Goal: Information Seeking & Learning: Check status

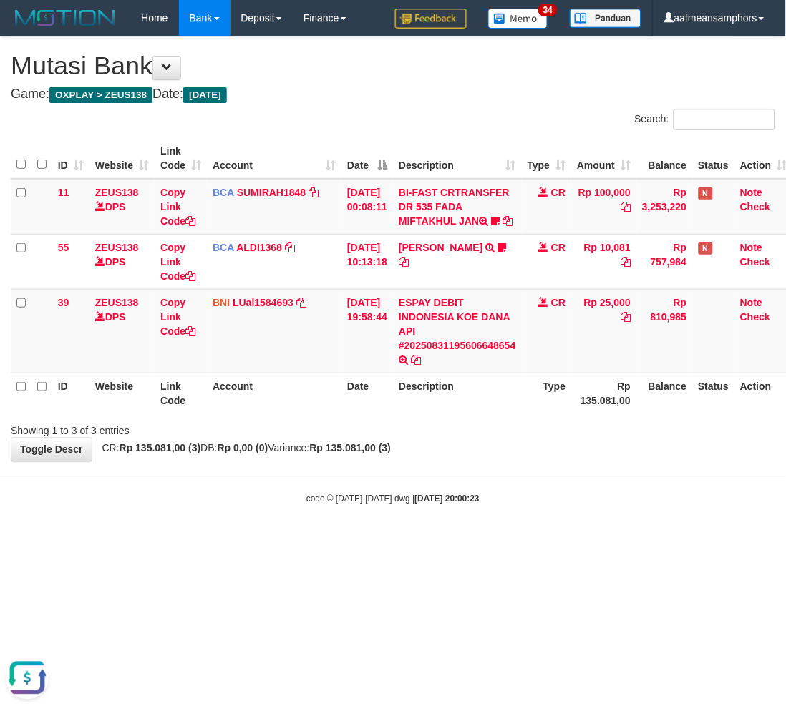
click at [492, 462] on div "**********" at bounding box center [393, 249] width 786 height 424
click at [489, 462] on div "**********" at bounding box center [393, 249] width 786 height 424
click at [464, 462] on div "**********" at bounding box center [393, 249] width 786 height 424
click at [425, 542] on html "Toggle navigation Home Bank Account List Load By Website Group [OXPLAY] ZEUS138…" at bounding box center [393, 271] width 786 height 542
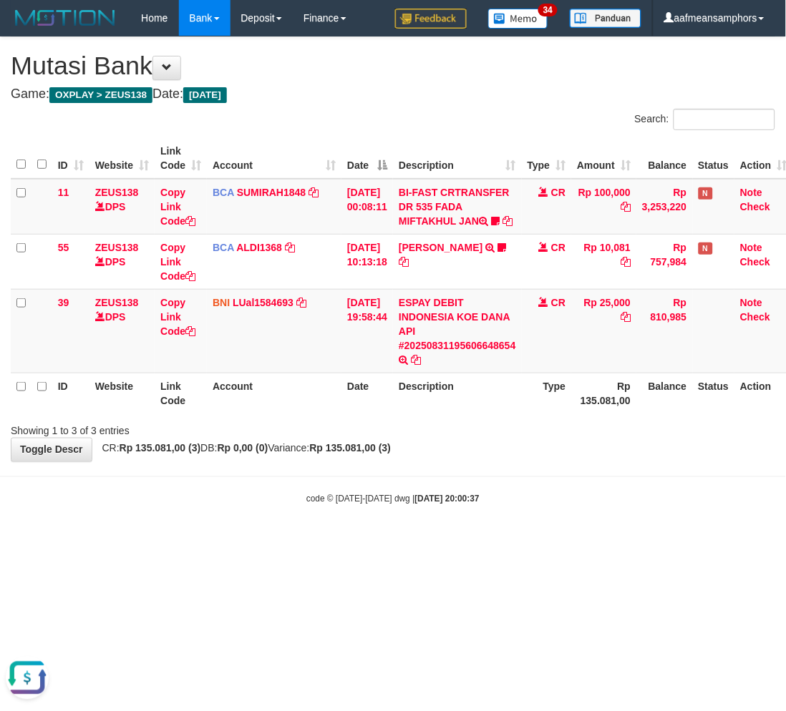
click at [499, 542] on html "Toggle navigation Home Bank Account List Load By Website Group [OXPLAY] ZEUS138…" at bounding box center [393, 271] width 786 height 542
click at [504, 542] on html "Toggle navigation Home Bank Account List Load By Website Group [OXPLAY] ZEUS138…" at bounding box center [393, 271] width 786 height 542
click at [352, 506] on div "code © 2012-2018 dwg | 2025/08/31 20:00:52" at bounding box center [393, 499] width 786 height 14
click at [347, 506] on div "code © 2012-2018 dwg | 2025/08/31 20:00:52" at bounding box center [393, 499] width 786 height 14
drag, startPoint x: 340, startPoint y: 511, endPoint x: 322, endPoint y: 506, distance: 18.6
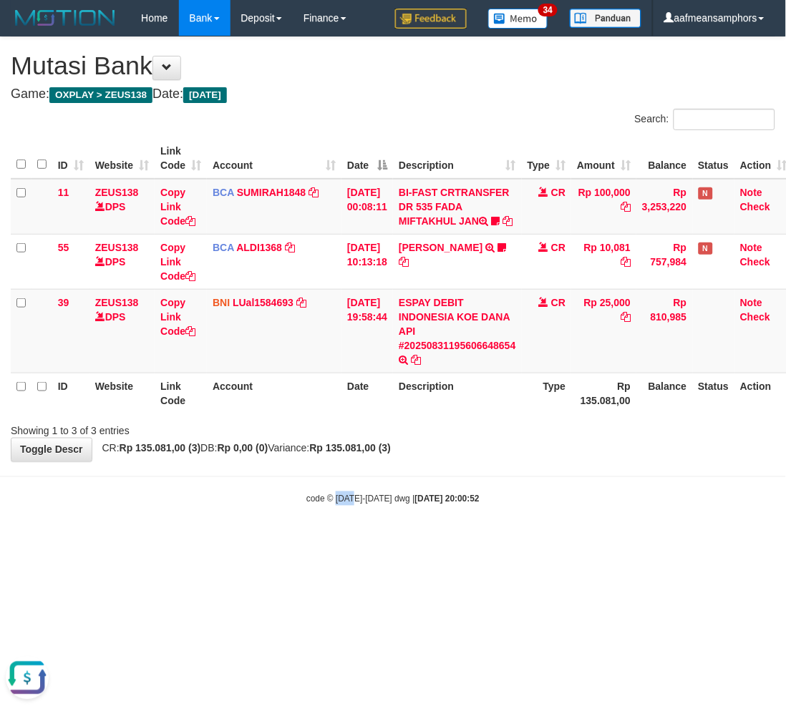
click at [340, 504] on small "code © 2012-2018 dwg | 2025/08/31 20:00:52" at bounding box center [392, 499] width 173 height 10
click at [452, 504] on strong "2025/08/31 20:02:22" at bounding box center [447, 499] width 64 height 10
click at [451, 504] on strong "2025/08/31 20:02:22" at bounding box center [447, 499] width 64 height 10
click at [456, 504] on strong "2025/08/31 20:02:22" at bounding box center [447, 499] width 64 height 10
click at [446, 504] on strong "2025/08/31 20:02:24" at bounding box center [447, 499] width 64 height 10
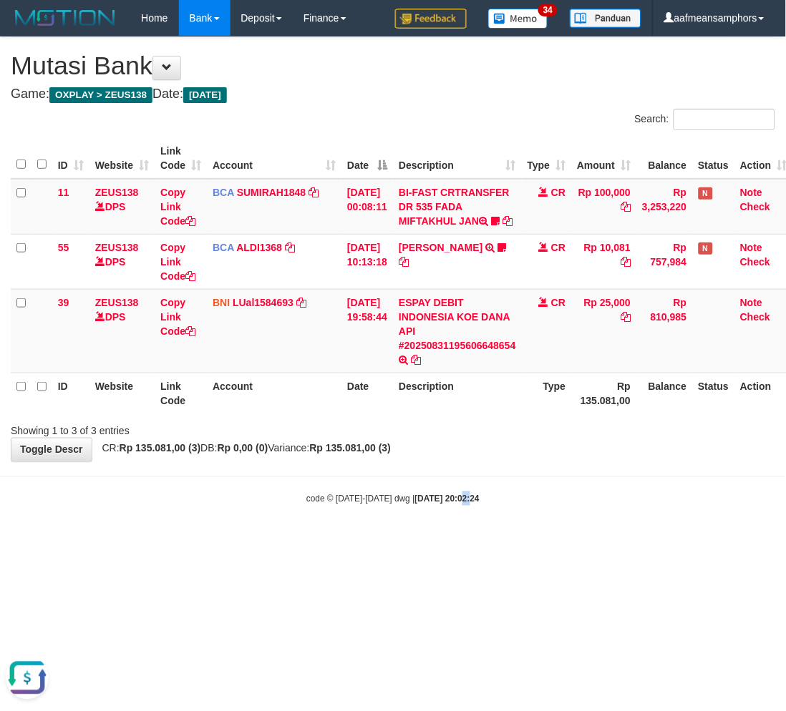
click at [446, 504] on strong "2025/08/31 20:02:24" at bounding box center [447, 499] width 64 height 10
click at [444, 502] on body "Toggle navigation Home Bank Account List Load By Website Group [OXPLAY] ZEUS138…" at bounding box center [393, 271] width 786 height 542
click at [399, 502] on body "Toggle navigation Home Bank Account List Load By Website Group [OXPLAY] ZEUS138…" at bounding box center [393, 271] width 786 height 542
click at [469, 504] on strong "2025/08/31 20:03:22" at bounding box center [447, 499] width 64 height 10
drag, startPoint x: 460, startPoint y: 534, endPoint x: 487, endPoint y: 483, distance: 57.6
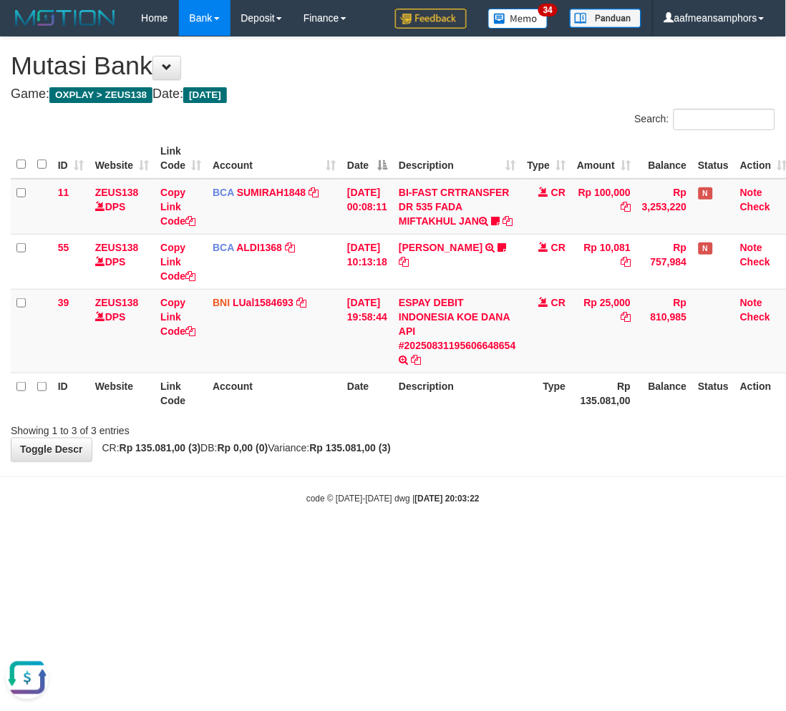
click at [461, 532] on body "Toggle navigation Home Bank Account List Load By Website Group [OXPLAY] ZEUS138…" at bounding box center [393, 271] width 786 height 542
click at [459, 514] on body "Toggle navigation Home Bank Account List Load By Website Group [OXPLAY] ZEUS138…" at bounding box center [393, 271] width 786 height 542
click at [463, 504] on strong "2025/08/31 20:03:22" at bounding box center [447, 499] width 64 height 10
click at [557, 482] on body "Toggle navigation Home Bank Account List Load By Website Group [OXPLAY] ZEUS138…" at bounding box center [393, 271] width 786 height 542
click at [555, 476] on body "Toggle navigation Home Bank Account List Load By Website Group [OXPLAY] ZEUS138…" at bounding box center [393, 271] width 786 height 542
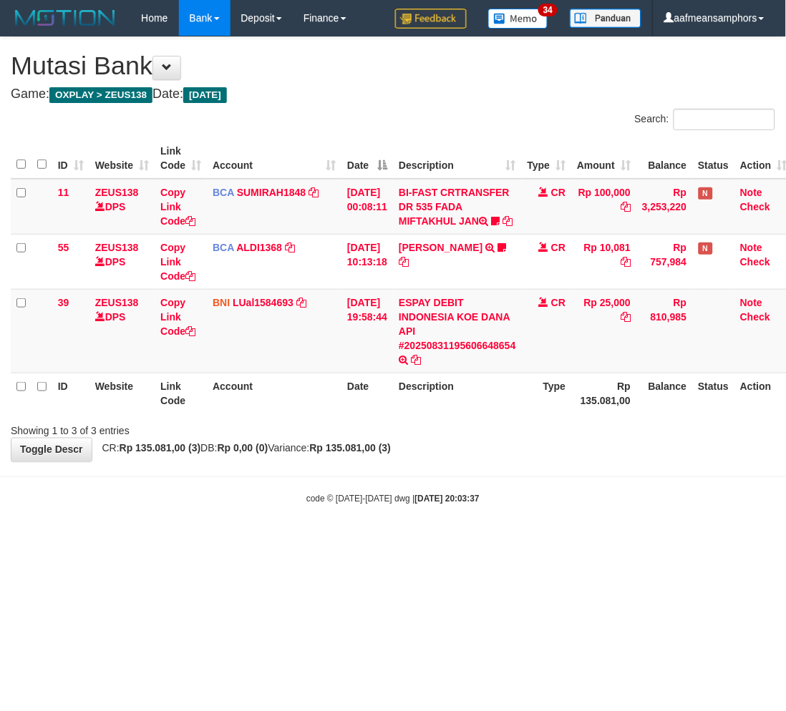
click at [546, 482] on body "Toggle navigation Home Bank Account List Load By Website Group [OXPLAY] ZEUS138…" at bounding box center [393, 271] width 786 height 542
drag, startPoint x: 527, startPoint y: 473, endPoint x: 527, endPoint y: 462, distance: 10.7
click at [527, 469] on body "Toggle navigation Home Bank Account List Load By Website Group [OXPLAY] ZEUS138…" at bounding box center [393, 271] width 786 height 542
click at [514, 478] on body "Toggle navigation Home Bank Account List Load By Website Group [OXPLAY] ZEUS138…" at bounding box center [393, 271] width 786 height 542
click at [499, 462] on div "**********" at bounding box center [393, 249] width 786 height 424
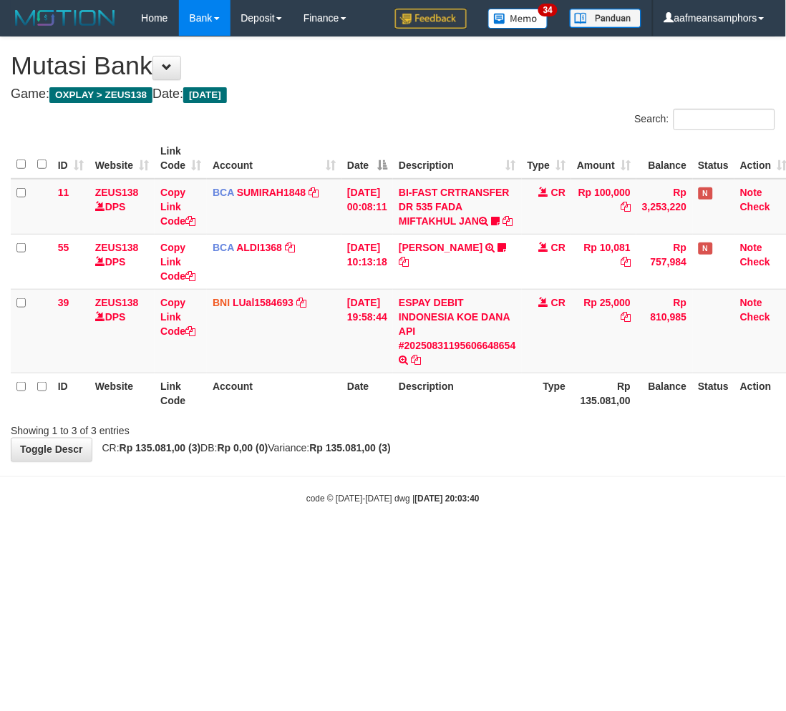
click at [503, 462] on div "**********" at bounding box center [393, 249] width 786 height 424
click at [504, 483] on body "Toggle navigation Home Bank Account List Load By Website Group [OXPLAY] ZEUS138…" at bounding box center [393, 271] width 786 height 542
click at [498, 482] on body "Toggle navigation Home Bank Account List Load By Website Group [OXPLAY] ZEUS138…" at bounding box center [393, 271] width 786 height 542
click at [498, 481] on body "Toggle navigation Home Bank Account List Load By Website Group [OXPLAY] ZEUS138…" at bounding box center [393, 271] width 786 height 542
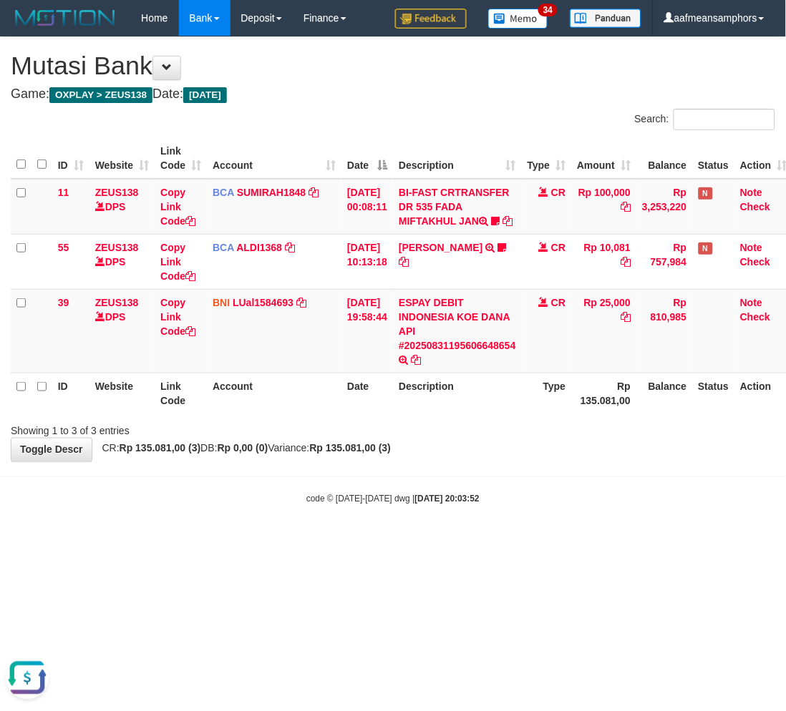
drag, startPoint x: 501, startPoint y: 484, endPoint x: 490, endPoint y: 499, distance: 18.5
click at [499, 487] on body "Toggle navigation Home Bank Account List Load By Website Group [OXPLAY] ZEUS138…" at bounding box center [393, 271] width 786 height 542
click at [532, 438] on div "Showing 1 to 3 of 3 entries" at bounding box center [393, 428] width 786 height 20
click at [520, 477] on body "Toggle navigation Home Bank Account List Load By Website Group [OXPLAY] ZEUS138…" at bounding box center [393, 271] width 786 height 542
drag, startPoint x: 519, startPoint y: 476, endPoint x: 528, endPoint y: 467, distance: 13.2
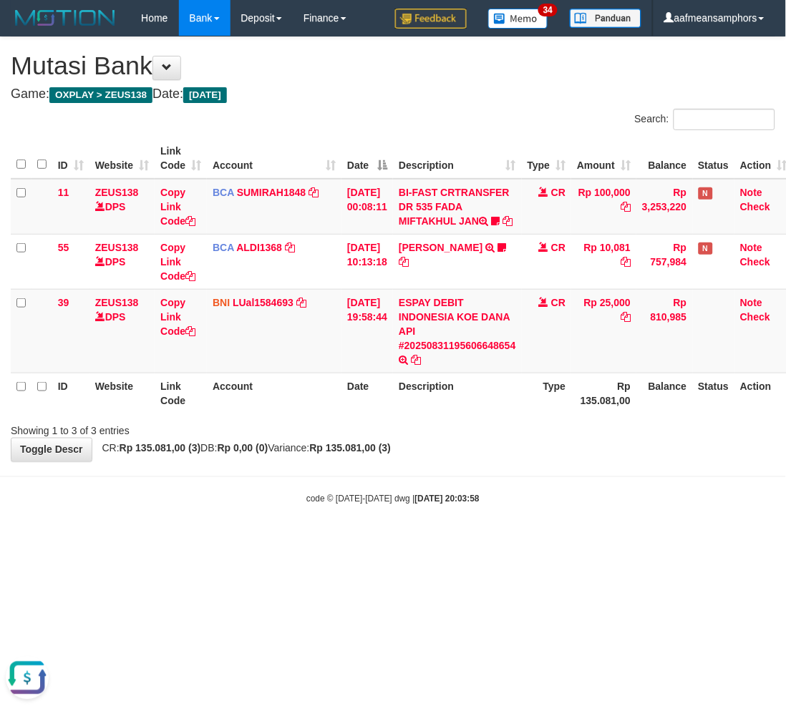
click at [520, 475] on body "Toggle navigation Home Bank Account List Load By Website Group [OXPLAY] ZEUS138…" at bounding box center [393, 271] width 786 height 542
click at [598, 542] on body "Toggle navigation Home Bank Account List Load By Website Group [OXPLAY] ZEUS138…" at bounding box center [393, 271] width 786 height 542
click at [582, 527] on body "Toggle navigation Home Bank Account List Load By Website Group [OXPLAY] ZEUS138…" at bounding box center [393, 271] width 786 height 542
click at [581, 525] on body "Toggle navigation Home Bank Account List Load By Website Group [OXPLAY] ZEUS138…" at bounding box center [393, 271] width 786 height 542
click at [562, 521] on body "Toggle navigation Home Bank Account List Load By Website Group [OXPLAY] ZEUS138…" at bounding box center [393, 271] width 786 height 542
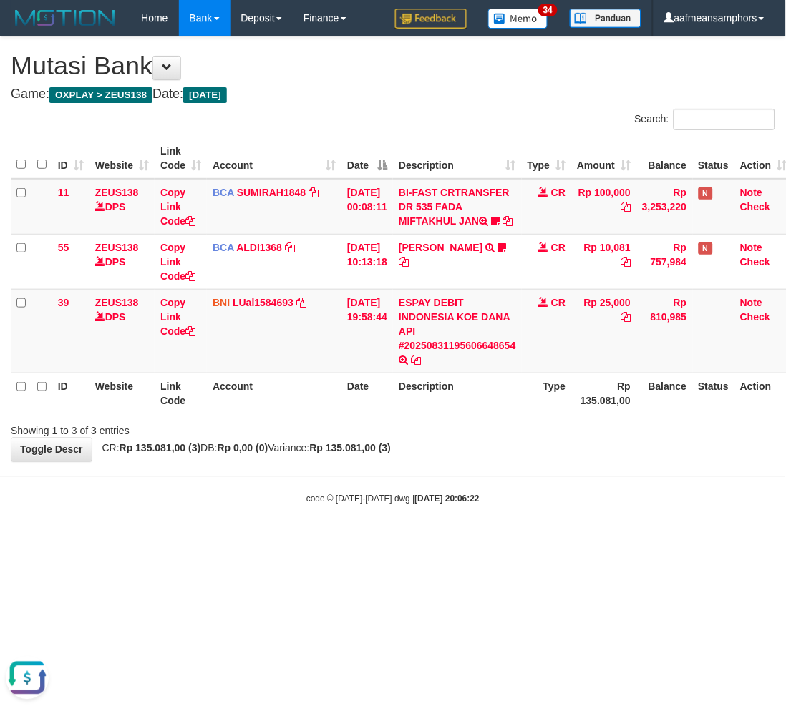
drag, startPoint x: 582, startPoint y: 513, endPoint x: 574, endPoint y: 513, distance: 7.9
click at [574, 506] on div "code © 2012-2018 dwg | 2025/08/31 20:06:22" at bounding box center [393, 499] width 786 height 14
click at [526, 462] on div "**********" at bounding box center [393, 249] width 786 height 424
click at [401, 499] on body "Toggle navigation Home Bank Account List Load By Website Group [OXPLAY] ZEUS138…" at bounding box center [393, 271] width 786 height 542
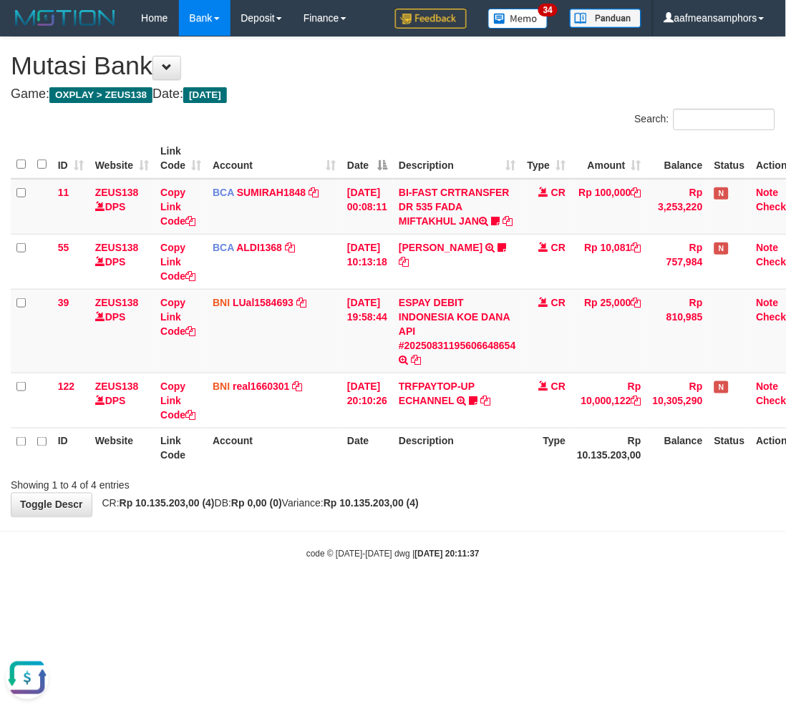
drag, startPoint x: 458, startPoint y: 580, endPoint x: 469, endPoint y: 580, distance: 11.4
click at [459, 580] on body "Toggle navigation Home Bank Account List Load By Website Group [OXPLAY] ZEUS138…" at bounding box center [393, 298] width 786 height 597
click at [469, 580] on body "Toggle navigation Home Bank Account List Load By Website Group [OXPLAY] ZEUS138…" at bounding box center [393, 298] width 786 height 597
drag, startPoint x: 476, startPoint y: 573, endPoint x: 482, endPoint y: 569, distance: 7.7
click at [475, 561] on div "code © 2012-2018 dwg | 2025/08/31 20:11:37" at bounding box center [393, 554] width 786 height 14
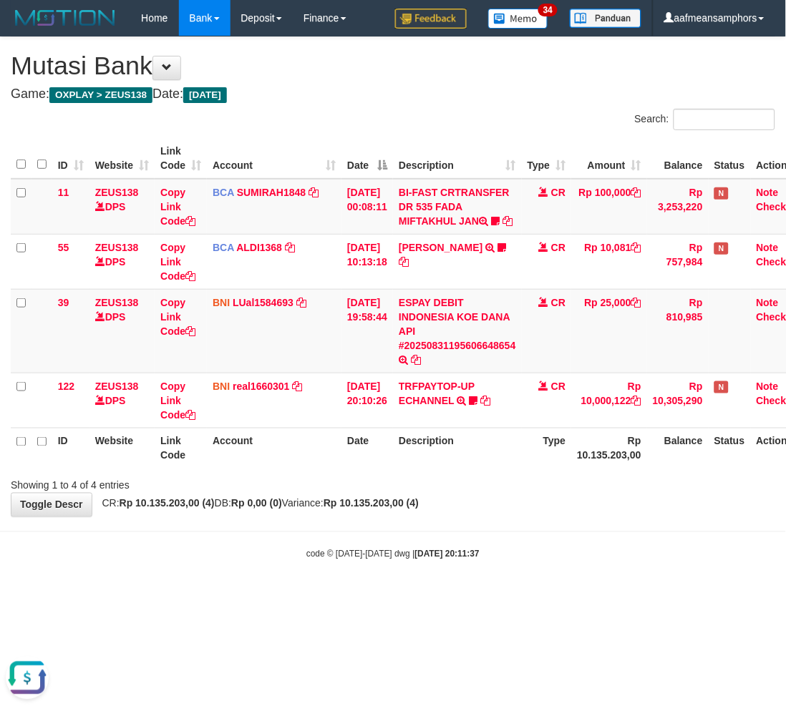
click at [480, 561] on div "code © 2012-2018 dwg | 2025/08/31 20:11:37" at bounding box center [393, 554] width 786 height 14
click at [483, 561] on div "code © 2012-2018 dwg | 2025/08/31 20:11:37" at bounding box center [393, 554] width 786 height 14
click at [487, 561] on div "code © 2012-2018 dwg | 2025/08/31 20:11:37" at bounding box center [393, 554] width 786 height 14
click at [491, 561] on div "code © 2012-2018 dwg | 2025/08/31 20:11:37" at bounding box center [393, 554] width 786 height 14
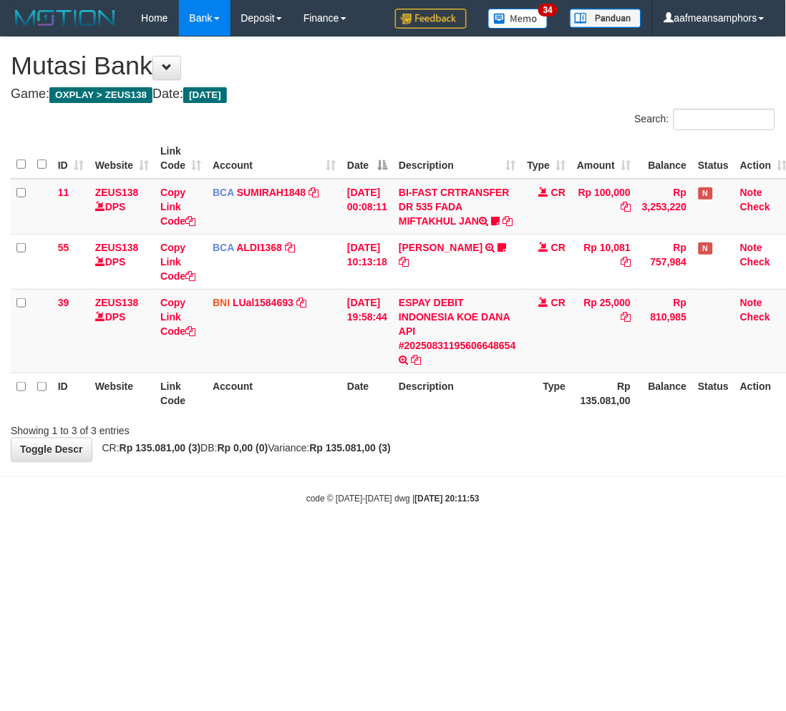
click at [491, 542] on html "Toggle navigation Home Bank Account List Load By Website Group [OXPLAY] ZEUS138…" at bounding box center [393, 271] width 786 height 542
click at [490, 542] on html "Toggle navigation Home Bank Account List Load By Website Group [OXPLAY] ZEUS138…" at bounding box center [393, 271] width 786 height 542
click at [491, 542] on html "Toggle navigation Home Bank Account List Load By Website Group [OXPLAY] ZEUS138…" at bounding box center [393, 271] width 786 height 542
click at [497, 542] on html "Toggle navigation Home Bank Account List Load By Website Group [OXPLAY] ZEUS138…" at bounding box center [393, 271] width 786 height 542
click at [489, 542] on html "Toggle navigation Home Bank Account List Load By Website Group [OXPLAY] ZEUS138…" at bounding box center [393, 271] width 786 height 542
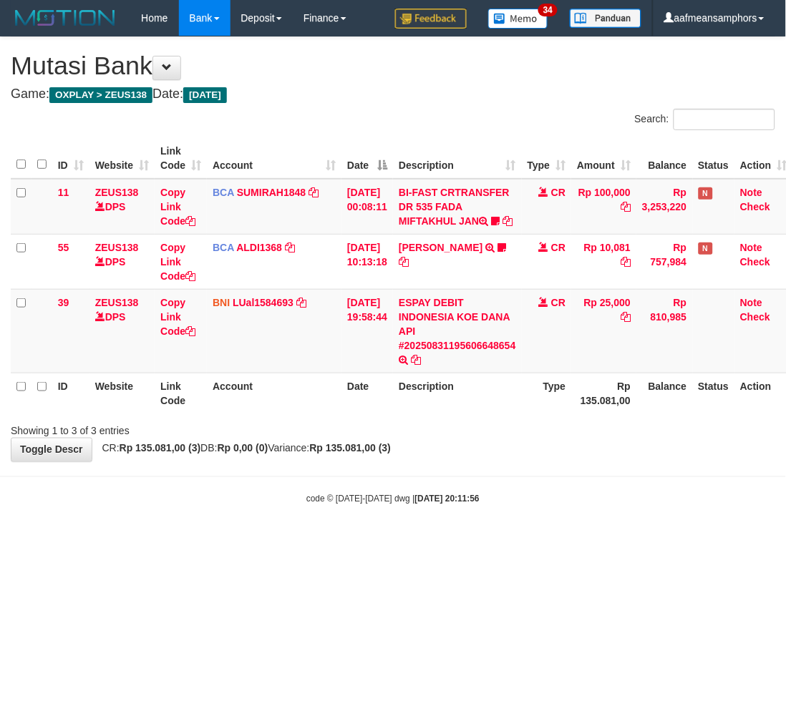
click at [489, 542] on html "Toggle navigation Home Bank Account List Load By Website Group [OXPLAY] ZEUS138…" at bounding box center [393, 271] width 786 height 542
click at [484, 542] on html "Toggle navigation Home Bank Account List Load By Website Group [OXPLAY] ZEUS138…" at bounding box center [393, 271] width 786 height 542
click at [485, 542] on html "Toggle navigation Home Bank Account List Load By Website Group [OXPLAY] ZEUS138…" at bounding box center [393, 271] width 786 height 542
click at [482, 542] on html "Toggle navigation Home Bank Account List Load By Website Group [OXPLAY] ZEUS138…" at bounding box center [393, 271] width 786 height 542
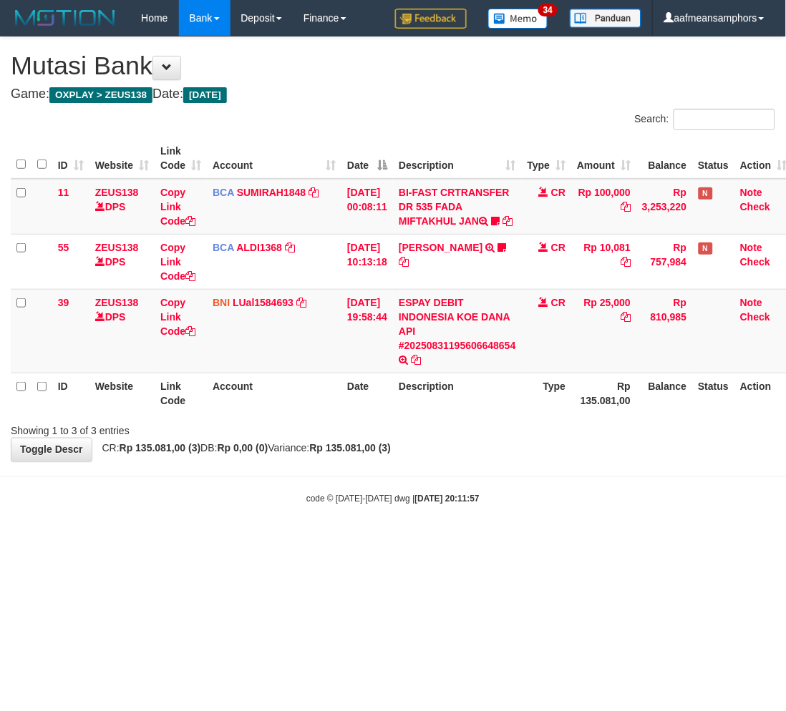
click at [484, 542] on html "Toggle navigation Home Bank Account List Load By Website Group [OXPLAY] ZEUS138…" at bounding box center [393, 271] width 786 height 542
click at [489, 542] on html "Toggle navigation Home Bank Account List Load By Website Group [OXPLAY] ZEUS138…" at bounding box center [393, 271] width 786 height 542
click at [485, 542] on html "Toggle navigation Home Bank Account List Load By Website Group [OXPLAY] ZEUS138…" at bounding box center [393, 271] width 786 height 542
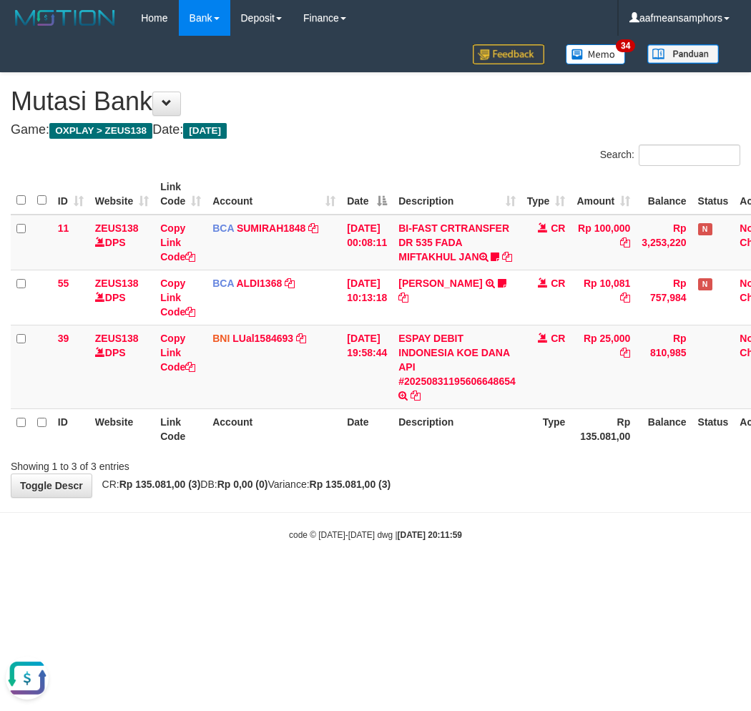
drag, startPoint x: 504, startPoint y: 590, endPoint x: 516, endPoint y: 584, distance: 13.1
click at [504, 577] on body "Toggle navigation Home Bank Account List Load By Website Group [OXPLAY] ZEUS138…" at bounding box center [375, 288] width 751 height 577
click at [511, 577] on body "Toggle navigation Home Bank Account List Load By Website Group [OXPLAY] ZEUS138…" at bounding box center [375, 288] width 751 height 577
click at [547, 562] on body "Toggle navigation Home Bank Account List Load By Website Group [OXPLAY] ZEUS138…" at bounding box center [375, 288] width 751 height 577
click at [561, 542] on div "code © 2012-2018 dwg | 2025/08/31 20:12:07" at bounding box center [375, 534] width 751 height 14
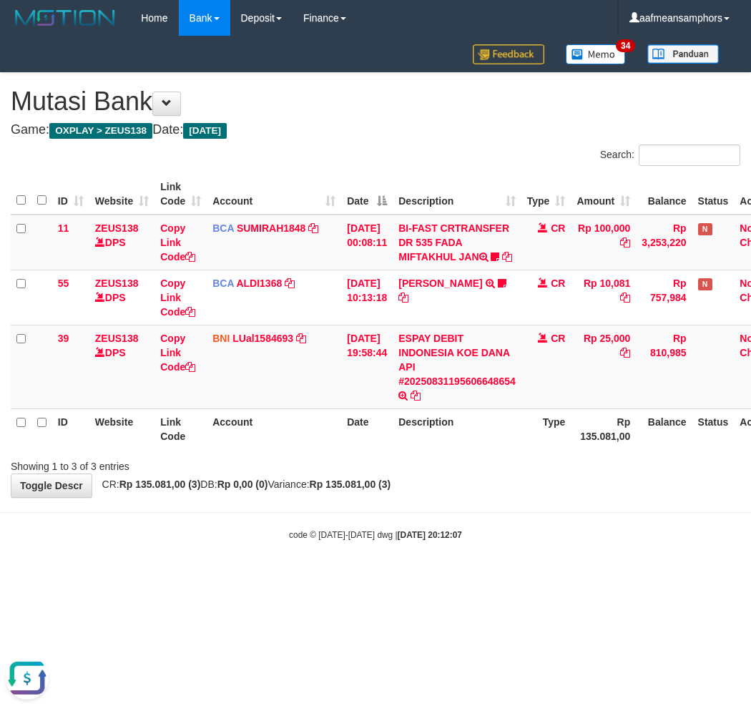
click at [560, 542] on div "code © 2012-2018 dwg | 2025/08/31 20:12:07" at bounding box center [375, 534] width 751 height 14
click at [558, 542] on div "code © 2012-2018 dwg | 2025/08/31 20:12:17" at bounding box center [375, 534] width 751 height 14
drag, startPoint x: 0, startPoint y: 0, endPoint x: 555, endPoint y: 552, distance: 782.3
click at [555, 542] on div "code © 2012-2018 dwg | 2025/08/31 20:12:17" at bounding box center [375, 534] width 751 height 14
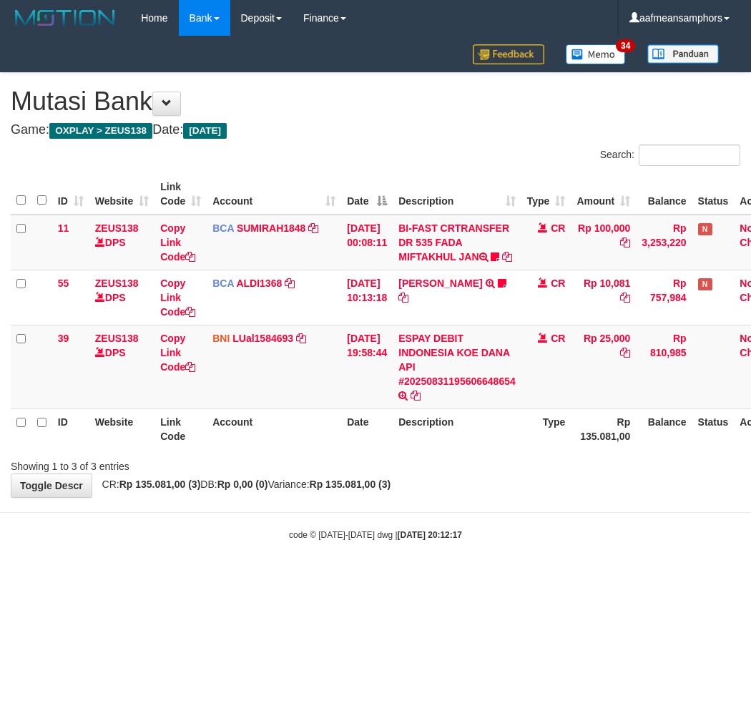
click at [555, 542] on div "code © 2012-2018 dwg | 2025/08/31 20:12:17" at bounding box center [375, 534] width 751 height 14
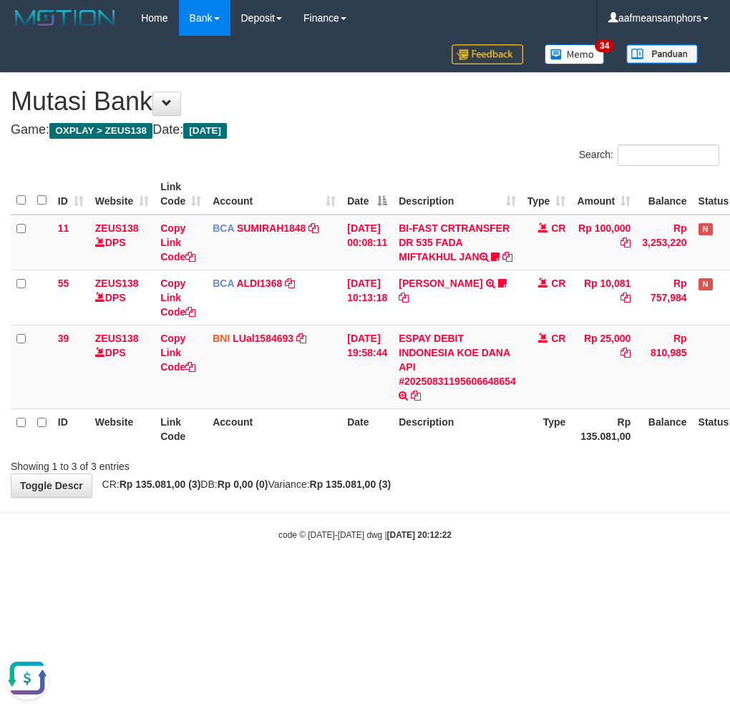
click at [582, 577] on body "Toggle navigation Home Bank Account List Load By Website Group [OXPLAY] ZEUS138…" at bounding box center [365, 288] width 730 height 577
click at [522, 577] on html "Toggle navigation Home Bank Account List Load By Website Group [OXPLAY] ZEUS138…" at bounding box center [365, 288] width 730 height 577
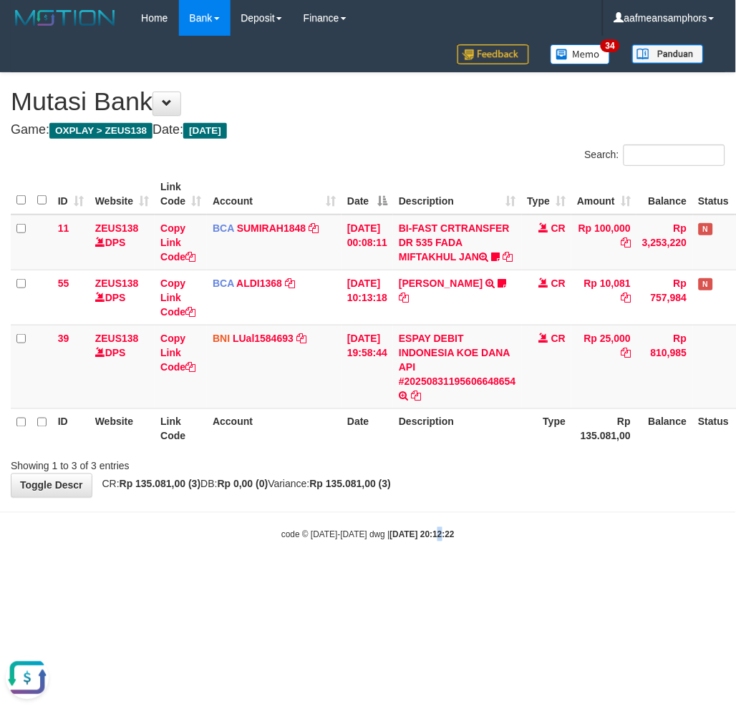
click at [422, 574] on body "Toggle navigation Home Bank Account List Load By Website Group [OXPLAY] ZEUS138…" at bounding box center [368, 288] width 736 height 577
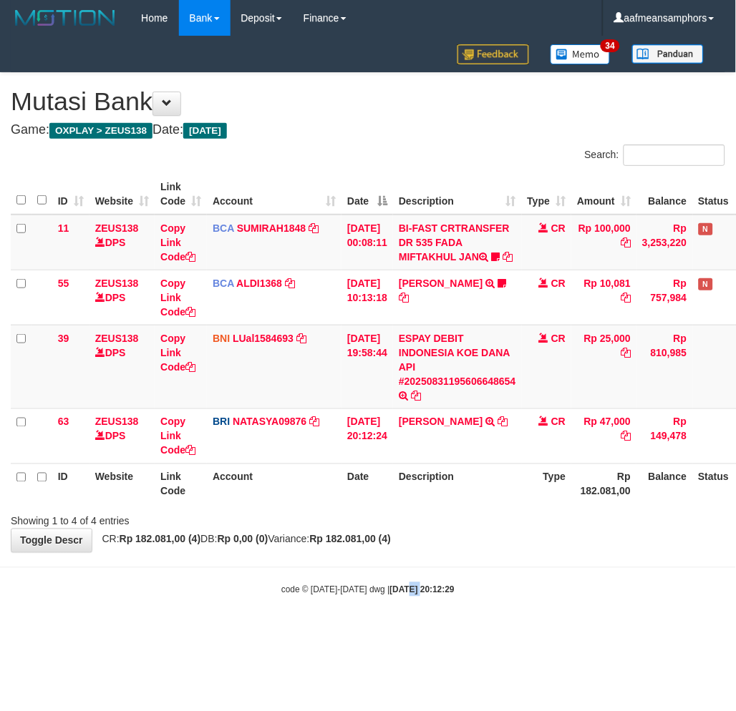
drag, startPoint x: 395, startPoint y: 593, endPoint x: 460, endPoint y: 583, distance: 65.8
click at [396, 593] on body "Toggle navigation Home Bank Account List Load By Website Group [OXPLAY] ZEUS138…" at bounding box center [368, 316] width 736 height 633
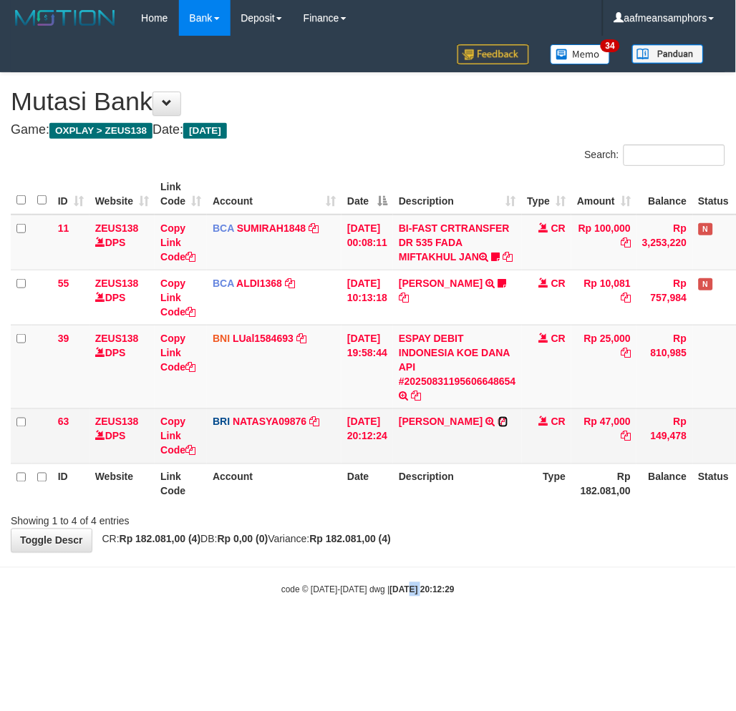
click at [502, 427] on icon at bounding box center [503, 422] width 10 height 10
copy strong "/08"
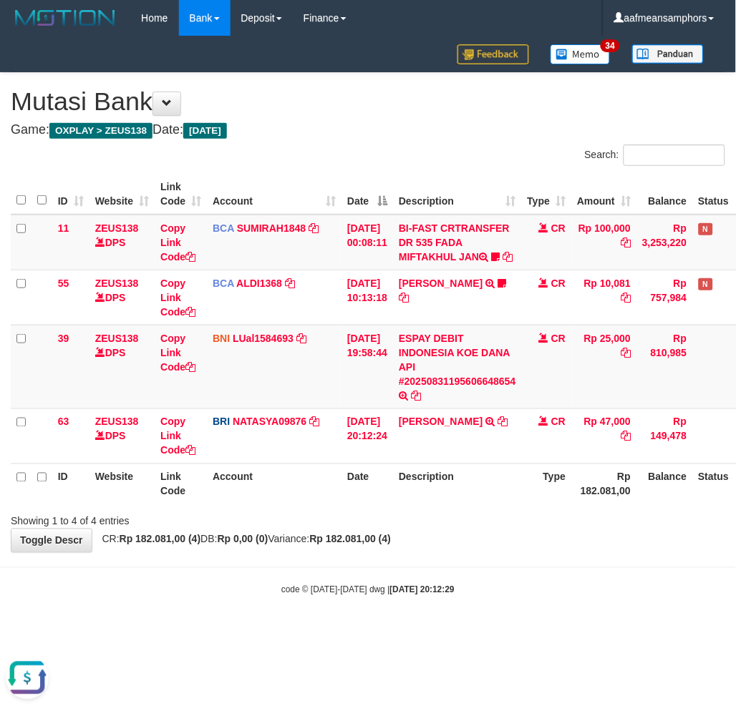
click at [495, 529] on div "Showing 1 to 4 of 4 entries" at bounding box center [368, 519] width 736 height 20
click at [489, 529] on div "Showing 1 to 4 of 4 entries" at bounding box center [368, 519] width 736 height 20
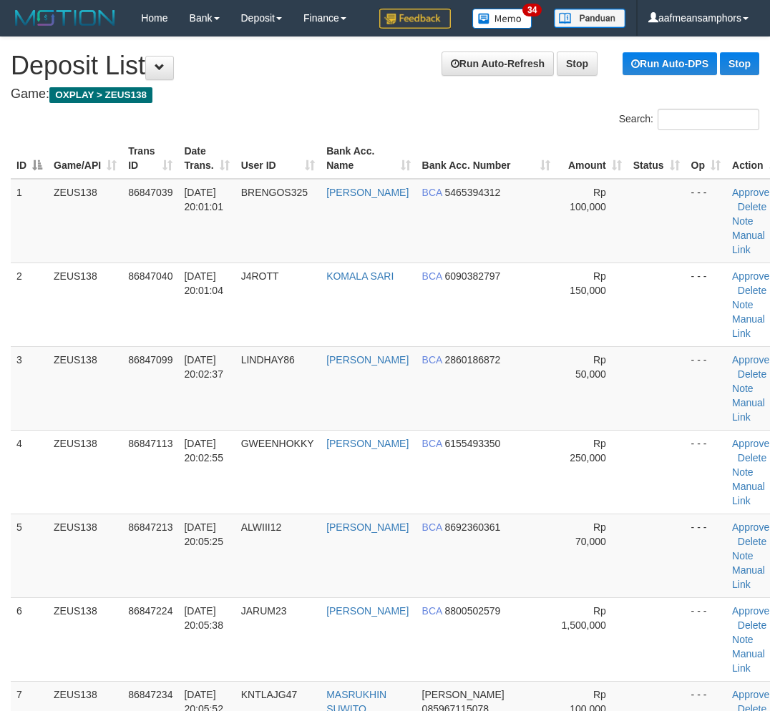
scroll to position [159, 4]
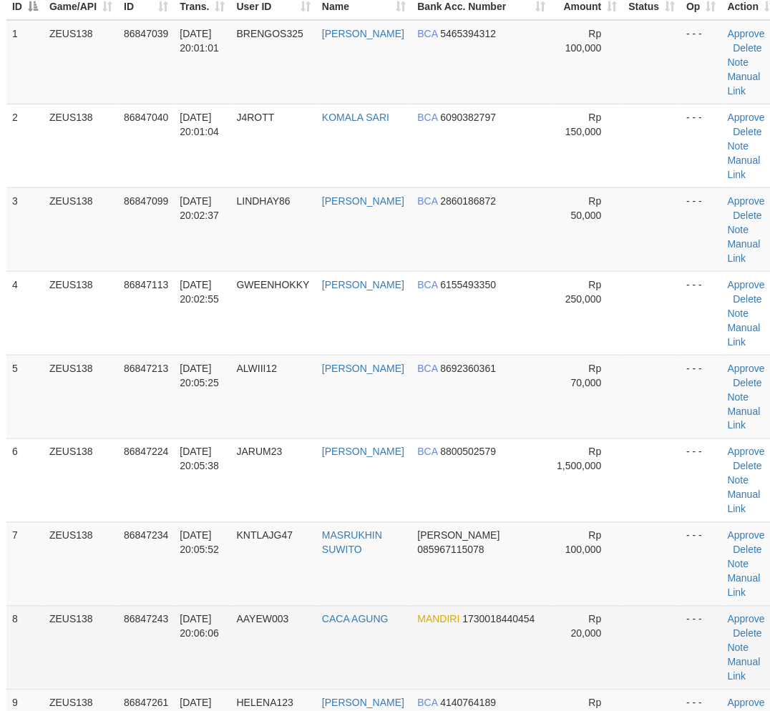
click at [316, 606] on td "AAYEW003" at bounding box center [273, 648] width 85 height 84
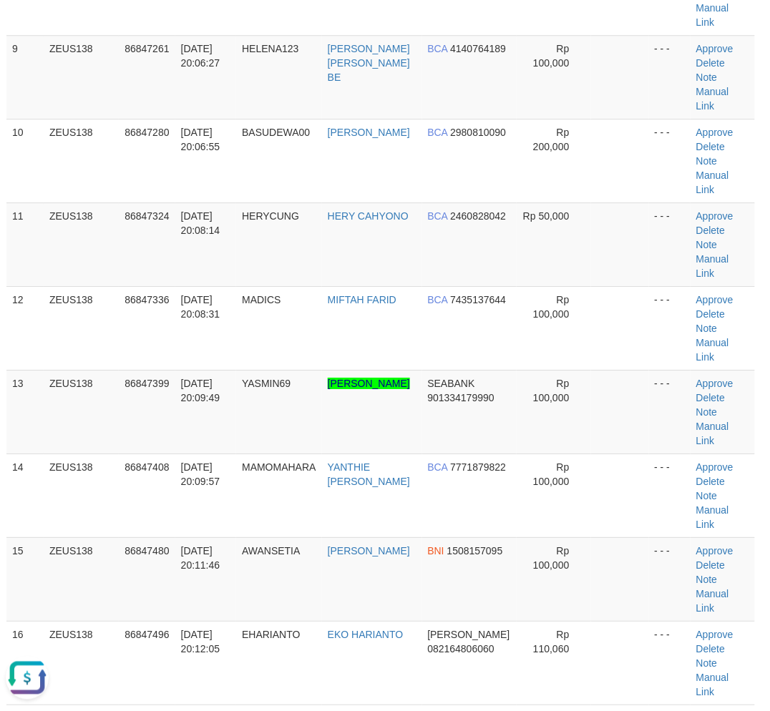
click at [259, 550] on div "**********" at bounding box center [381, 622] width 770 height 2797
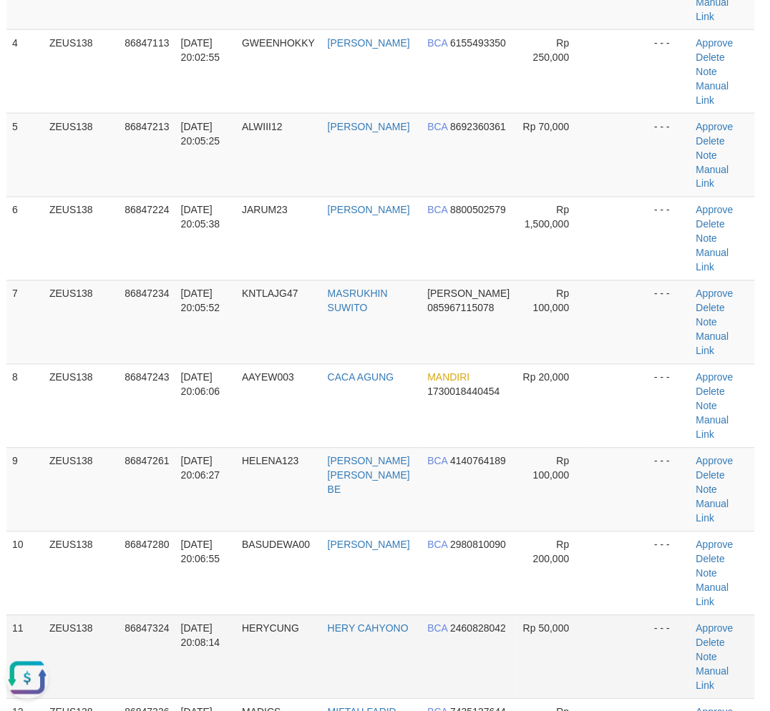
scroll to position [337, 4]
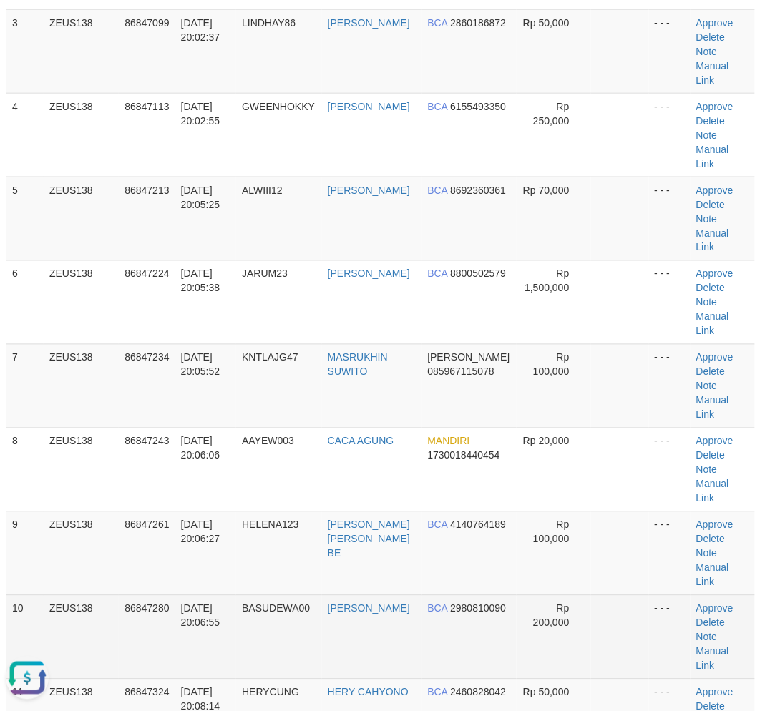
click at [263, 595] on td "BASUDEWA00" at bounding box center [279, 637] width 86 height 84
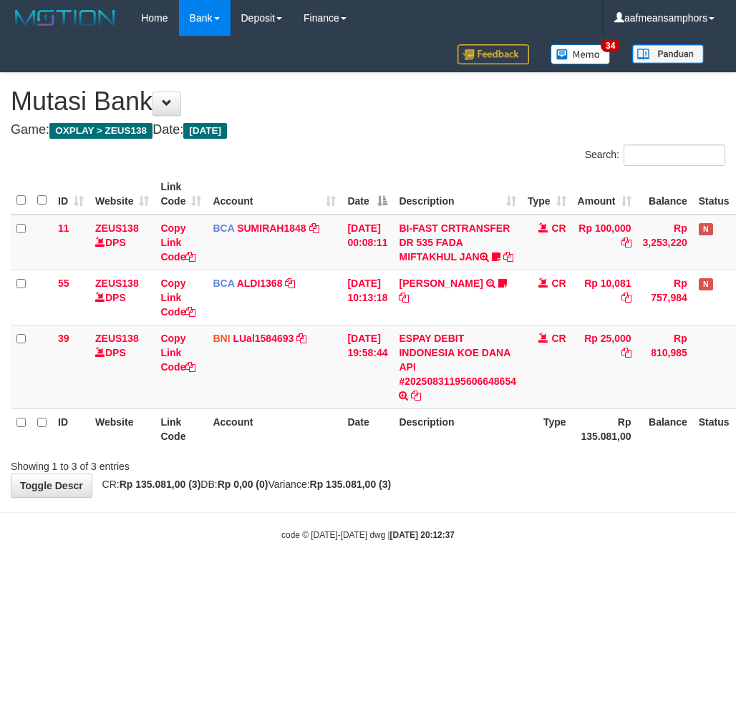
click at [430, 577] on html "Toggle navigation Home Bank Account List Load By Website Group [OXPLAY] ZEUS138…" at bounding box center [368, 288] width 736 height 577
click at [489, 576] on body "Toggle navigation Home Bank Account List Load By Website Group [OXPLAY] ZEUS138…" at bounding box center [368, 288] width 736 height 577
click at [488, 573] on body "Toggle navigation Home Bank Account List Load By Website Group [OXPLAY] ZEUS138…" at bounding box center [368, 288] width 736 height 577
click at [482, 567] on body "Toggle navigation Home Bank Account List Load By Website Group [OXPLAY] ZEUS138…" at bounding box center [368, 288] width 736 height 577
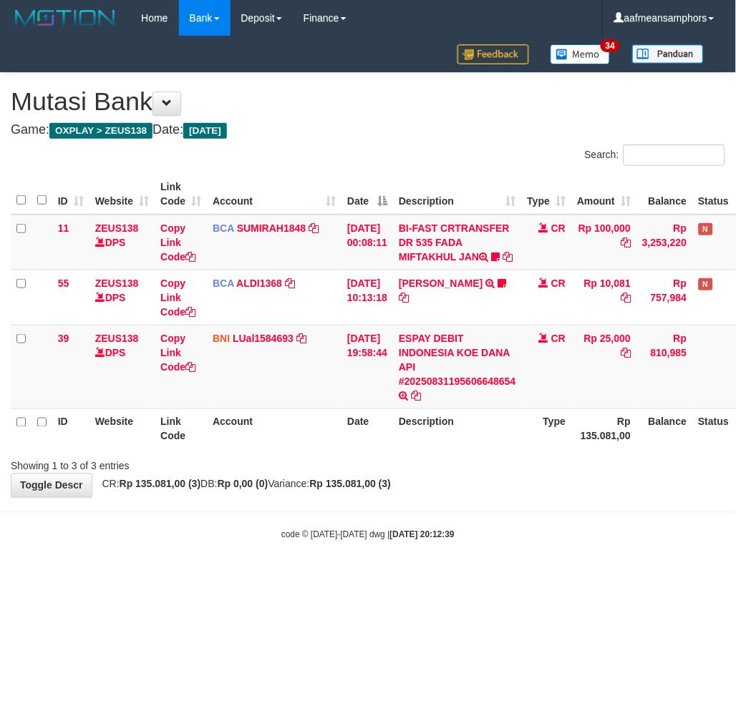
click at [475, 558] on body "Toggle navigation Home Bank Account List Load By Website Group [OXPLAY] ZEUS138…" at bounding box center [368, 288] width 736 height 577
click at [474, 542] on div "code © [DATE]-[DATE] dwg | [DATE] 20:12:39" at bounding box center [368, 534] width 736 height 14
drag, startPoint x: 465, startPoint y: 568, endPoint x: 462, endPoint y: 561, distance: 7.7
click at [455, 570] on body "Toggle navigation Home Bank Account List Load By Website Group [OXPLAY] ZEUS138…" at bounding box center [368, 288] width 736 height 577
click at [525, 542] on div "code © [DATE]-[DATE] dwg | [DATE] 20:12:42" at bounding box center [368, 534] width 736 height 14
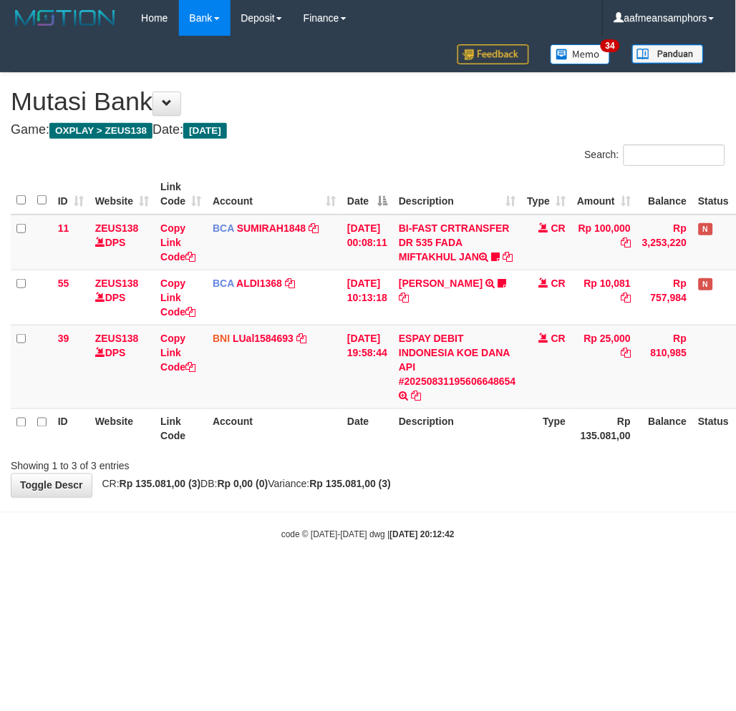
click at [517, 542] on div "code © [DATE]-[DATE] dwg | [DATE] 20:12:42" at bounding box center [368, 534] width 736 height 14
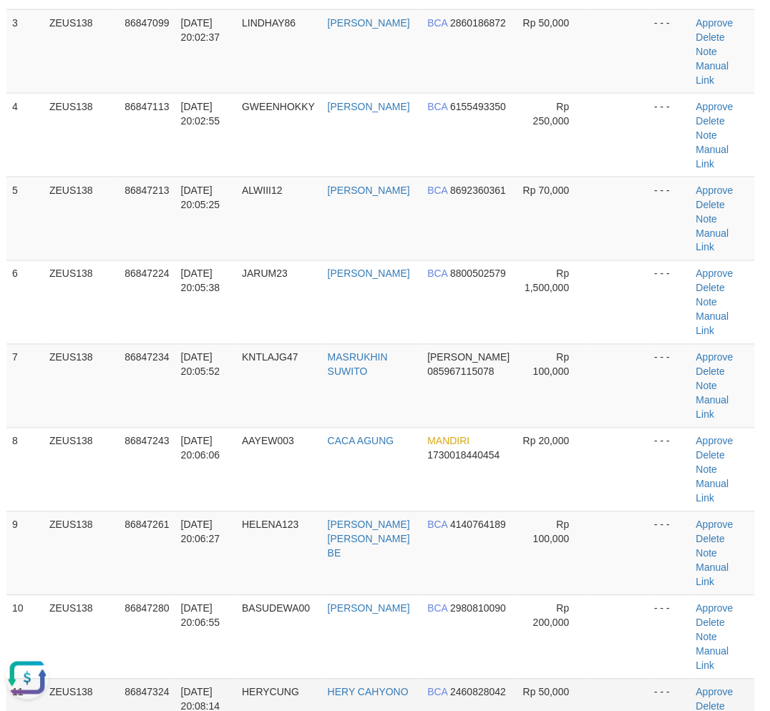
drag, startPoint x: 130, startPoint y: 567, endPoint x: 1, endPoint y: 531, distance: 133.7
click at [130, 679] on td "86847324" at bounding box center [147, 721] width 56 height 84
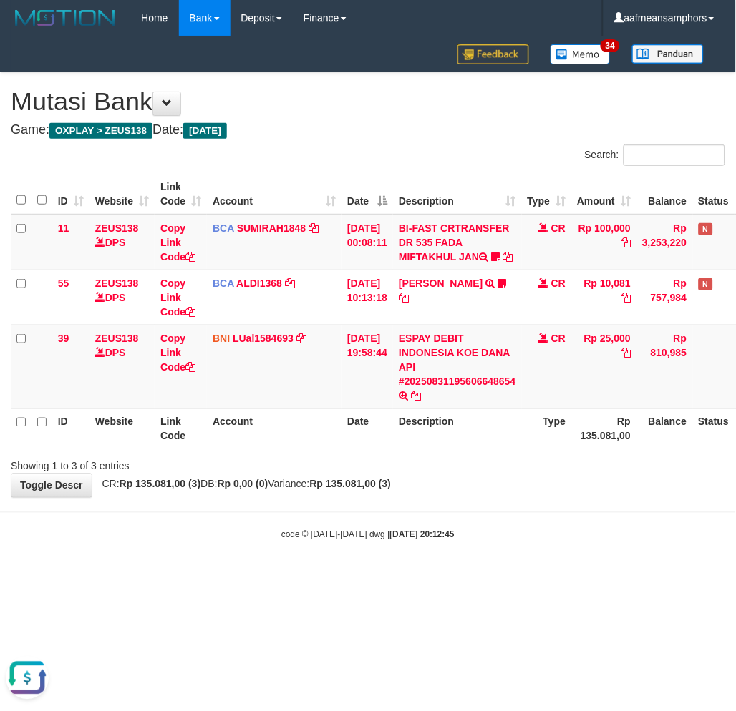
click at [489, 497] on div "**********" at bounding box center [368, 285] width 736 height 424
click at [487, 497] on div "**********" at bounding box center [368, 285] width 736 height 424
drag, startPoint x: 477, startPoint y: 530, endPoint x: 478, endPoint y: 520, distance: 9.3
click at [477, 530] on body "Toggle navigation Home Bank Account List Load By Website Group [OXPLAY] ZEUS138…" at bounding box center [368, 288] width 736 height 577
click at [469, 519] on body "Toggle navigation Home Bank Account List Load By Website Group [OXPLAY] ZEUS138…" at bounding box center [368, 288] width 736 height 577
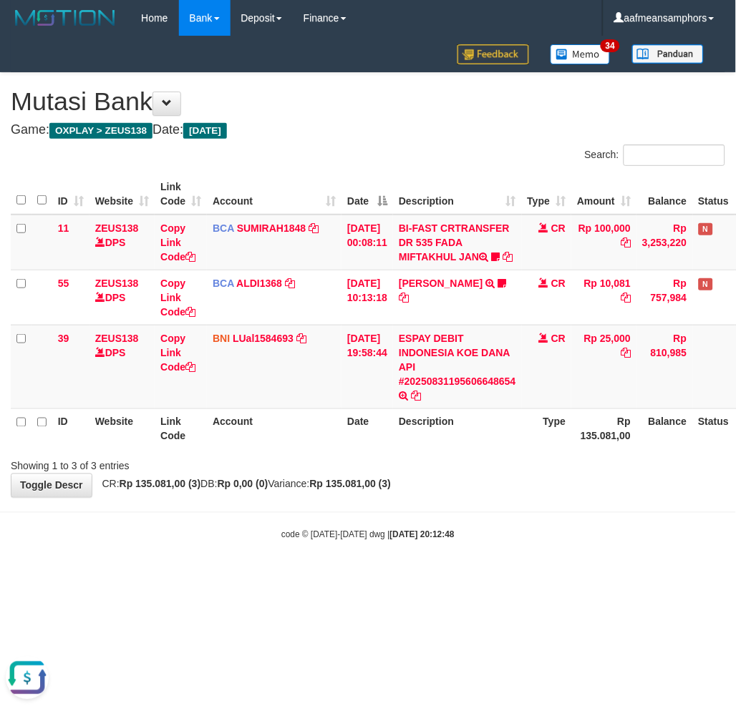
click at [474, 517] on body "Toggle navigation Home Bank Account List Load By Website Group [OXPLAY] ZEUS138…" at bounding box center [368, 288] width 736 height 577
click at [469, 516] on body "Toggle navigation Home Bank Account List Load By Website Group [OXPLAY] ZEUS138…" at bounding box center [368, 288] width 736 height 577
click at [471, 517] on body "Toggle navigation Home Bank Account List Load By Website Group [OXPLAY] ZEUS138…" at bounding box center [368, 288] width 736 height 577
click at [476, 512] on body "Toggle navigation Home Bank Account List Load By Website Group [OXPLAY] ZEUS138…" at bounding box center [368, 288] width 736 height 577
click at [475, 512] on body "Toggle navigation Home Bank Account List Load By Website Group [OXPLAY] ZEUS138…" at bounding box center [368, 288] width 736 height 577
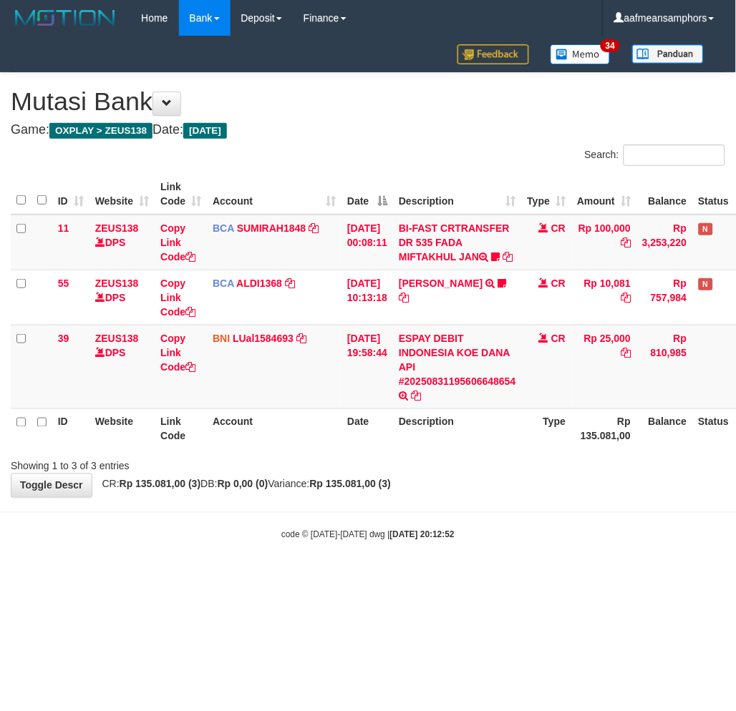
drag, startPoint x: 0, startPoint y: 0, endPoint x: 479, endPoint y: 510, distance: 700.1
click at [479, 497] on div "**********" at bounding box center [368, 285] width 736 height 424
click at [470, 517] on body "Toggle navigation Home Bank Account List Load By Website Group [OXPLAY] ZEUS138…" at bounding box center [368, 288] width 736 height 577
click at [497, 470] on div "Showing 1 to 3 of 3 entries" at bounding box center [368, 464] width 736 height 20
click at [499, 471] on div "Showing 1 to 3 of 3 entries" at bounding box center [368, 464] width 736 height 20
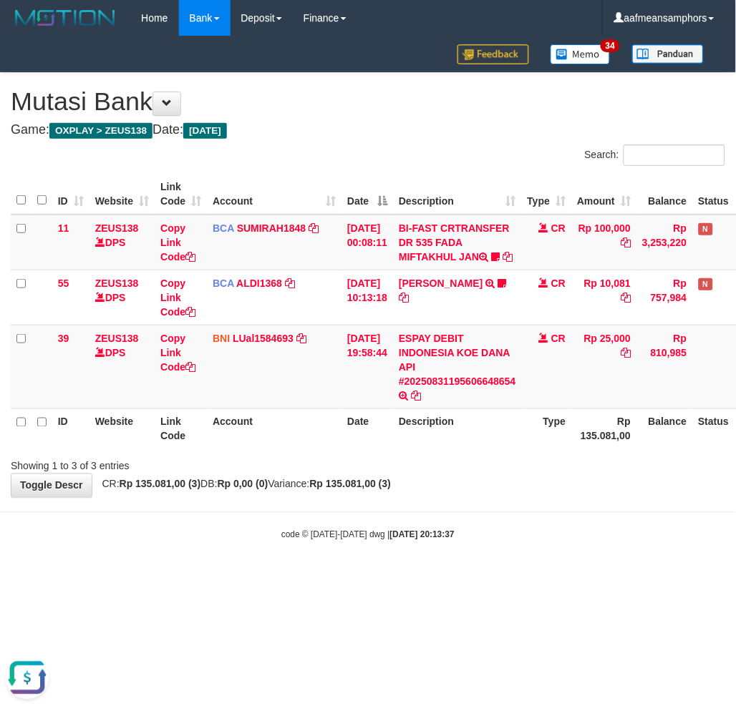
click at [503, 471] on div "Showing 1 to 3 of 3 entries" at bounding box center [368, 464] width 736 height 20
click at [494, 454] on div "ID Website Link Code Account Date Description Type Amount Balance Status Action…" at bounding box center [368, 312] width 736 height 284
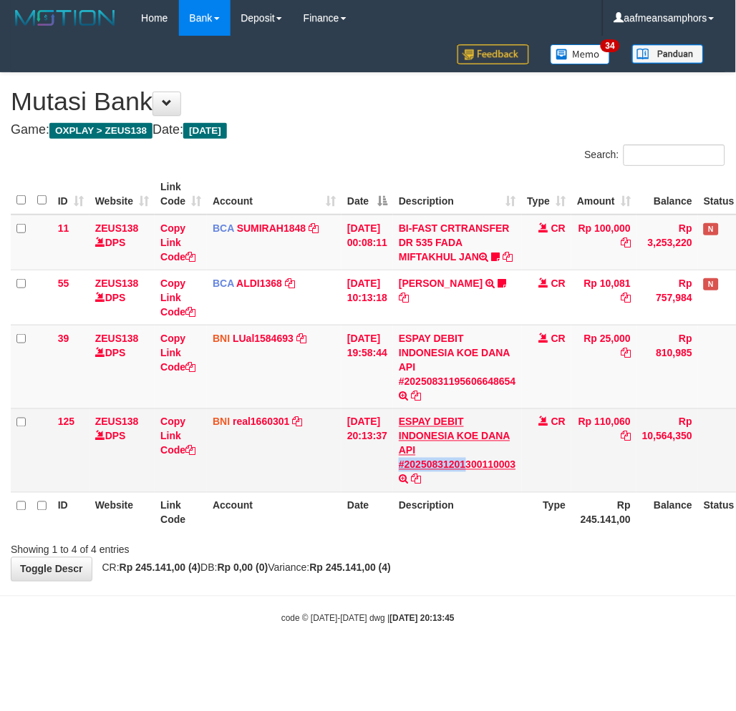
click at [477, 473] on td "ESPAY DEBIT INDONESIA [PERSON_NAME] API #20250831201300110003 TRANSFER [PERSON_…" at bounding box center [457, 451] width 129 height 84
click at [476, 471] on link "ESPAY DEBIT INDONESIA KOE DANA API #20250831201300110003" at bounding box center [457, 443] width 117 height 54
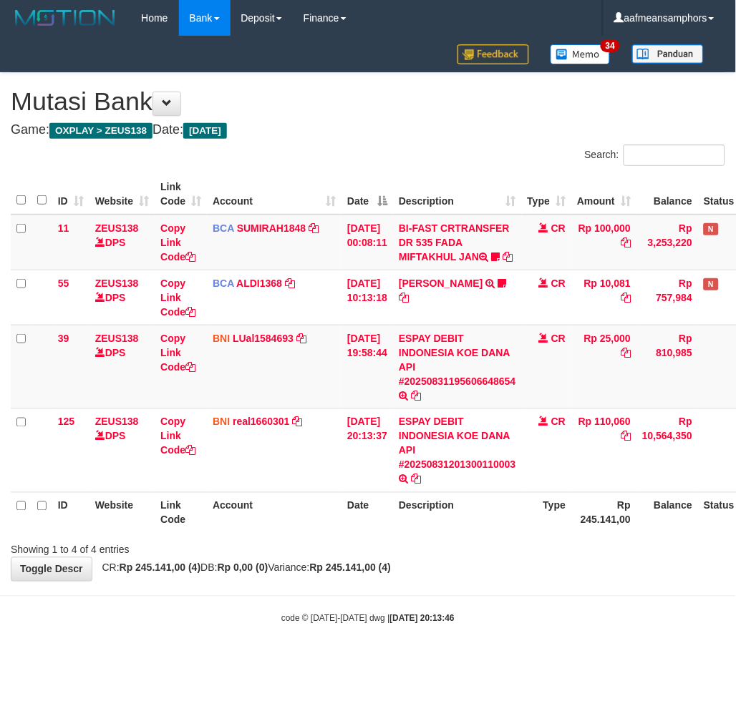
click at [462, 575] on div "**********" at bounding box center [368, 327] width 736 height 508
click at [458, 557] on div "Showing 1 to 4 of 4 entries" at bounding box center [368, 547] width 736 height 20
click at [474, 618] on body "Toggle navigation Home Bank Account List Load By Website Group [OXPLAY] ZEUS138…" at bounding box center [368, 330] width 736 height 661
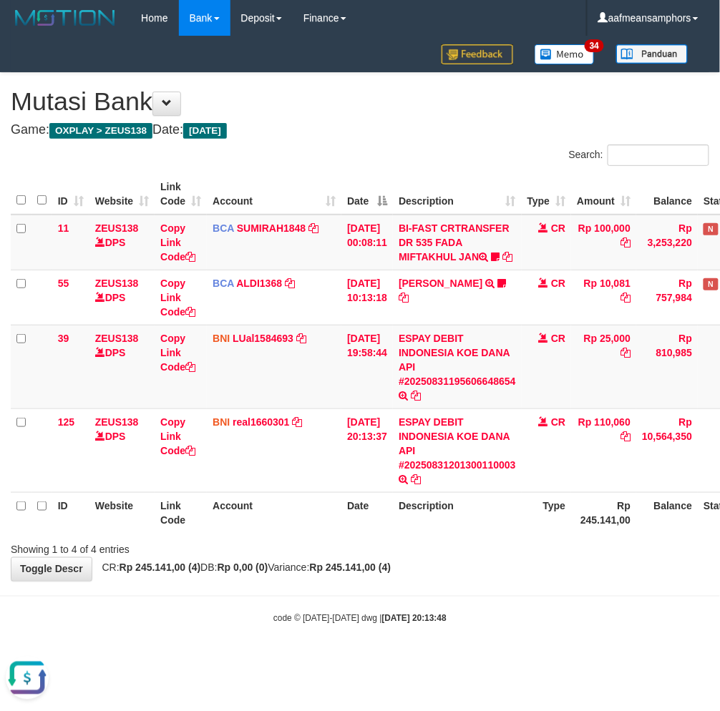
click at [401, 625] on div "code © 2012-2018 dwg | 2025/08/31 20:13:48" at bounding box center [360, 618] width 720 height 14
click at [539, 620] on body "Toggle navigation Home Bank Account List Load By Website Group [OXPLAY] ZEUS138…" at bounding box center [360, 330] width 720 height 661
drag, startPoint x: 521, startPoint y: 620, endPoint x: 521, endPoint y: 611, distance: 9.3
click at [521, 617] on body "Toggle navigation Home Bank Account List Load By Website Group [OXPLAY] ZEUS138…" at bounding box center [360, 330] width 720 height 661
click at [492, 610] on body "Toggle navigation Home Bank Account List Load By Website Group [OXPLAY] ZEUS138…" at bounding box center [360, 330] width 720 height 661
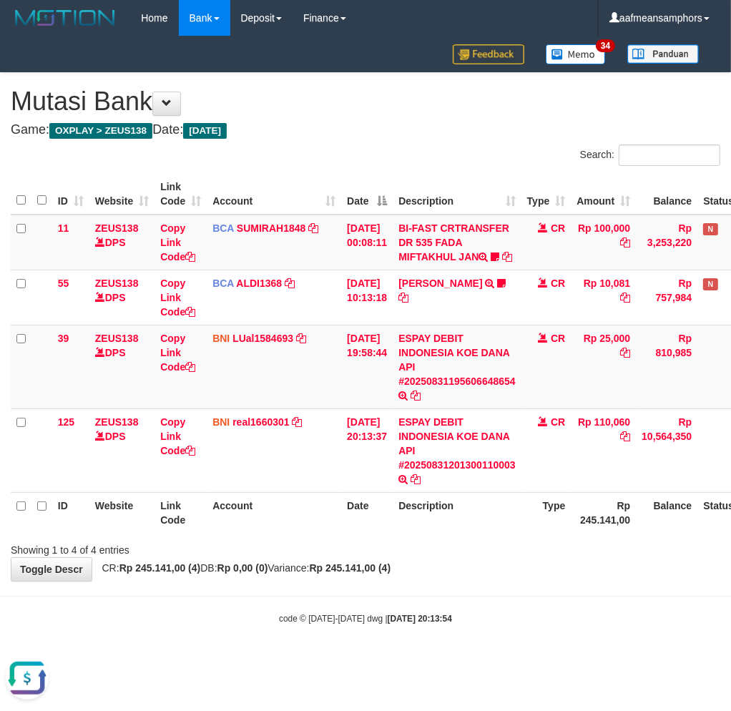
drag, startPoint x: 581, startPoint y: 618, endPoint x: 564, endPoint y: 607, distance: 20.6
click at [578, 619] on body "Toggle navigation Home Bank Account List Load By Website Group [OXPLAY] ZEUS138…" at bounding box center [365, 330] width 731 height 661
click at [531, 600] on body "Toggle navigation Home Bank Account List Load By Website Group [OXPLAY] ZEUS138…" at bounding box center [365, 330] width 731 height 661
drag, startPoint x: 537, startPoint y: 590, endPoint x: 525, endPoint y: 596, distance: 13.8
click at [525, 596] on body "Toggle navigation Home Bank Account List Load By Website Group [OXPLAY] ZEUS138…" at bounding box center [365, 330] width 731 height 661
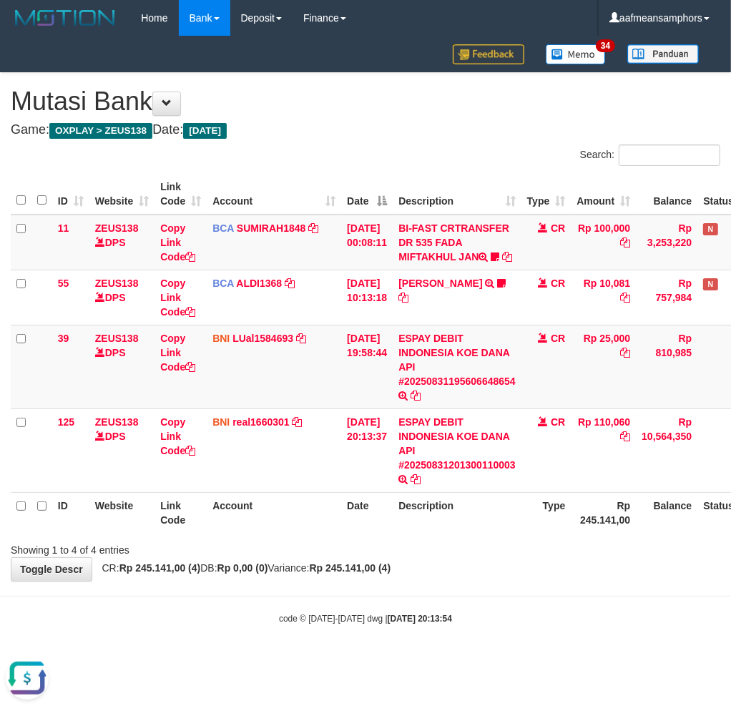
click at [525, 581] on div "**********" at bounding box center [365, 327] width 731 height 508
drag, startPoint x: 465, startPoint y: 588, endPoint x: 487, endPoint y: 613, distance: 32.9
click at [442, 603] on body "Toggle navigation Home Bank Account List Load By Website Group [OXPLAY] ZEUS138…" at bounding box center [365, 330] width 731 height 661
click at [468, 611] on body "Toggle navigation Home Bank Account List Load By Website Group [OXPLAY] ZEUS138…" at bounding box center [365, 330] width 731 height 661
click at [465, 611] on body "Toggle navigation Home Bank Account List Load By Website Group [OXPLAY] ZEUS138…" at bounding box center [365, 330] width 731 height 661
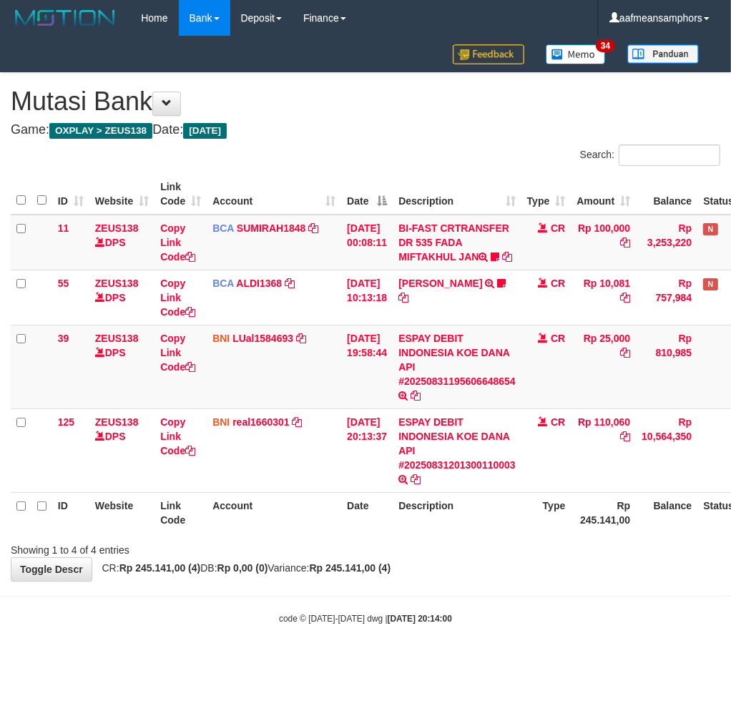
click at [467, 608] on body "Toggle navigation Home Bank Account List Load By Website Group [OXPLAY] ZEUS138…" at bounding box center [365, 330] width 731 height 661
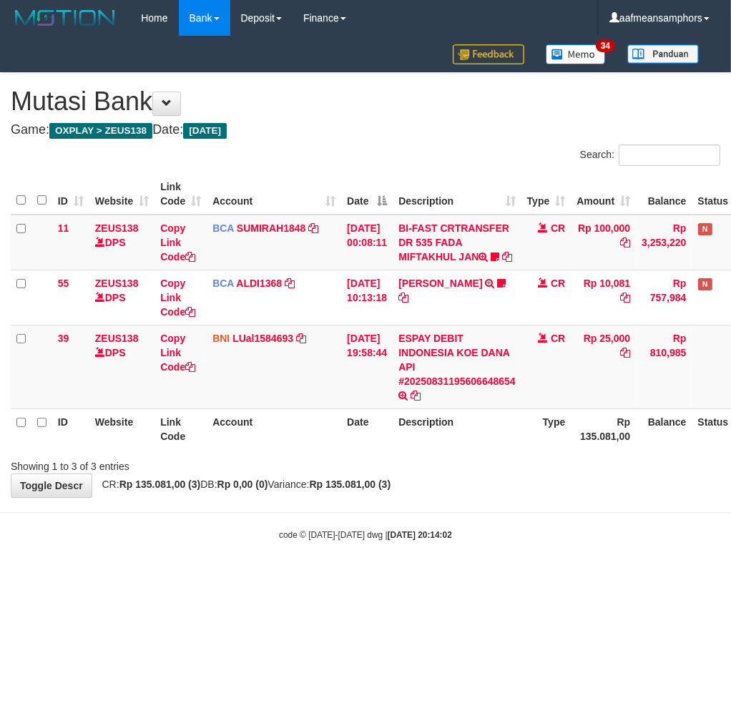
drag, startPoint x: 0, startPoint y: 0, endPoint x: 467, endPoint y: 609, distance: 767.2
click at [467, 577] on html "Toggle navigation Home Bank Account List Load By Website Group [OXPLAY] ZEUS138…" at bounding box center [365, 288] width 731 height 577
drag, startPoint x: 0, startPoint y: 0, endPoint x: 465, endPoint y: 604, distance: 762.3
click at [460, 577] on html "Toggle navigation Home Bank Account List Load By Website Group [OXPLAY] ZEUS138…" at bounding box center [365, 288] width 731 height 577
click at [468, 577] on html "Toggle navigation Home Bank Account List Load By Website Group [OXPLAY] ZEUS138…" at bounding box center [365, 288] width 731 height 577
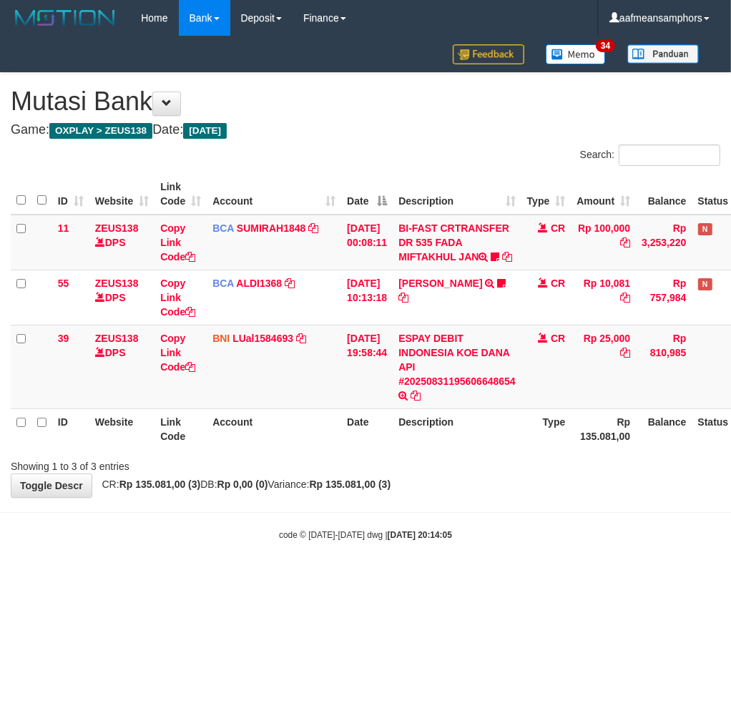
click at [462, 577] on html "Toggle navigation Home Bank Account List Load By Website Group [OXPLAY] ZEUS138…" at bounding box center [365, 288] width 731 height 577
click at [461, 577] on html "Toggle navigation Home Bank Account List Load By Website Group [OXPLAY] ZEUS138…" at bounding box center [365, 288] width 731 height 577
click at [462, 577] on body "Toggle navigation Home Bank Account List Load By Website Group [OXPLAY] ZEUS138…" at bounding box center [365, 288] width 731 height 577
click at [458, 577] on html "Toggle navigation Home Bank Account List Load By Website Group [OXPLAY] ZEUS138…" at bounding box center [365, 288] width 731 height 577
click at [504, 577] on body "Toggle navigation Home Bank Account List Load By Website Group [OXPLAY] ZEUS138…" at bounding box center [365, 288] width 731 height 577
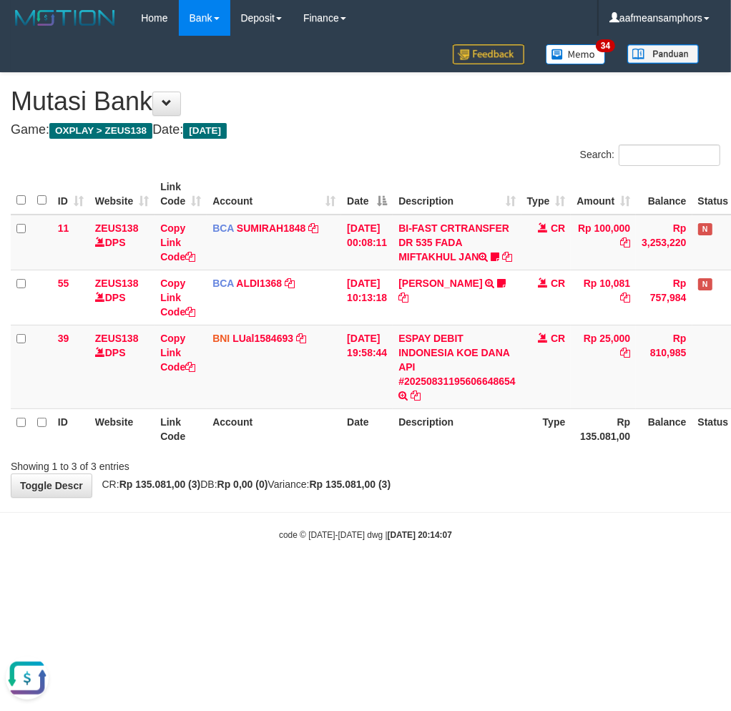
click at [504, 577] on body "Toggle navigation Home Bank Account List Load By Website Group [OXPLAY] ZEUS138…" at bounding box center [365, 288] width 731 height 577
click at [502, 577] on body "Toggle navigation Home Bank Account List Load By Website Group [OXPLAY] ZEUS138…" at bounding box center [365, 288] width 731 height 577
click at [431, 517] on body "Toggle navigation Home Bank Account List Load By Website Group [OXPLAY] ZEUS138…" at bounding box center [365, 288] width 731 height 577
click at [509, 520] on body "Toggle navigation Home Bank Account List Load By Website Group [OXPLAY] ZEUS138…" at bounding box center [365, 288] width 731 height 577
drag, startPoint x: 506, startPoint y: 522, endPoint x: 518, endPoint y: 515, distance: 14.1
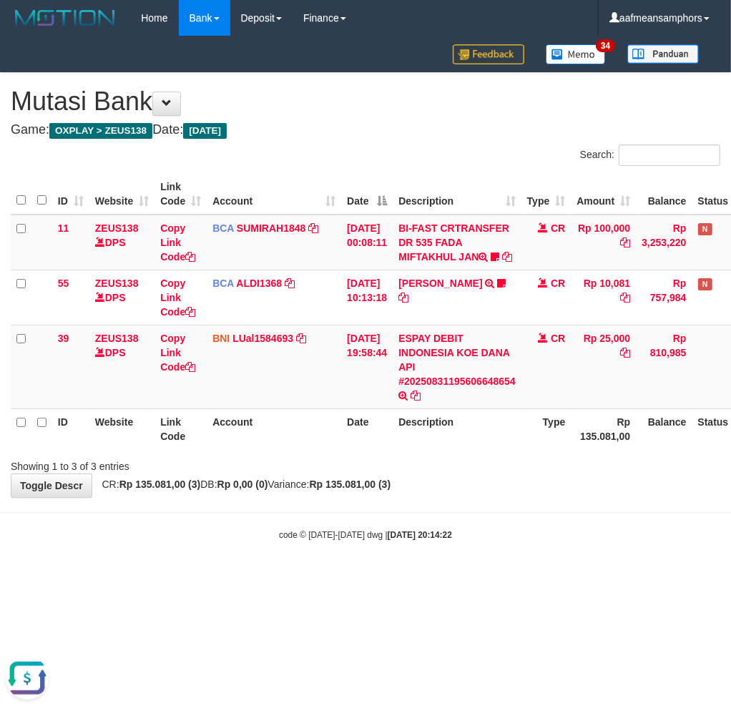
click at [508, 523] on body "Toggle navigation Home Bank Account List Load By Website Group [OXPLAY] ZEUS138…" at bounding box center [365, 288] width 731 height 577
click at [540, 522] on body "Toggle navigation Home Bank Account List Load By Website Group [OXPLAY] ZEUS138…" at bounding box center [365, 288] width 731 height 577
click at [474, 542] on div "code © [DATE]-[DATE] dwg | [DATE] 20:14:22" at bounding box center [365, 534] width 731 height 14
drag, startPoint x: 466, startPoint y: 547, endPoint x: 475, endPoint y: 535, distance: 15.3
click at [465, 542] on div "code © [DATE]-[DATE] dwg | [DATE] 20:14:22" at bounding box center [365, 534] width 731 height 14
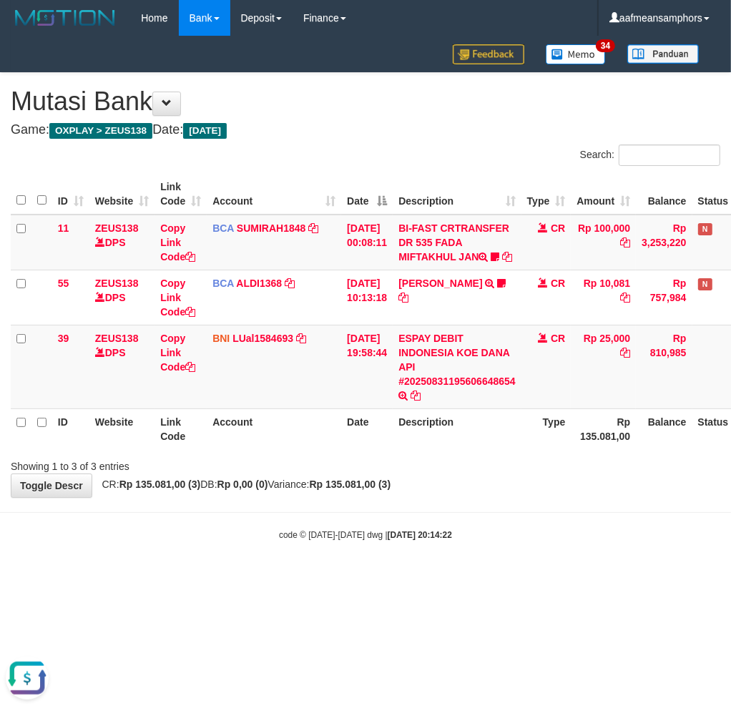
click at [478, 535] on body "Toggle navigation Home Bank Account List Load By Website Group [OXPLAY] ZEUS138…" at bounding box center [365, 288] width 731 height 577
click at [474, 531] on body "Toggle navigation Home Bank Account List Load By Website Group [OXPLAY] ZEUS138…" at bounding box center [365, 288] width 731 height 577
drag, startPoint x: 474, startPoint y: 531, endPoint x: 469, endPoint y: 537, distance: 7.6
click at [469, 537] on body "Toggle navigation Home Bank Account List Load By Website Group [OXPLAY] ZEUS138…" at bounding box center [365, 288] width 731 height 577
click at [470, 532] on body "Toggle navigation Home Bank Account List Load By Website Group [OXPLAY] ZEUS138…" at bounding box center [365, 288] width 731 height 577
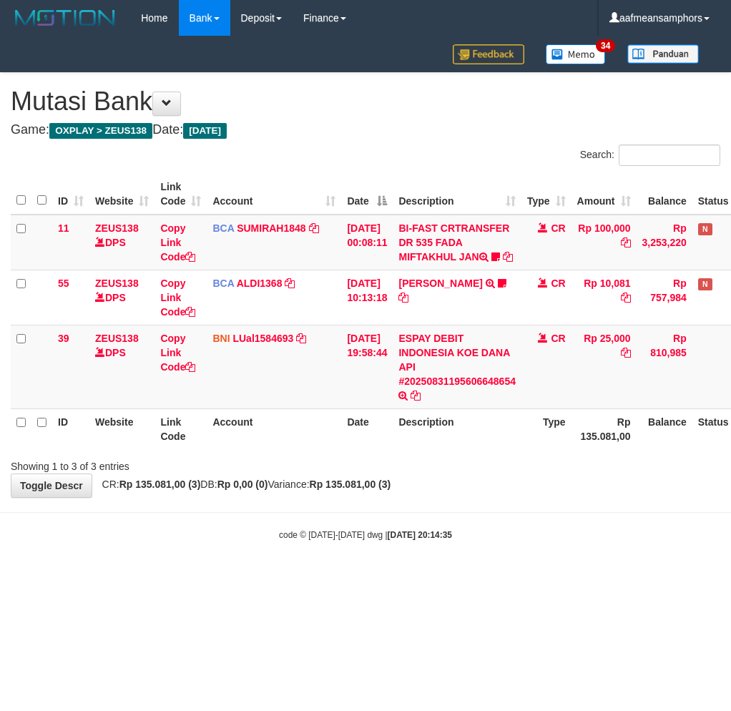
click at [477, 513] on hr at bounding box center [365, 512] width 731 height 1
click at [472, 530] on body "Toggle navigation Home Bank Account List Load By Website Group [OXPLAY] ZEUS138…" at bounding box center [365, 288] width 731 height 577
click at [476, 525] on body "Toggle navigation Home Bank Account List Load By Website Group [OXPLAY] ZEUS138…" at bounding box center [365, 288] width 731 height 577
click at [448, 523] on body "Toggle navigation Home Bank Account List Load By Website Group [OXPLAY] ZEUS138…" at bounding box center [365, 288] width 731 height 577
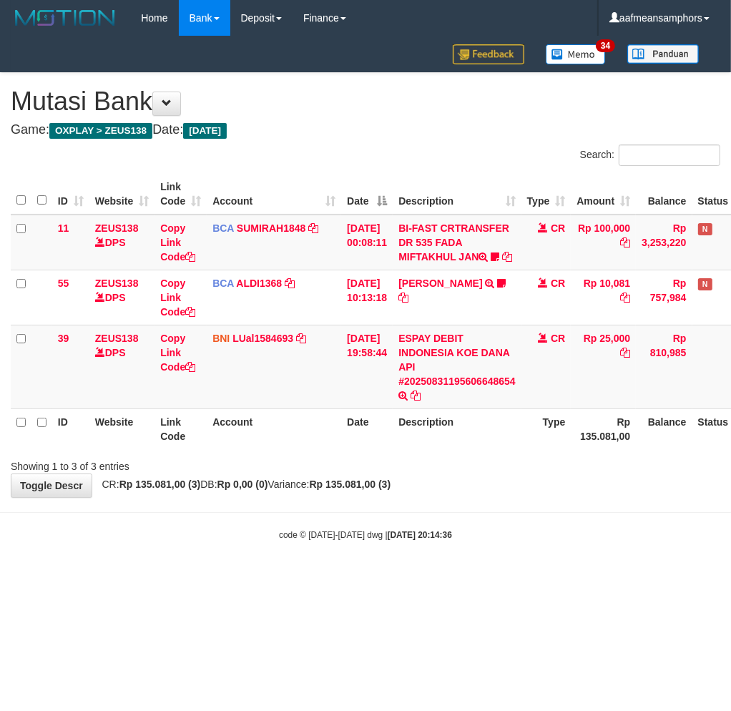
click at [508, 497] on div "**********" at bounding box center [365, 285] width 731 height 424
drag, startPoint x: 0, startPoint y: 0, endPoint x: 552, endPoint y: 510, distance: 751.5
click at [552, 497] on div "**********" at bounding box center [365, 285] width 731 height 424
click at [554, 497] on div "**********" at bounding box center [365, 285] width 731 height 424
drag, startPoint x: 0, startPoint y: 0, endPoint x: 546, endPoint y: 509, distance: 746.3
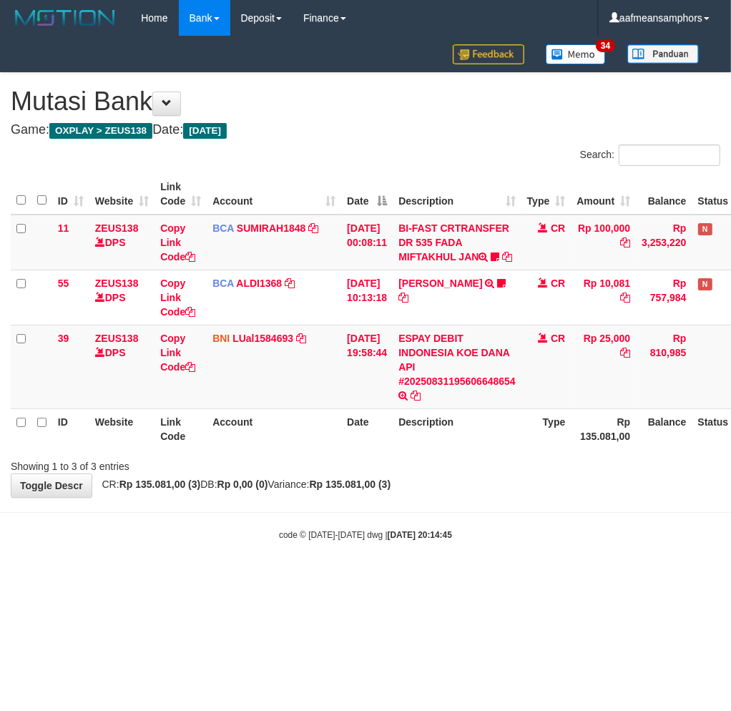
click at [546, 497] on div "**********" at bounding box center [365, 285] width 731 height 424
click at [504, 497] on div "**********" at bounding box center [365, 285] width 731 height 424
drag, startPoint x: 0, startPoint y: 0, endPoint x: 504, endPoint y: 505, distance: 713.5
click at [502, 497] on div "**********" at bounding box center [365, 285] width 731 height 424
click at [501, 497] on div "**********" at bounding box center [365, 285] width 731 height 424
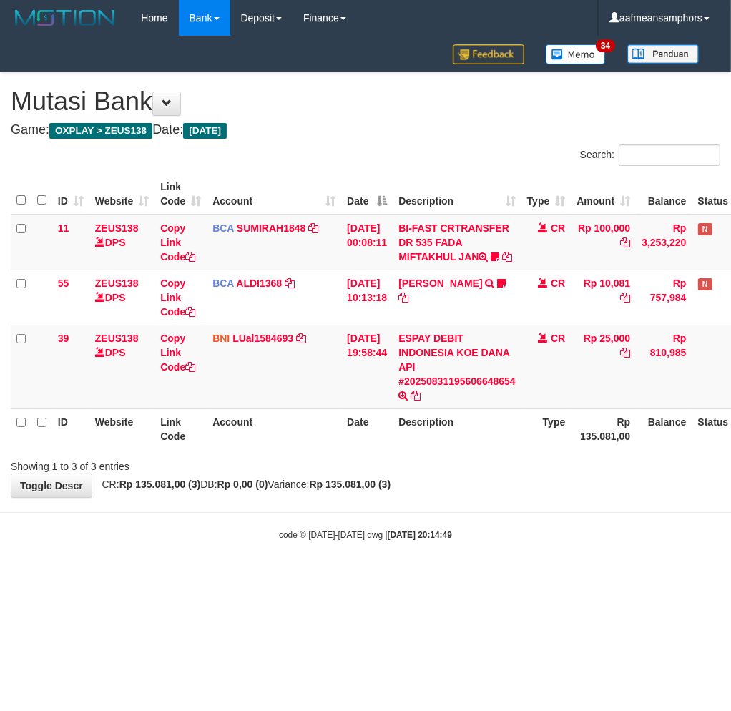
click at [502, 513] on body "Toggle navigation Home Bank Account List Load By Website Group [OXPLAY] ZEUS138…" at bounding box center [365, 288] width 731 height 577
click at [502, 514] on body "Toggle navigation Home Bank Account List Load By Website Group [OXPLAY] ZEUS138…" at bounding box center [365, 288] width 731 height 577
drag, startPoint x: 0, startPoint y: 0, endPoint x: 492, endPoint y: 512, distance: 710.0
click at [492, 512] on body "Toggle navigation Home Bank Account List Load By Website Group [OXPLAY] ZEUS138…" at bounding box center [365, 288] width 731 height 577
click at [482, 512] on body "Toggle navigation Home Bank Account List Load By Website Group [OXPLAY] ZEUS138…" at bounding box center [365, 288] width 731 height 577
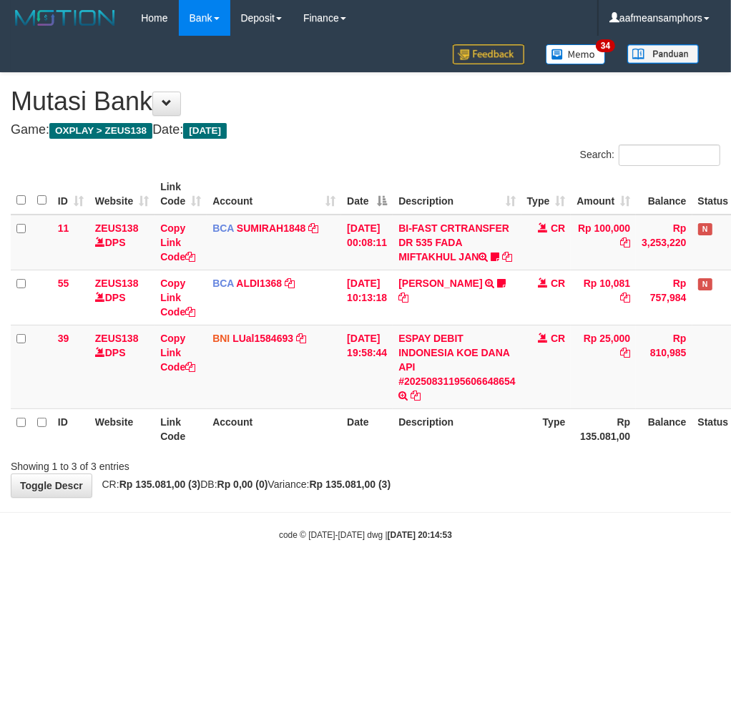
drag, startPoint x: 0, startPoint y: 0, endPoint x: 476, endPoint y: 517, distance: 702.9
click at [476, 517] on body "Toggle navigation Home Bank Account List Load By Website Group [OXPLAY] ZEUS138…" at bounding box center [365, 288] width 731 height 577
click at [477, 497] on div "**********" at bounding box center [365, 285] width 731 height 424
drag, startPoint x: 462, startPoint y: 563, endPoint x: 477, endPoint y: 567, distance: 15.6
click at [460, 569] on body "Toggle navigation Home Bank Account List Load By Website Group [OXPLAY] ZEUS138…" at bounding box center [365, 288] width 731 height 577
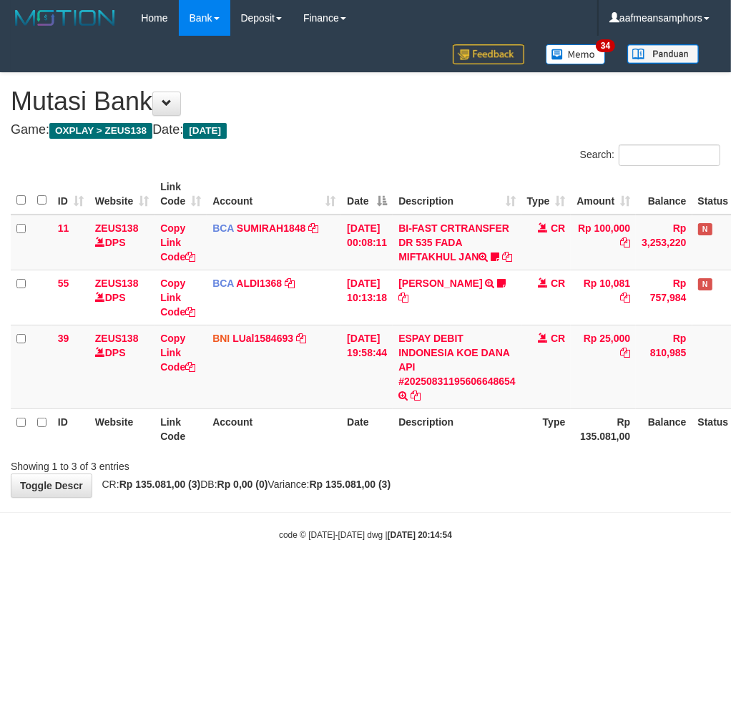
click at [525, 542] on div "code © [DATE]-[DATE] dwg | [DATE] 20:14:54" at bounding box center [365, 534] width 731 height 14
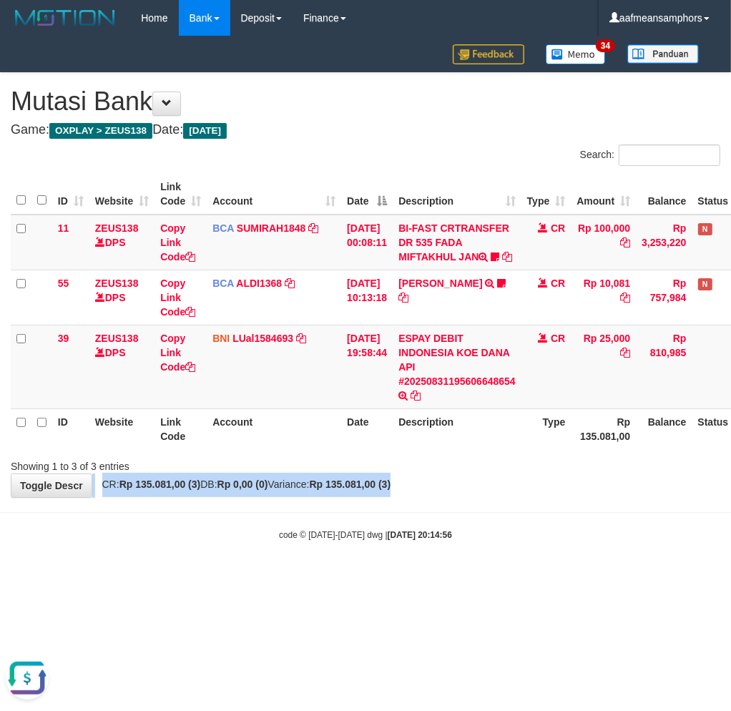
drag, startPoint x: 562, startPoint y: 485, endPoint x: 555, endPoint y: 492, distance: 9.6
click at [555, 492] on div "**********" at bounding box center [365, 285] width 731 height 424
drag, startPoint x: 542, startPoint y: 494, endPoint x: 532, endPoint y: 495, distance: 10.1
click at [541, 494] on div "**********" at bounding box center [365, 285] width 731 height 424
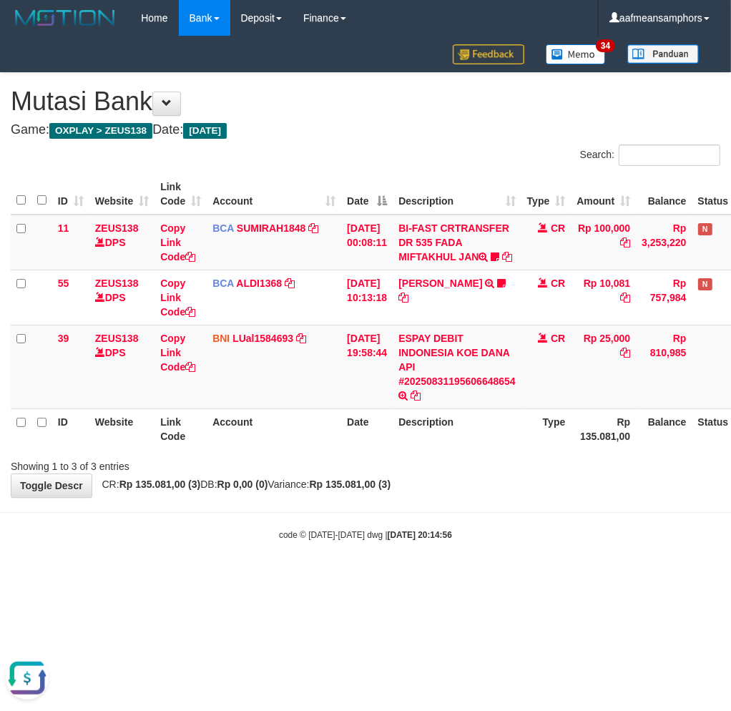
click at [501, 523] on body "Toggle navigation Home Bank Account List Load By Website Group [OXPLAY] ZEUS138…" at bounding box center [365, 288] width 731 height 577
click at [522, 495] on div "**********" at bounding box center [365, 285] width 731 height 424
click at [520, 495] on div "**********" at bounding box center [365, 285] width 731 height 424
click at [519, 496] on div "**********" at bounding box center [365, 285] width 731 height 424
click at [446, 540] on strong "2025/08/31 20:15:22" at bounding box center [420, 535] width 64 height 10
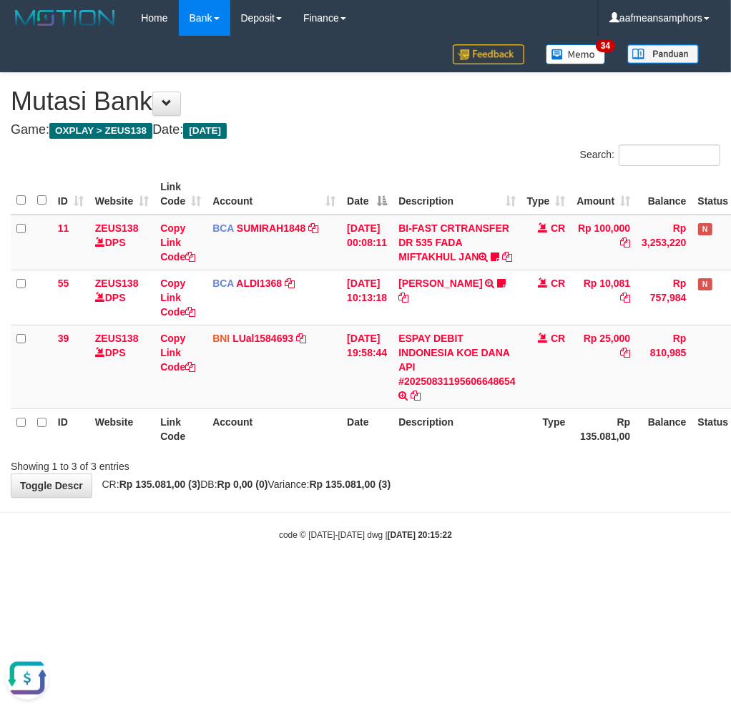
click at [519, 542] on div "code © 2012-2018 dwg | 2025/08/31 20:15:22" at bounding box center [365, 534] width 731 height 14
click at [520, 541] on div "code © 2012-2018 dwg | 2025/08/31 20:15:22" at bounding box center [365, 534] width 731 height 14
click at [520, 542] on div "code © 2012-2018 dwg | 2025/08/31 20:15:22" at bounding box center [365, 534] width 731 height 14
drag, startPoint x: 524, startPoint y: 527, endPoint x: 516, endPoint y: 530, distance: 8.6
click at [512, 531] on body "Toggle navigation Home Bank Account List Load By Website Group [OXPLAY] ZEUS138…" at bounding box center [365, 288] width 731 height 577
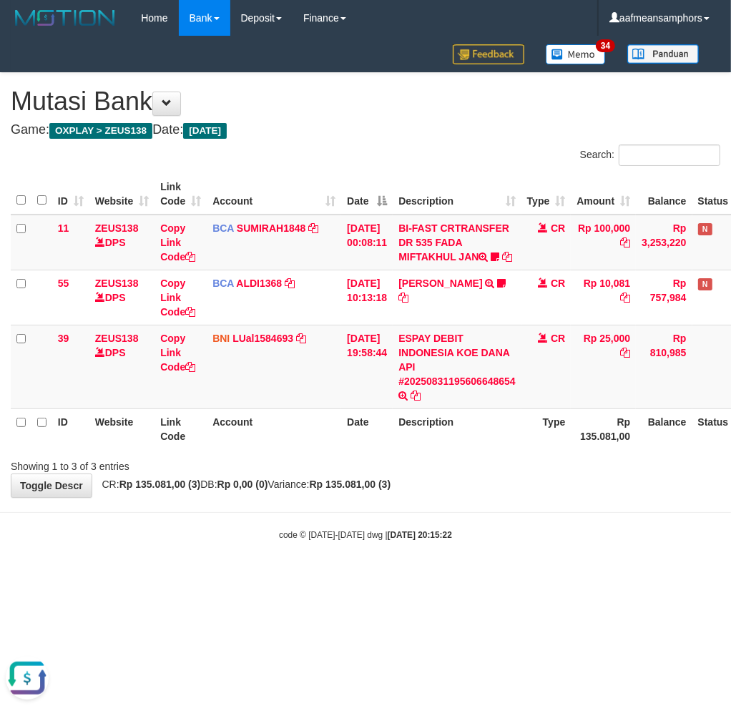
click at [517, 521] on body "Toggle navigation Home Bank Account List Load By Website Group [OXPLAY] ZEUS138…" at bounding box center [365, 288] width 731 height 577
drag, startPoint x: 0, startPoint y: 0, endPoint x: 504, endPoint y: 512, distance: 718.5
click at [503, 512] on body "Toggle navigation Home Bank Account List Load By Website Group [OXPLAY] ZEUS138…" at bounding box center [365, 288] width 731 height 577
click at [490, 513] on body "Toggle navigation Home Bank Account List Load By Website Group [OXPLAY] ZEUS138…" at bounding box center [365, 288] width 731 height 577
drag, startPoint x: 490, startPoint y: 512, endPoint x: 481, endPoint y: 517, distance: 10.9
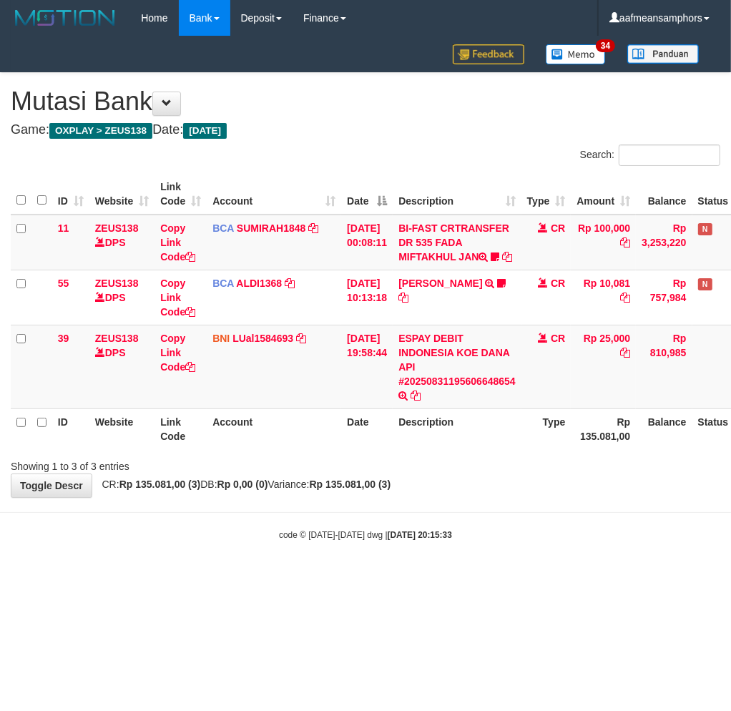
click at [489, 512] on body "Toggle navigation Home Bank Account List Load By Website Group [OXPLAY] ZEUS138…" at bounding box center [365, 288] width 731 height 577
click at [481, 517] on body "Toggle navigation Home Bank Account List Load By Website Group [OXPLAY] ZEUS138…" at bounding box center [365, 288] width 731 height 577
click at [471, 519] on body "Toggle navigation Home Bank Account List Load By Website Group [OXPLAY] ZEUS138…" at bounding box center [365, 288] width 731 height 577
click at [467, 517] on body "Toggle navigation Home Bank Account List Load By Website Group [OXPLAY] ZEUS138…" at bounding box center [365, 288] width 731 height 577
click at [582, 557] on body "Toggle navigation Home Bank Account List Load By Website Group [OXPLAY] ZEUS138…" at bounding box center [365, 288] width 731 height 577
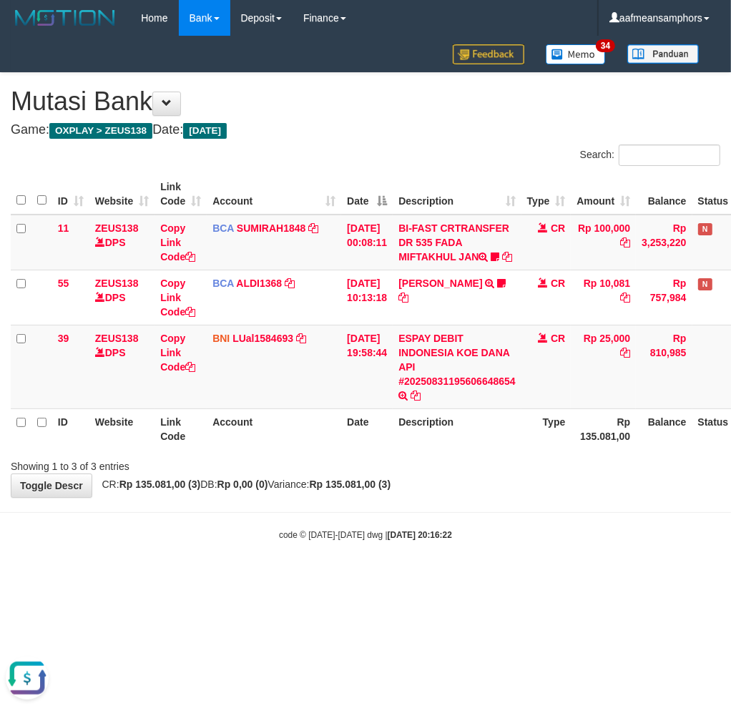
drag, startPoint x: 580, startPoint y: 557, endPoint x: 507, endPoint y: 557, distance: 73.7
click at [582, 557] on body "Toggle navigation Home Bank Account List Load By Website Group [OXPLAY] ZEUS138…" at bounding box center [365, 288] width 731 height 577
click at [449, 542] on div "code © 2012-2018 dwg | 2025/08/31 20:16:35" at bounding box center [365, 534] width 731 height 14
click at [449, 540] on strong "2025/08/31 20:16:35" at bounding box center [420, 535] width 64 height 10
click at [410, 518] on body "Toggle navigation Home Bank Account List Load By Website Group [OXPLAY] ZEUS138…" at bounding box center [365, 288] width 731 height 577
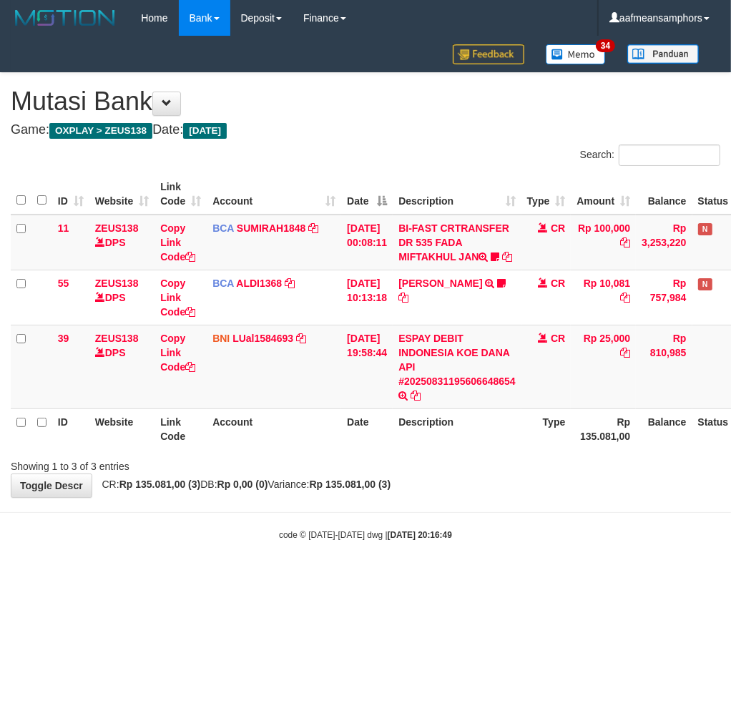
click at [462, 577] on html "Toggle navigation Home Bank Account List Load By Website Group [OXPLAY] ZEUS138…" at bounding box center [365, 288] width 731 height 577
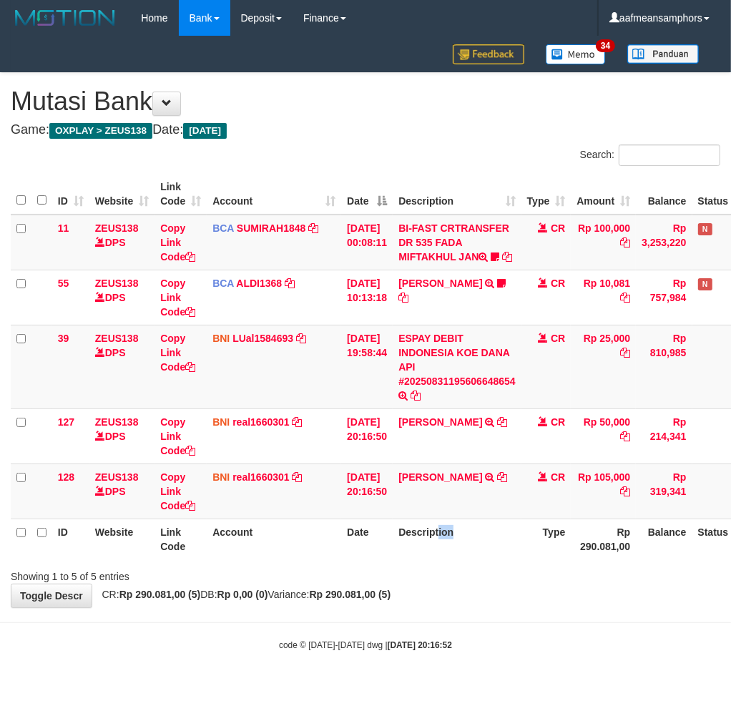
click at [447, 560] on th "Description" at bounding box center [457, 539] width 129 height 41
drag, startPoint x: 466, startPoint y: 492, endPoint x: 475, endPoint y: 484, distance: 12.7
click at [466, 483] on link "DONNA MARLINA" at bounding box center [441, 477] width 84 height 11
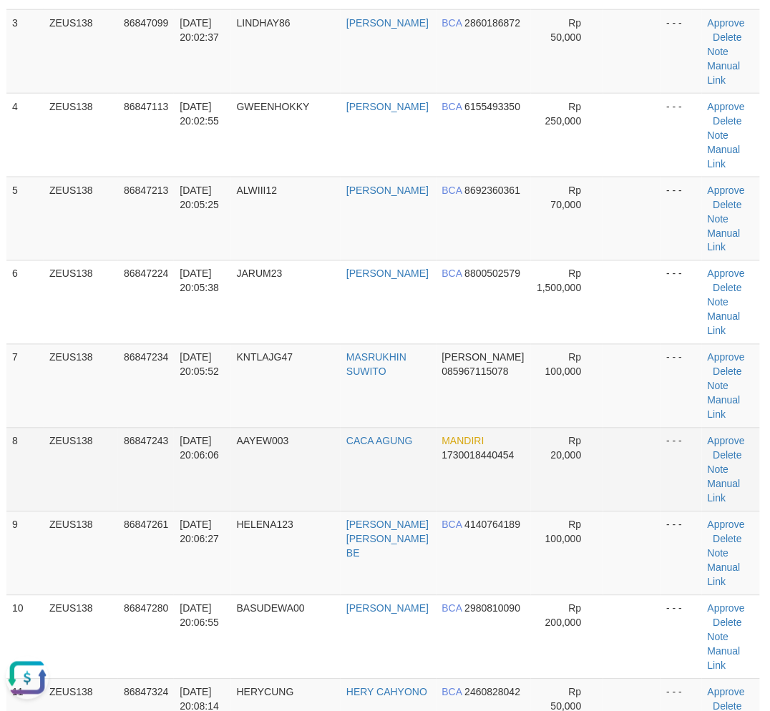
click at [244, 469] on tr "8 ZEUS138 86847243 [DATE] 20:06:06 AAYEW003 CACA AGUNG MANDIRI 1730018440454 Rp…" at bounding box center [383, 470] width 754 height 84
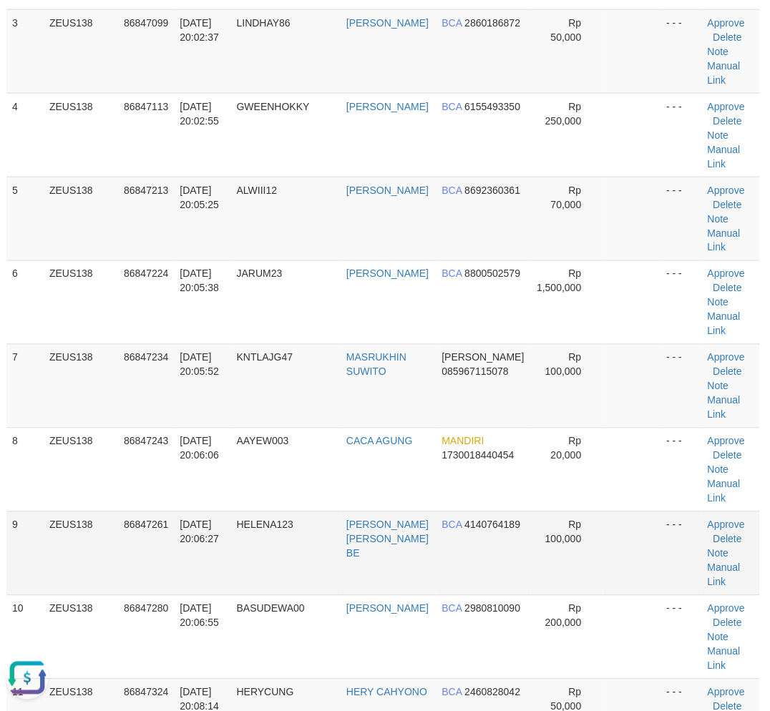
click at [172, 523] on td "86847261" at bounding box center [146, 554] width 56 height 84
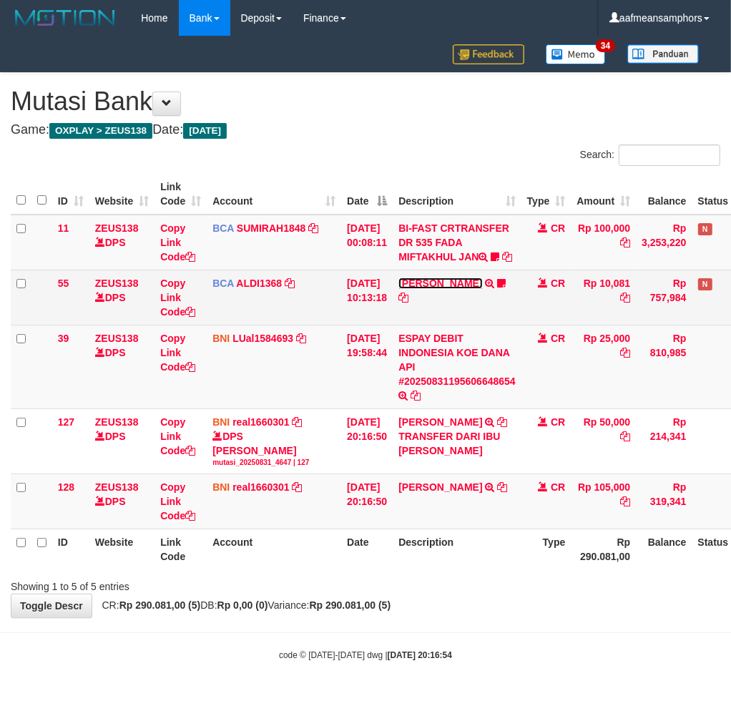
click at [454, 289] on link "[PERSON_NAME]" at bounding box center [441, 283] width 84 height 11
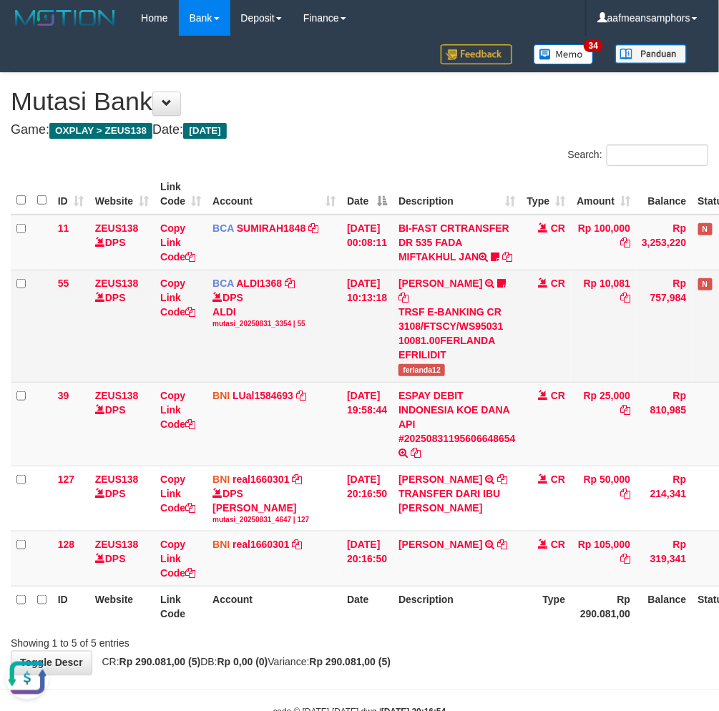
click at [426, 376] on span "ferlanda12" at bounding box center [422, 370] width 47 height 12
copy span "ferlanda12"
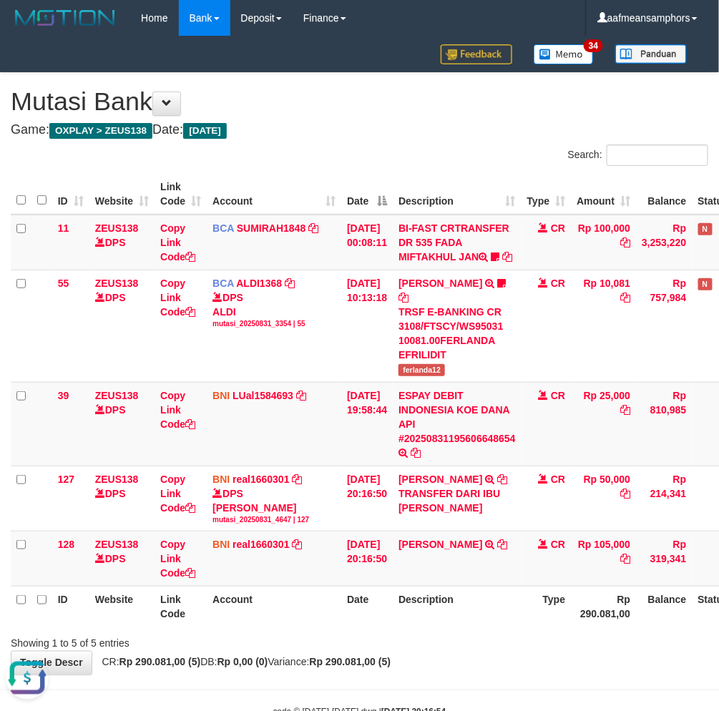
click at [452, 627] on th "Description" at bounding box center [457, 607] width 129 height 41
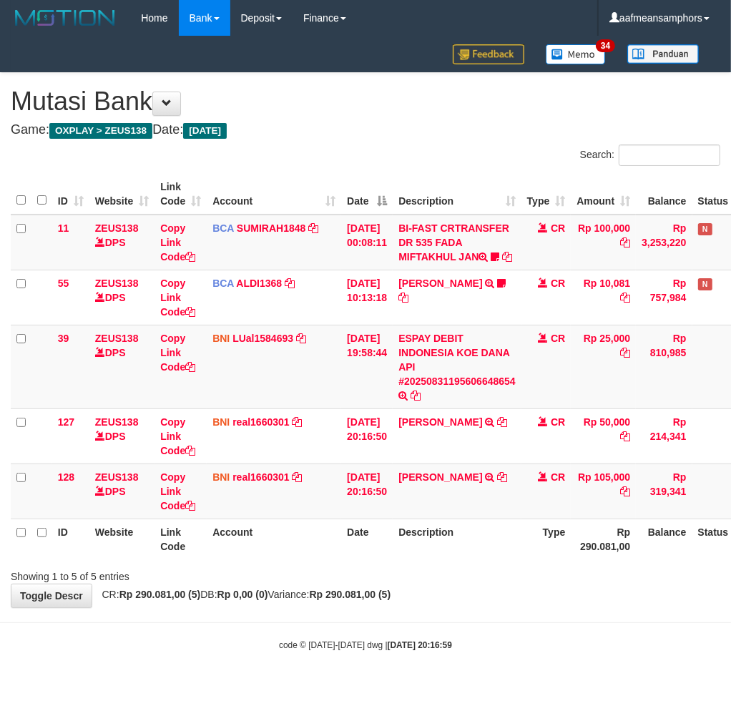
click at [528, 584] on div "Showing 1 to 5 of 5 entries" at bounding box center [365, 574] width 731 height 20
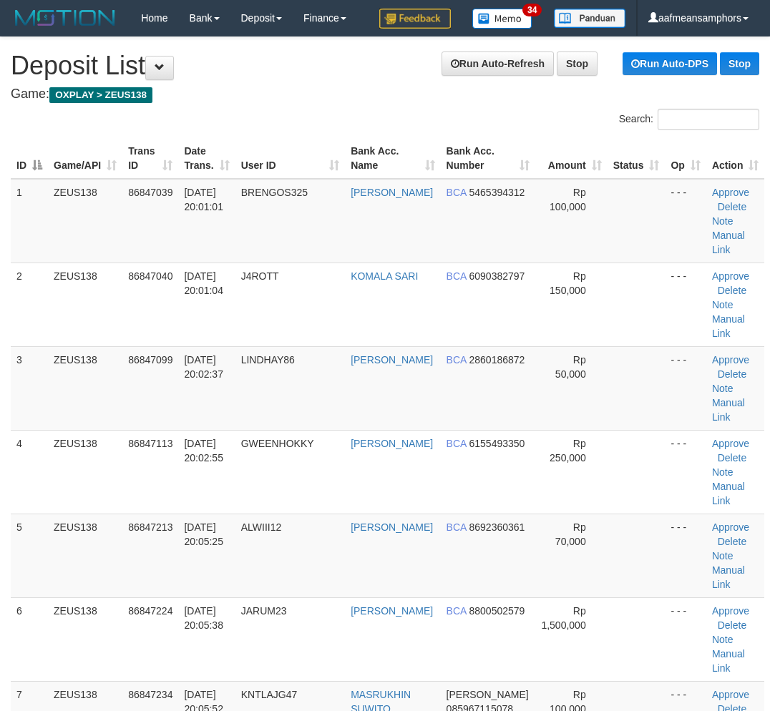
scroll to position [337, 4]
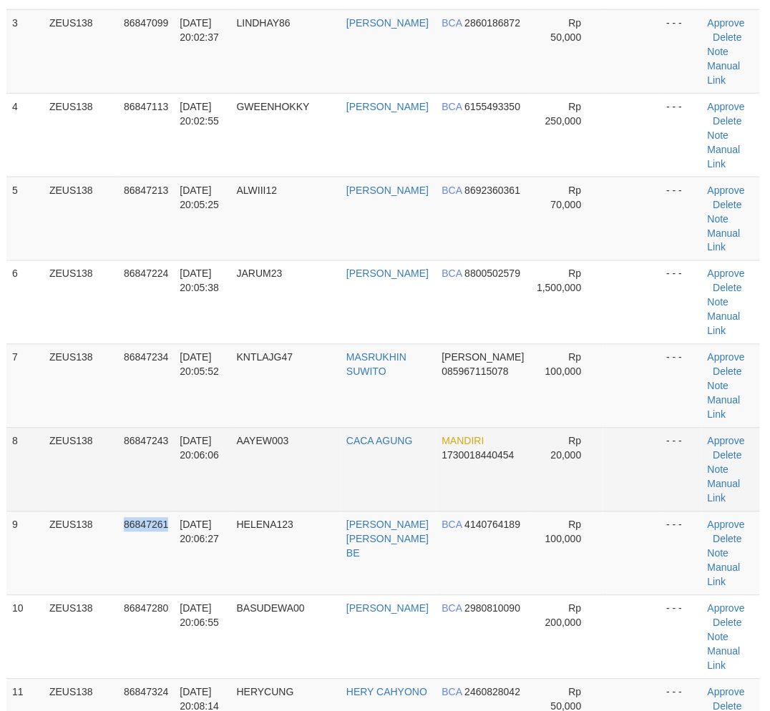
drag, startPoint x: 0, startPoint y: 0, endPoint x: 187, endPoint y: 506, distance: 539.3
click at [166, 530] on td "86847261" at bounding box center [146, 554] width 56 height 84
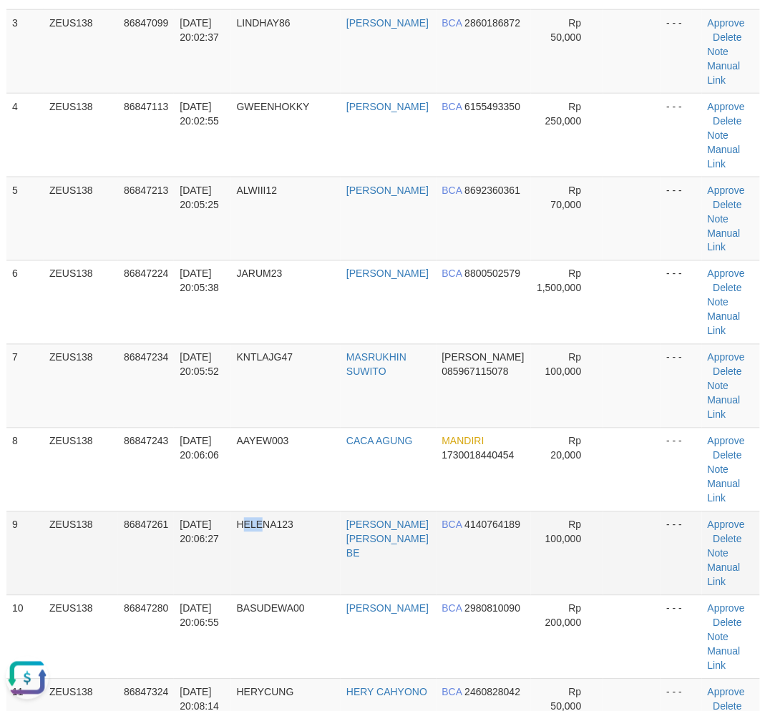
click at [265, 550] on td "HELENA123" at bounding box center [285, 554] width 109 height 84
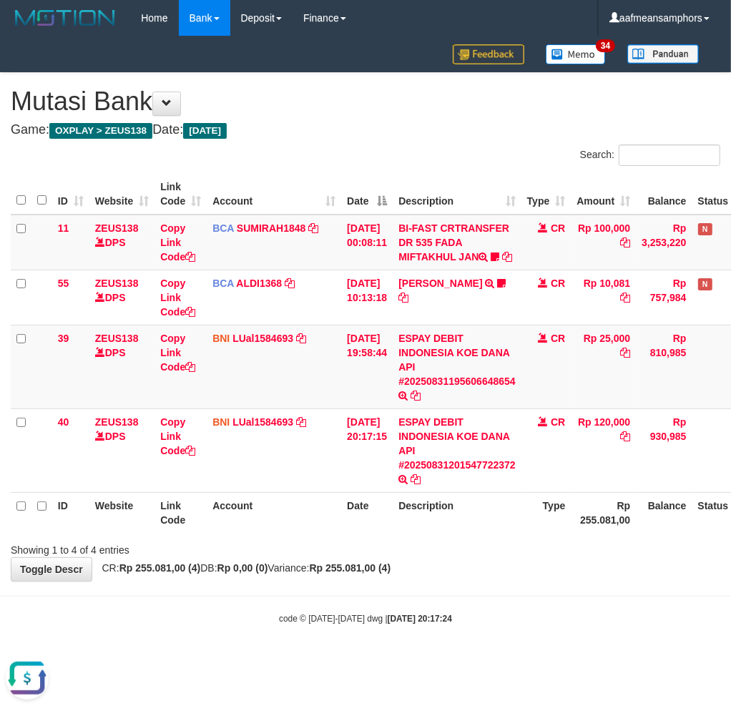
click at [514, 580] on div "**********" at bounding box center [365, 327] width 731 height 508
click at [503, 580] on div "**********" at bounding box center [365, 327] width 731 height 508
click at [359, 576] on div "**********" at bounding box center [365, 327] width 731 height 508
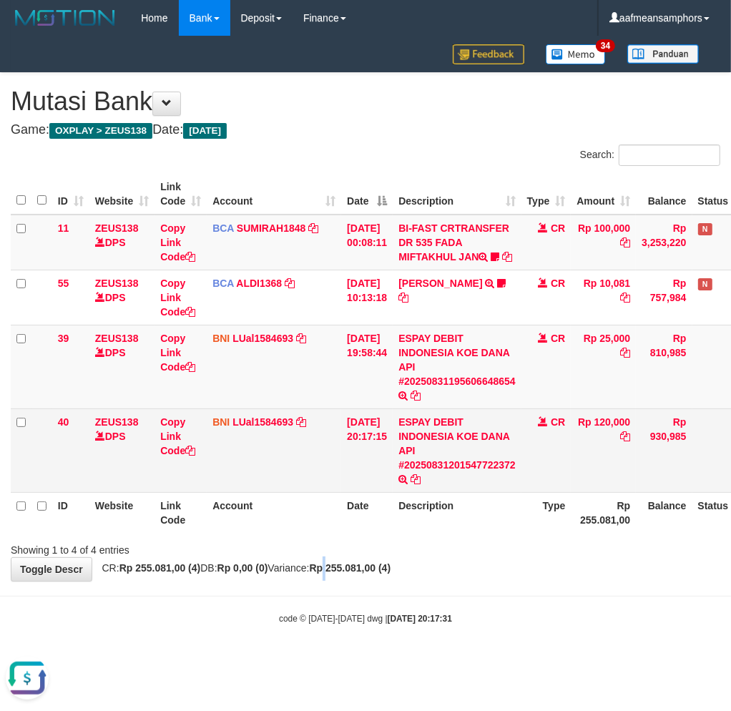
drag, startPoint x: 330, startPoint y: 576, endPoint x: 726, endPoint y: 410, distance: 429.8
click at [330, 577] on div "**********" at bounding box center [365, 327] width 731 height 508
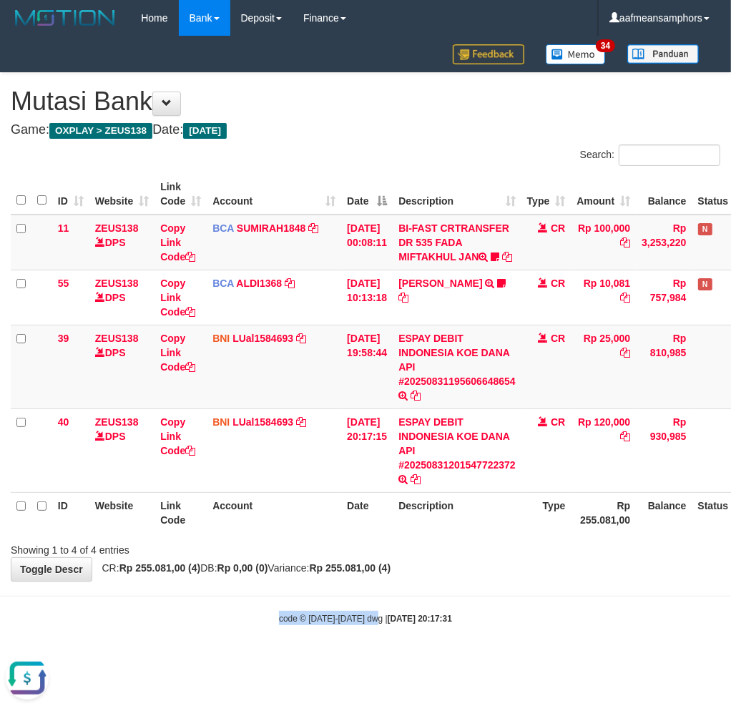
drag, startPoint x: 376, startPoint y: 598, endPoint x: 385, endPoint y: 581, distance: 18.9
click at [376, 598] on body "Toggle navigation Home Bank Account List Load By Website Group [OXPLAY] ZEUS138…" at bounding box center [365, 330] width 731 height 661
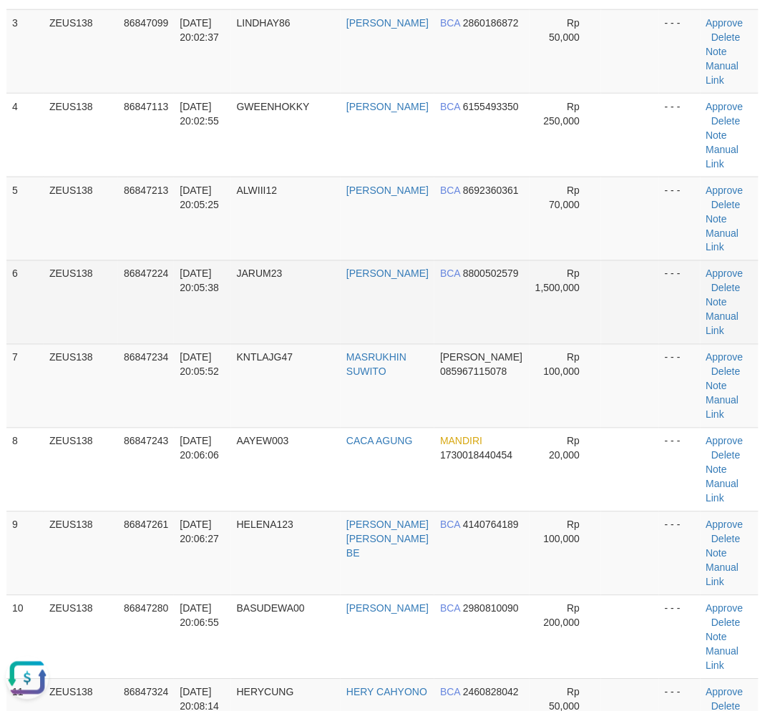
click at [261, 331] on td "JARUM23" at bounding box center [285, 302] width 109 height 84
click at [272, 327] on td "JARUM23" at bounding box center [285, 302] width 109 height 84
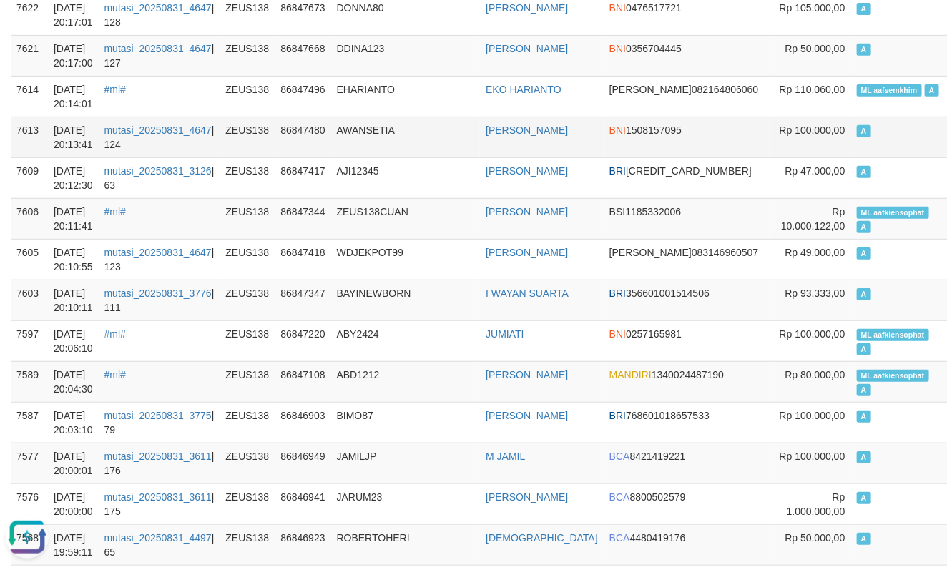
scroll to position [238, 0]
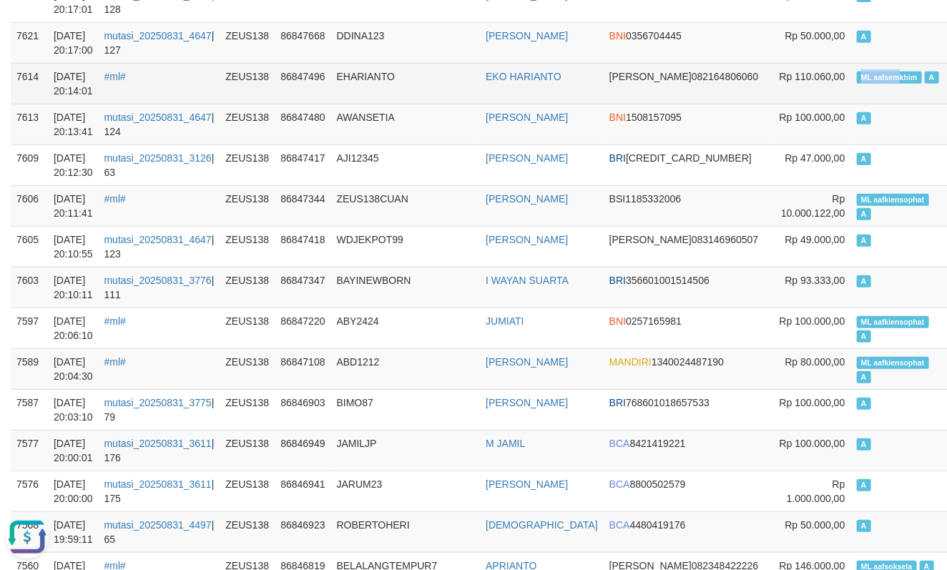
copy span "ML aafsem"
drag, startPoint x: 784, startPoint y: 79, endPoint x: 827, endPoint y: 84, distance: 43.9
click at [852, 84] on td "ML aafsemkhim A" at bounding box center [901, 83] width 99 height 41
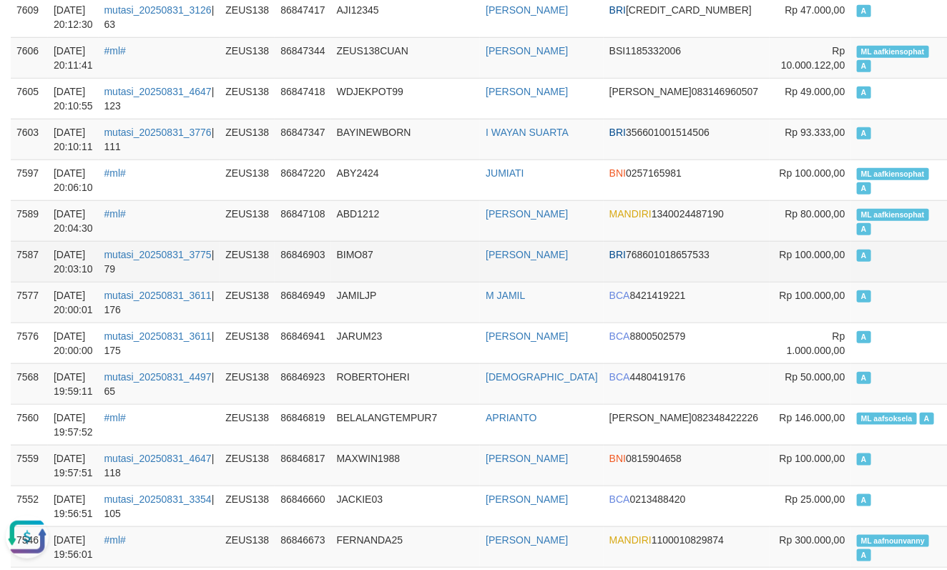
scroll to position [477, 0]
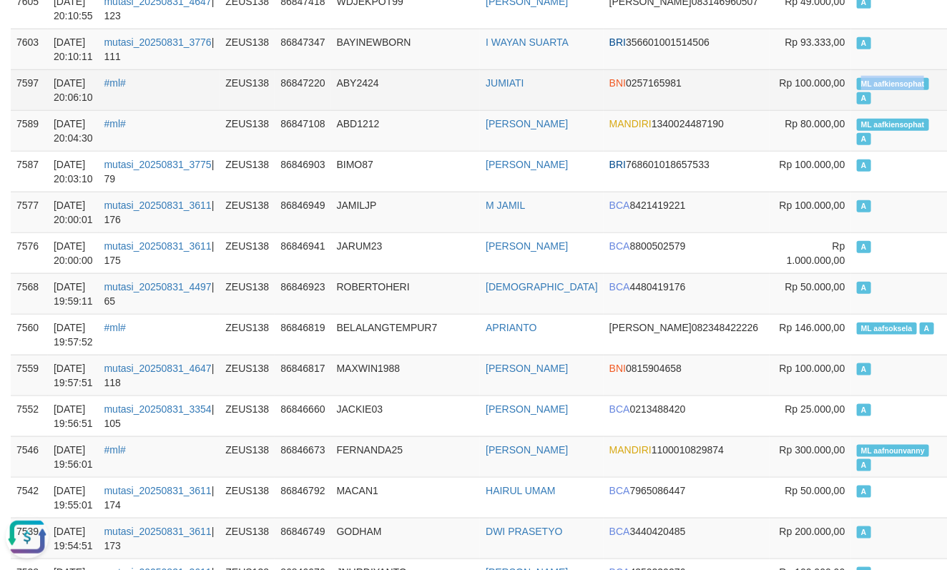
drag, startPoint x: 845, startPoint y: 84, endPoint x: 857, endPoint y: 86, distance: 11.6
click at [857, 86] on td "ML aafkiensophat A" at bounding box center [901, 89] width 99 height 41
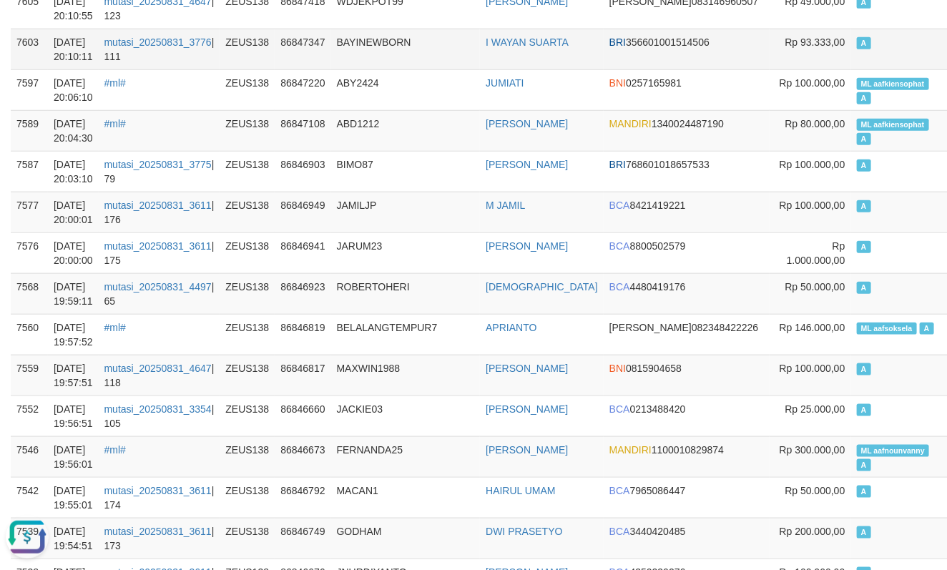
scroll to position [1457, 0]
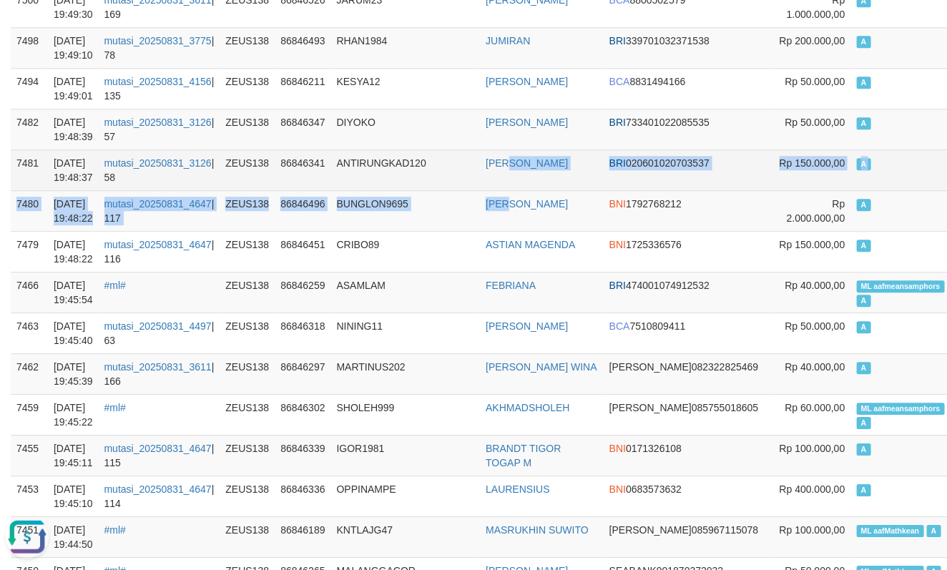
click at [521, 182] on td "AHMAD PAUJI" at bounding box center [542, 170] width 124 height 41
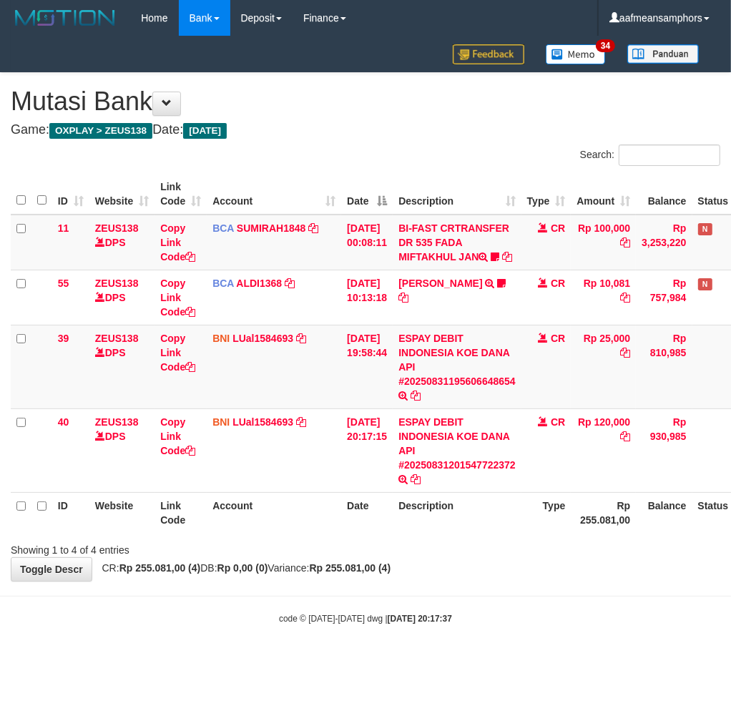
click at [366, 582] on body "Toggle navigation Home Bank Account List Load By Website Group [OXPLAY] ZEUS138…" at bounding box center [365, 330] width 731 height 661
click at [384, 580] on div "**********" at bounding box center [365, 327] width 731 height 508
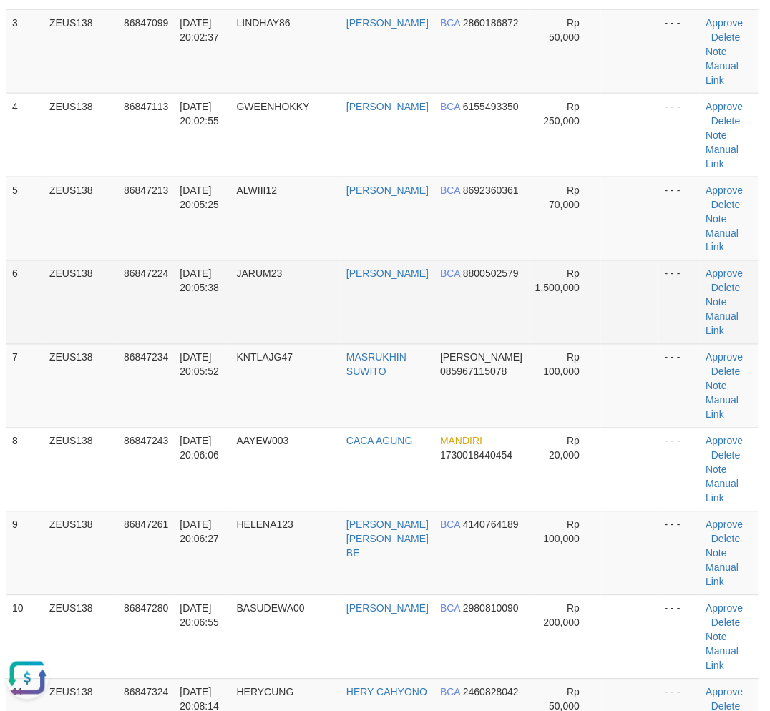
click at [219, 303] on td "[DATE] 20:05:38" at bounding box center [202, 302] width 57 height 84
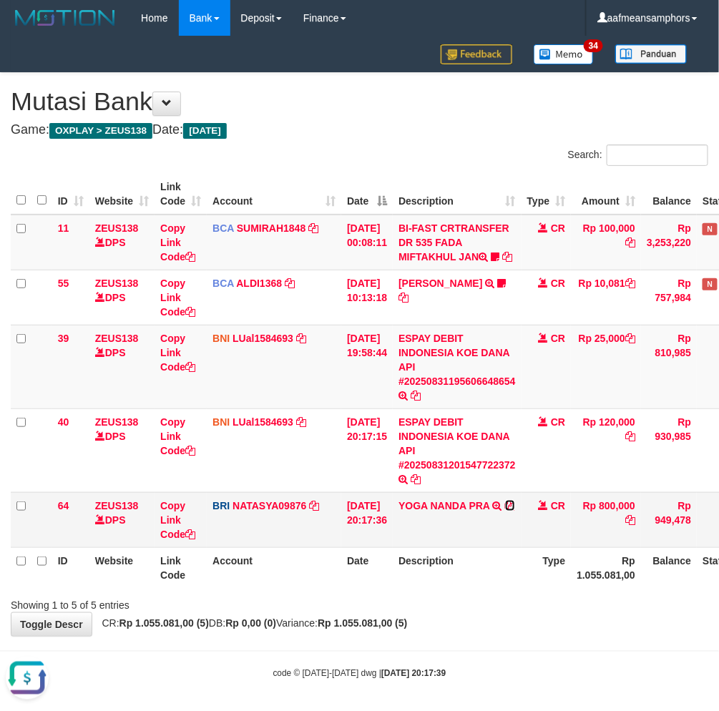
drag, startPoint x: 520, startPoint y: 502, endPoint x: 549, endPoint y: 504, distance: 28.7
click at [515, 502] on icon at bounding box center [510, 506] width 10 height 10
drag, startPoint x: 483, startPoint y: 611, endPoint x: 503, endPoint y: 605, distance: 21.0
click at [481, 612] on div "**********" at bounding box center [359, 354] width 719 height 563
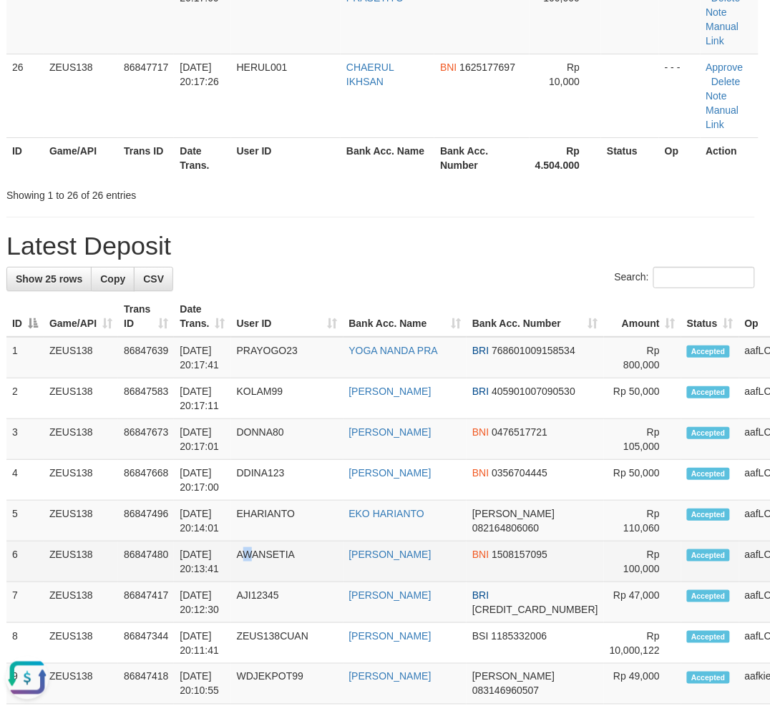
drag, startPoint x: 255, startPoint y: 540, endPoint x: 260, endPoint y: 545, distance: 7.6
click at [260, 545] on td "AWANSETIA" at bounding box center [287, 562] width 112 height 41
click at [262, 545] on td "AWANSETIA" at bounding box center [287, 562] width 112 height 41
click at [273, 544] on td "AWANSETIA" at bounding box center [287, 562] width 112 height 41
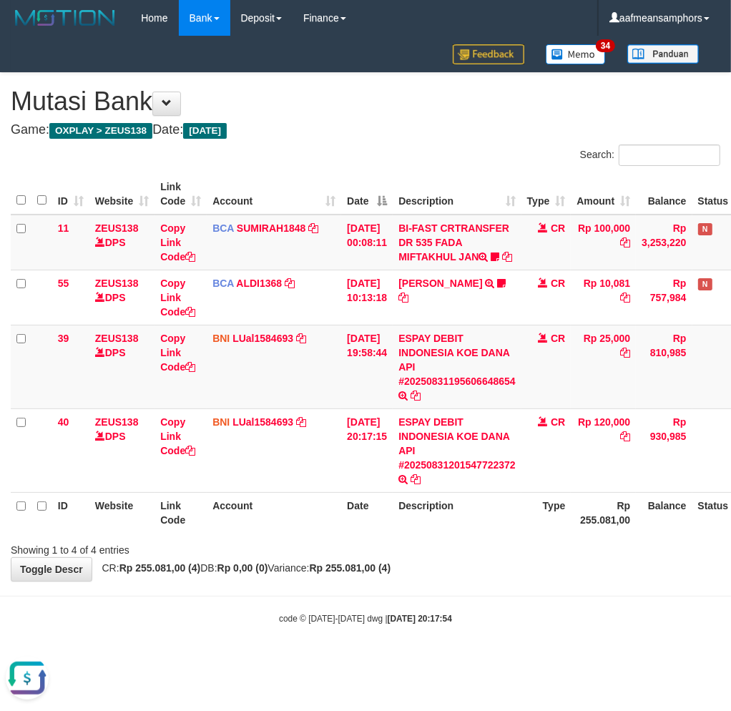
click at [351, 632] on body "Toggle navigation Home Bank Account List Load By Website Group [OXPLAY] ZEUS138…" at bounding box center [365, 330] width 731 height 661
drag, startPoint x: 351, startPoint y: 632, endPoint x: 403, endPoint y: 620, distance: 52.9
click at [351, 632] on body "Toggle navigation Home Bank Account List Load By Website Group [OXPLAY] ZEUS138…" at bounding box center [365, 330] width 731 height 661
click at [419, 614] on strong "[DATE] 20:17:54" at bounding box center [420, 619] width 64 height 10
drag, startPoint x: 517, startPoint y: 648, endPoint x: 519, endPoint y: 638, distance: 9.4
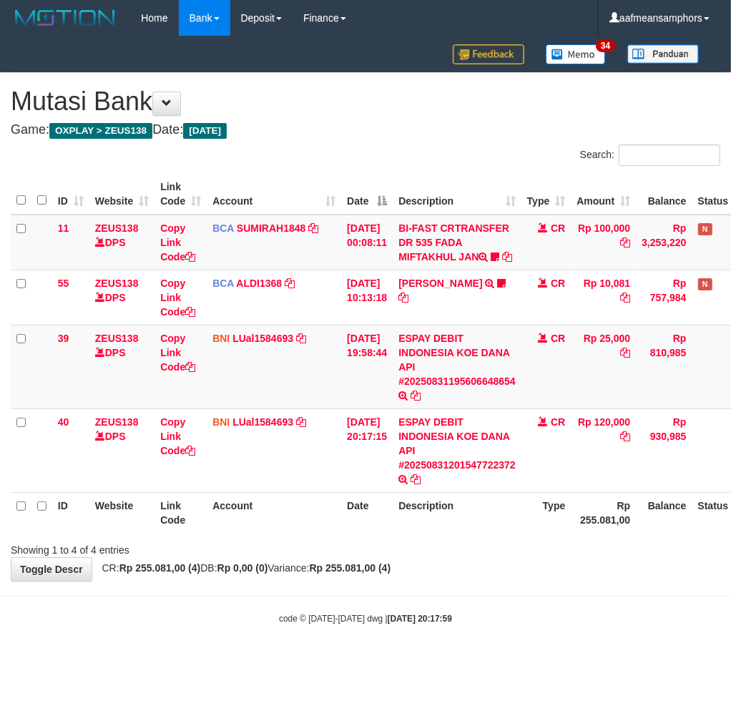
click at [520, 646] on body "Toggle navigation Home Bank Account List Load By Website Group [OXPLAY] ZEUS138…" at bounding box center [365, 330] width 731 height 661
drag, startPoint x: 630, startPoint y: 587, endPoint x: 638, endPoint y: 581, distance: 9.6
click at [637, 585] on body "Toggle navigation Home Bank Account List Load By Website Group [OXPLAY] ZEUS138…" at bounding box center [365, 330] width 731 height 661
click at [638, 581] on body "Toggle navigation Home Bank Account List Load By Website Group [OXPLAY] ZEUS138…" at bounding box center [365, 330] width 731 height 661
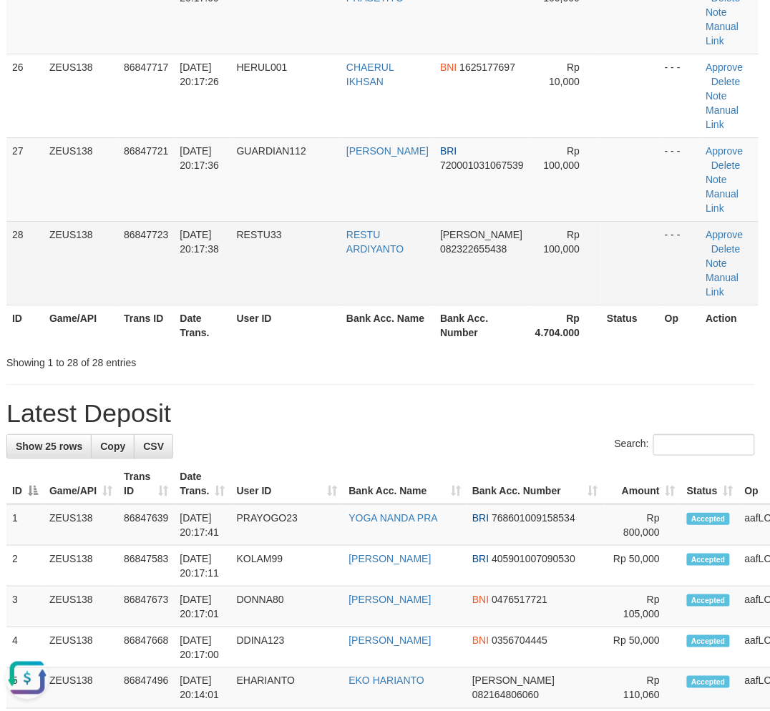
click at [389, 295] on td "RESTU ARDIYANTO" at bounding box center [388, 263] width 94 height 84
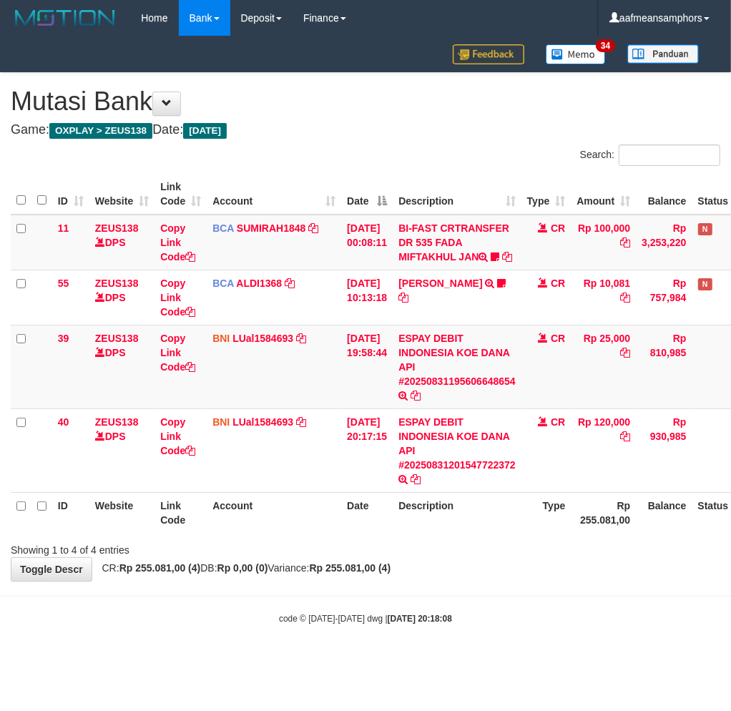
click at [456, 592] on body "Toggle navigation Home Bank Account List Load By Website Group [OXPLAY] ZEUS138…" at bounding box center [365, 330] width 731 height 661
drag, startPoint x: 445, startPoint y: 552, endPoint x: 460, endPoint y: 546, distance: 16.1
click at [449, 552] on div "Showing 1 to 4 of 4 entries" at bounding box center [365, 547] width 731 height 20
drag, startPoint x: 550, startPoint y: 581, endPoint x: 721, endPoint y: 499, distance: 190.4
click at [551, 580] on div "**********" at bounding box center [365, 327] width 731 height 508
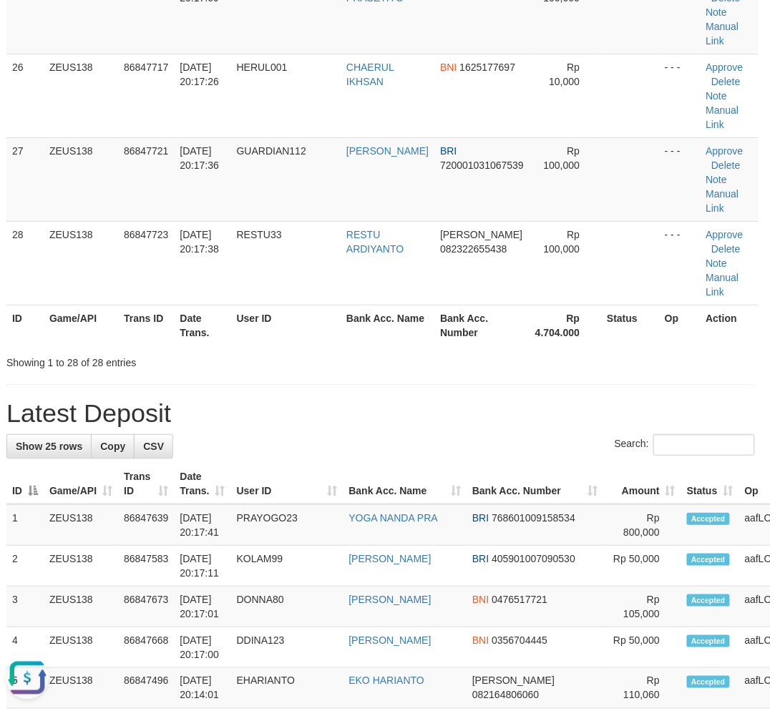
drag, startPoint x: 442, startPoint y: 359, endPoint x: 6, endPoint y: 479, distance: 452.3
click at [438, 360] on div "Showing 1 to 28 of 28 entries" at bounding box center [381, 360] width 770 height 20
drag, startPoint x: 401, startPoint y: 333, endPoint x: 111, endPoint y: 439, distance: 308.6
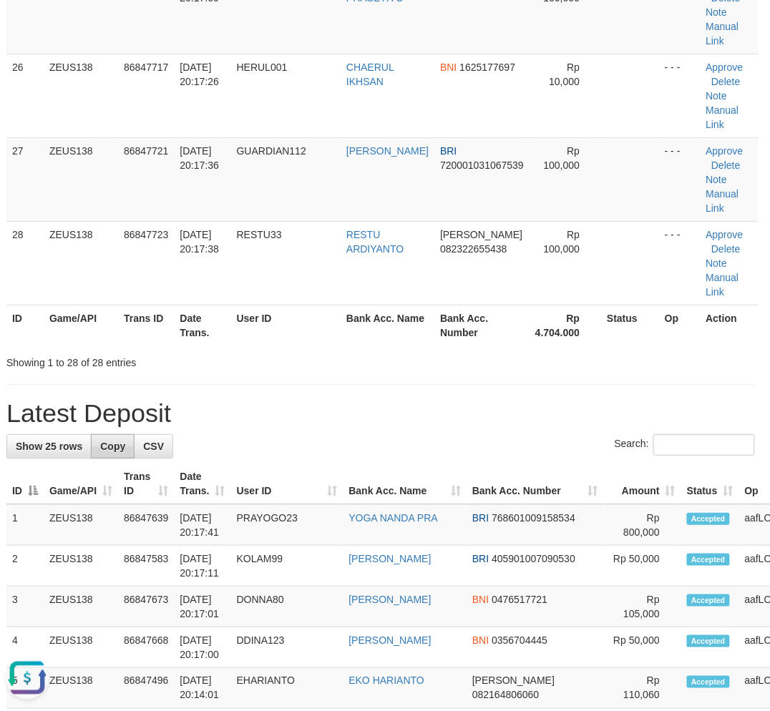
click at [398, 334] on th "Bank Acc. Name" at bounding box center [388, 325] width 94 height 41
click at [381, 364] on div "Showing 1 to 28 of 28 entries" at bounding box center [381, 360] width 770 height 20
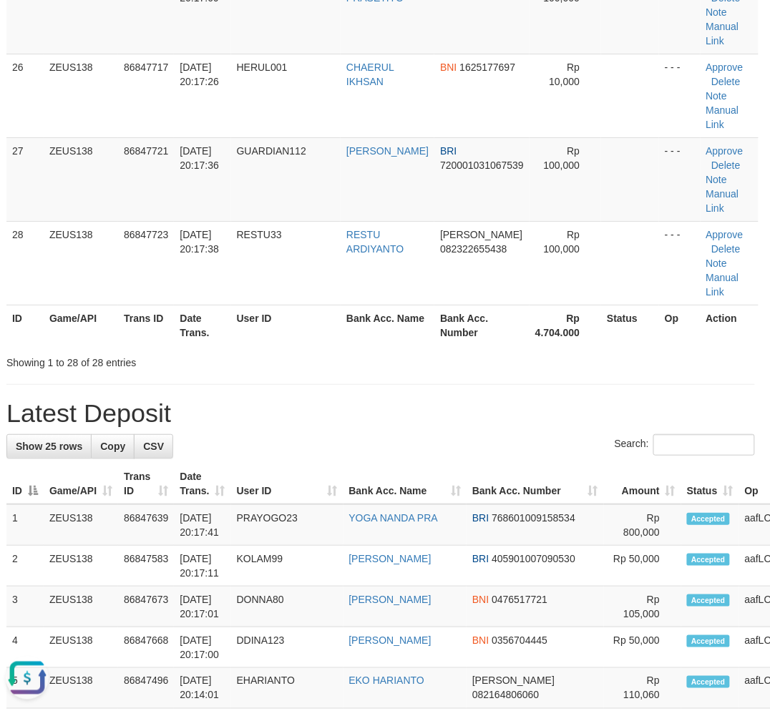
drag, startPoint x: 426, startPoint y: 372, endPoint x: 404, endPoint y: 362, distance: 23.7
drag, startPoint x: 313, startPoint y: 389, endPoint x: 101, endPoint y: 459, distance: 224.0
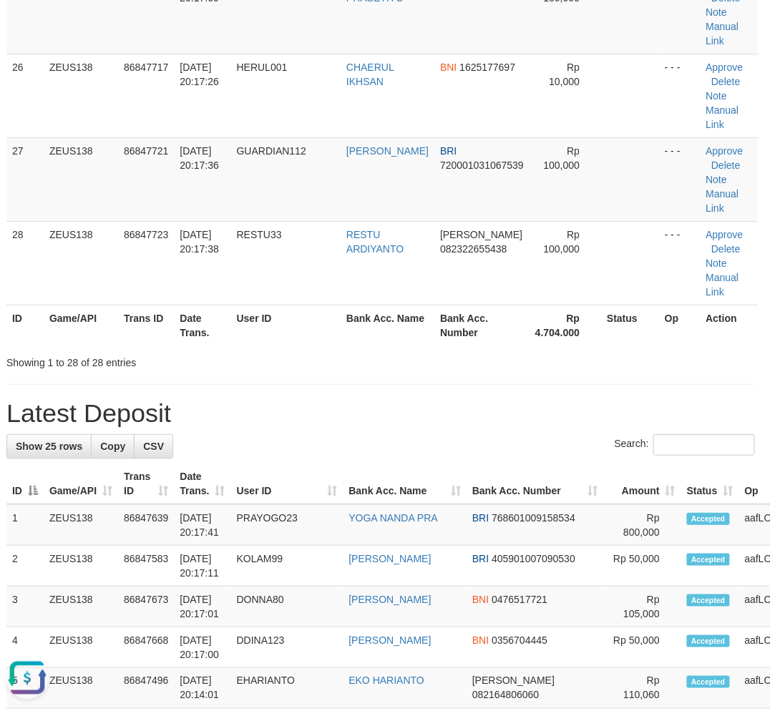
drag, startPoint x: 397, startPoint y: 396, endPoint x: 341, endPoint y: 403, distance: 56.3
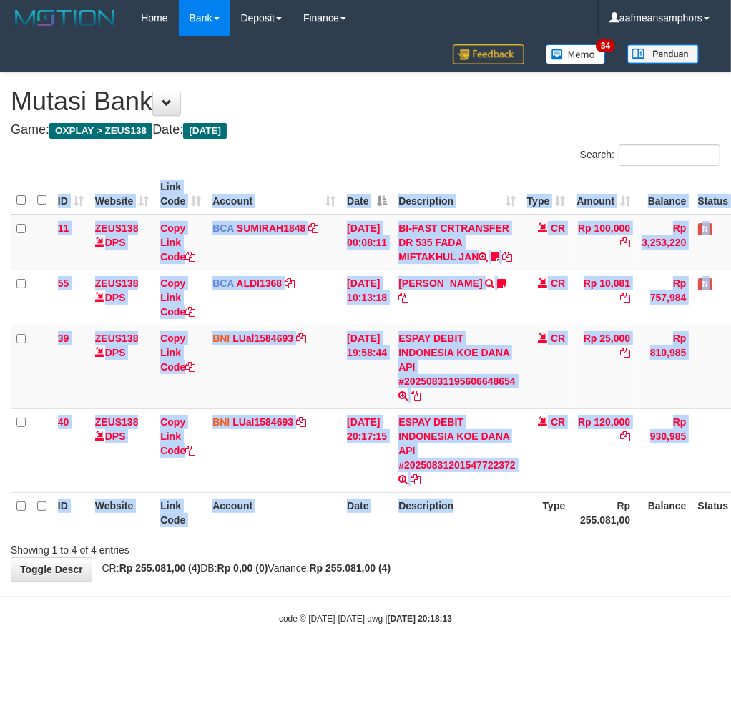
click at [507, 535] on div "Search: ID Website Link Code Account Date Description Type Amount Balance Statu…" at bounding box center [366, 351] width 710 height 413
click at [564, 535] on div "Search: ID Website Link Code Account Date Description Type Amount Balance Statu…" at bounding box center [366, 351] width 710 height 413
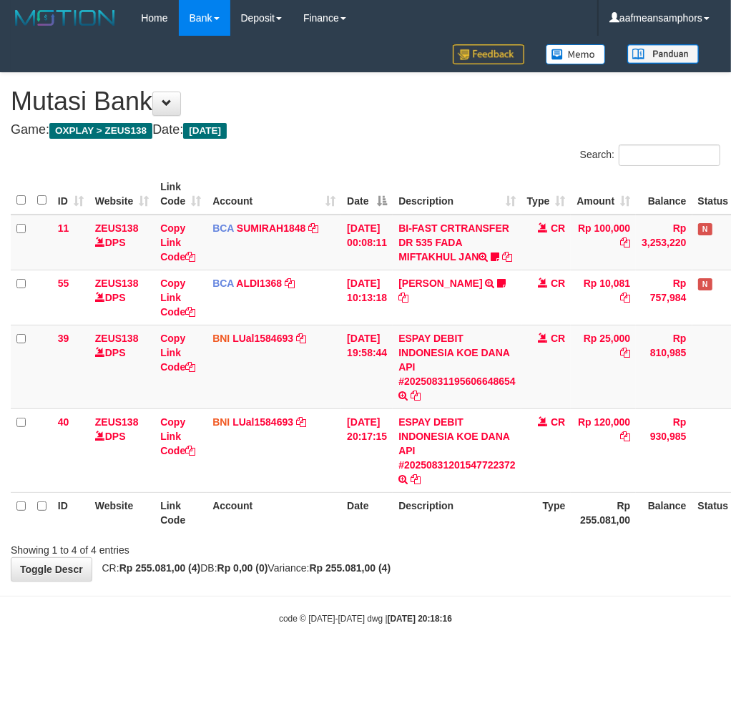
click at [471, 556] on div "**********" at bounding box center [365, 327] width 731 height 508
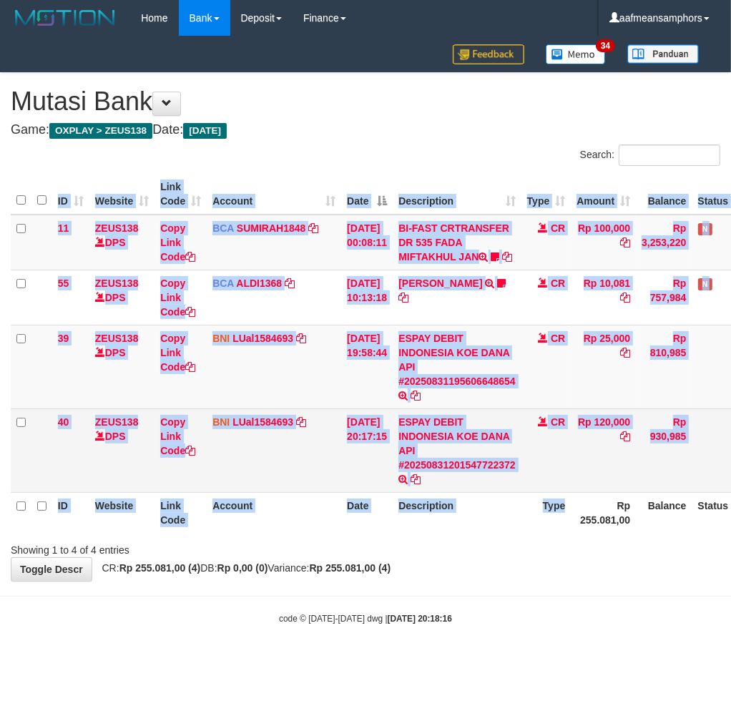
drag, startPoint x: 567, startPoint y: 533, endPoint x: 731, endPoint y: 462, distance: 178.5
click at [568, 535] on div "ID Website Link Code Account Date Description Type Amount Balance Status Action…" at bounding box center [365, 354] width 731 height 368
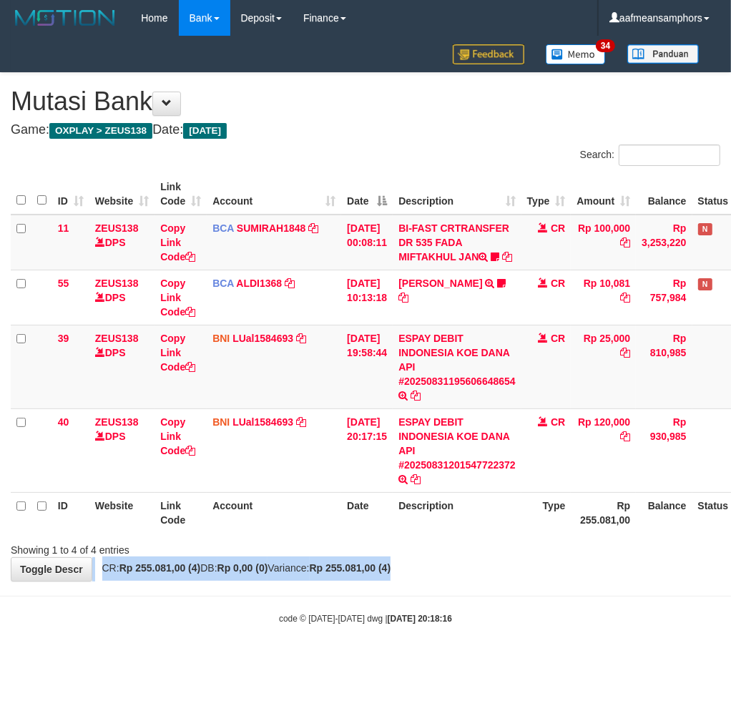
click at [482, 561] on div "**********" at bounding box center [365, 327] width 731 height 508
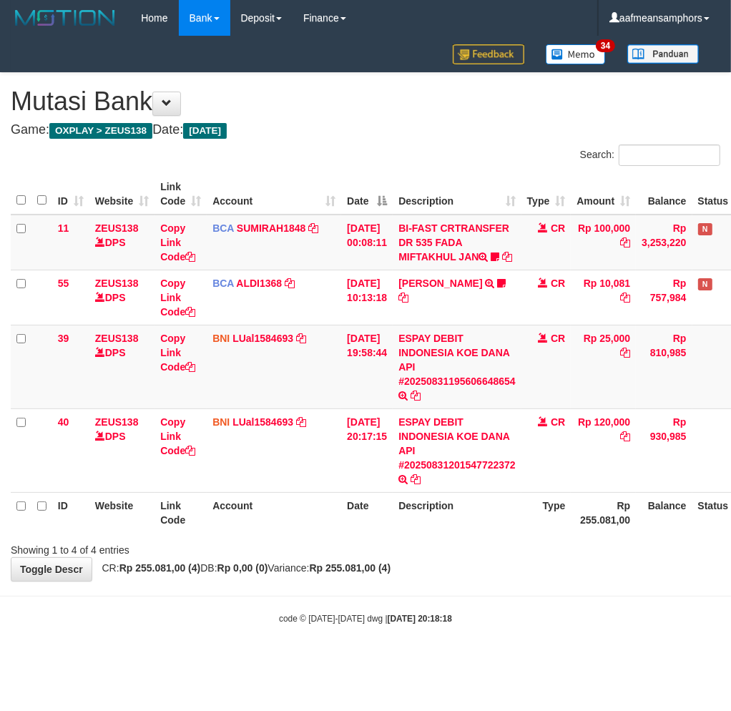
drag, startPoint x: 0, startPoint y: 0, endPoint x: 506, endPoint y: 597, distance: 782.4
click at [506, 597] on body "Toggle navigation Home Bank Account List Load By Website Group [OXPLAY] ZEUS138…" at bounding box center [365, 330] width 731 height 661
click at [428, 577] on div "**********" at bounding box center [365, 327] width 731 height 508
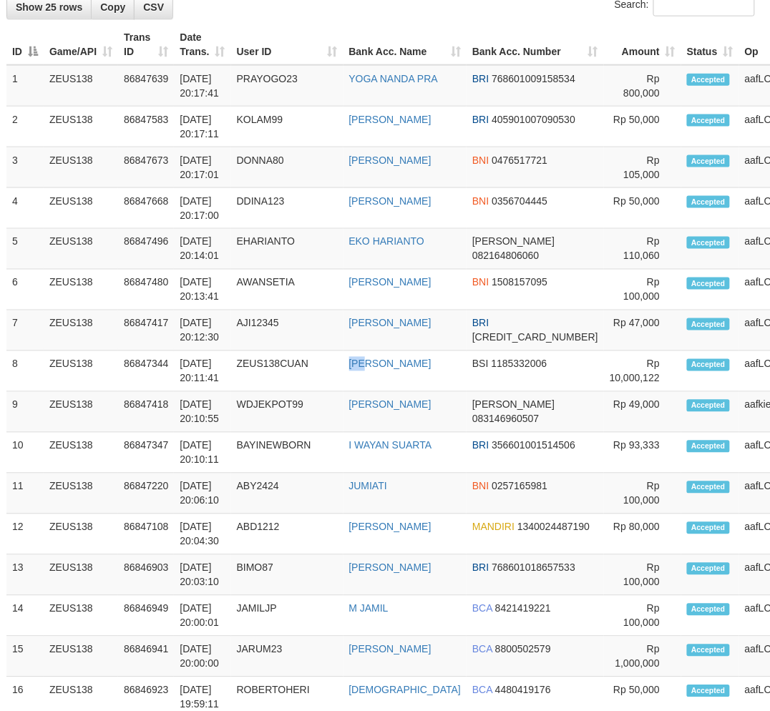
scroll to position [2218, 4]
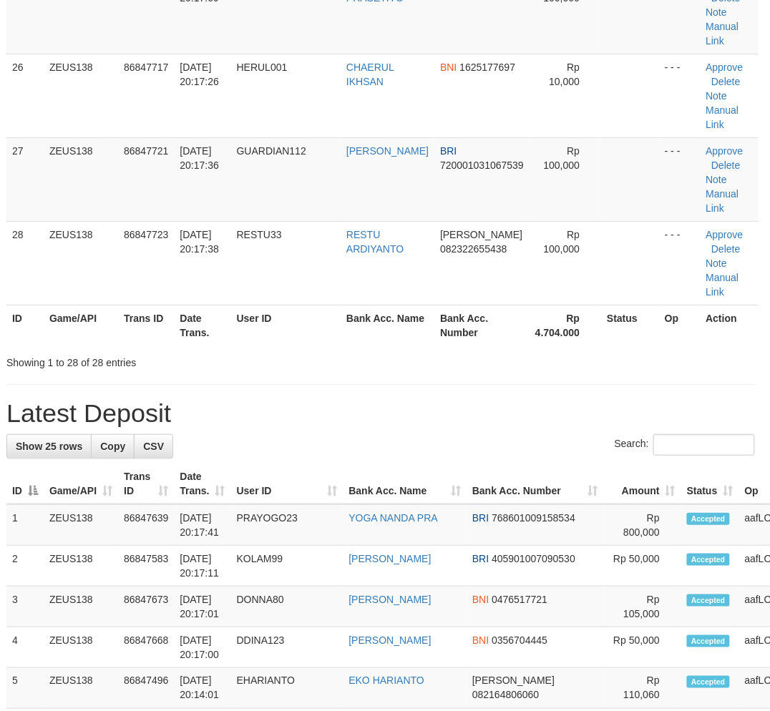
click at [390, 401] on h1 "Latest Deposit" at bounding box center [380, 413] width 749 height 29
drag, startPoint x: 389, startPoint y: 401, endPoint x: 370, endPoint y: 408, distance: 19.7
click at [383, 403] on h1 "Latest Deposit" at bounding box center [380, 413] width 749 height 29
drag, startPoint x: 311, startPoint y: 460, endPoint x: 321, endPoint y: 455, distance: 11.2
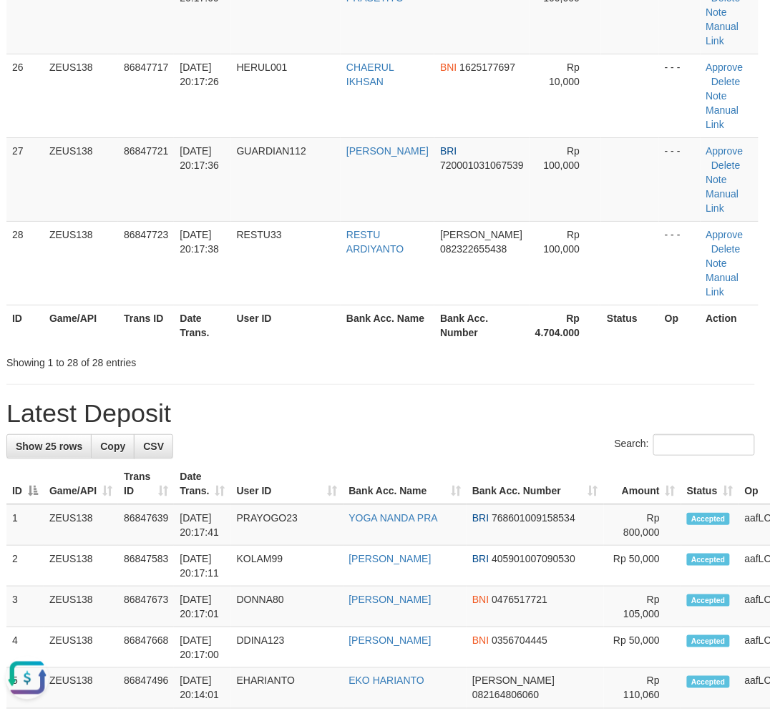
drag, startPoint x: 386, startPoint y: 410, endPoint x: 1, endPoint y: 549, distance: 409.9
click at [386, 411] on h1 "Latest Deposit" at bounding box center [380, 413] width 749 height 29
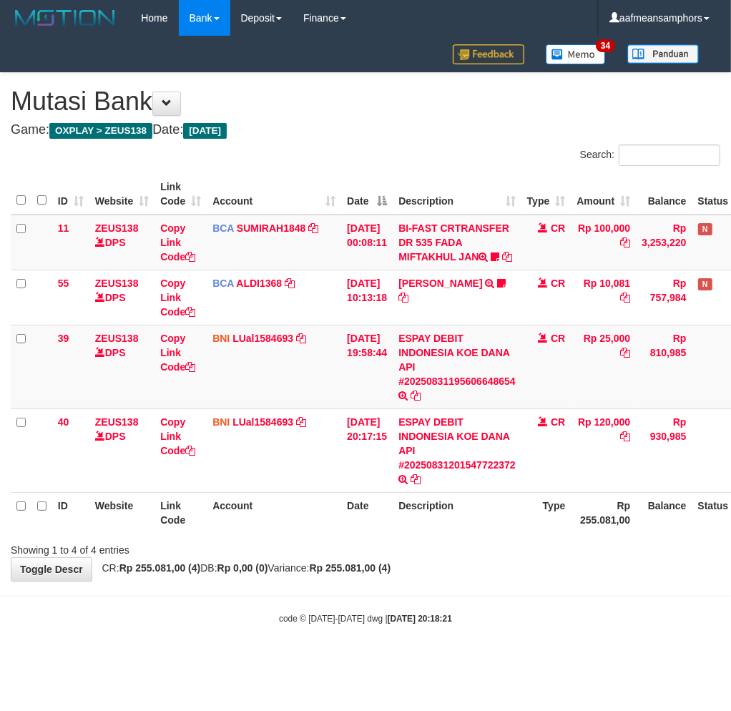
click at [590, 577] on div "**********" at bounding box center [365, 327] width 731 height 508
drag, startPoint x: 356, startPoint y: 630, endPoint x: 316, endPoint y: 645, distance: 42.8
click at [331, 640] on body "Toggle navigation Home Bank Account List Load By Website Group [OXPLAY] ZEUS138…" at bounding box center [365, 330] width 731 height 661
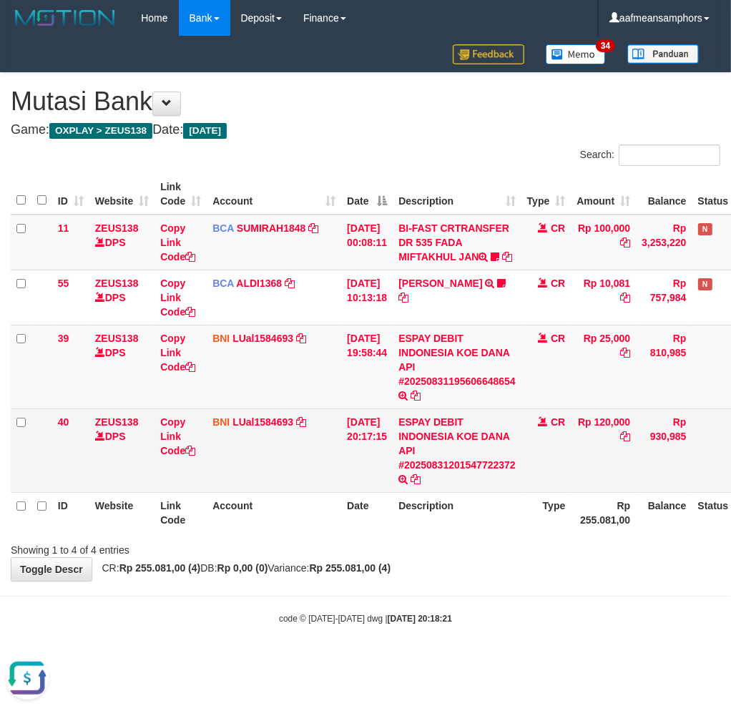
drag, startPoint x: 521, startPoint y: 617, endPoint x: 725, endPoint y: 477, distance: 247.5
click at [522, 617] on body "Toggle navigation Home Bank Account List Load By Website Group [OXPLAY] ZEUS138…" at bounding box center [365, 330] width 731 height 661
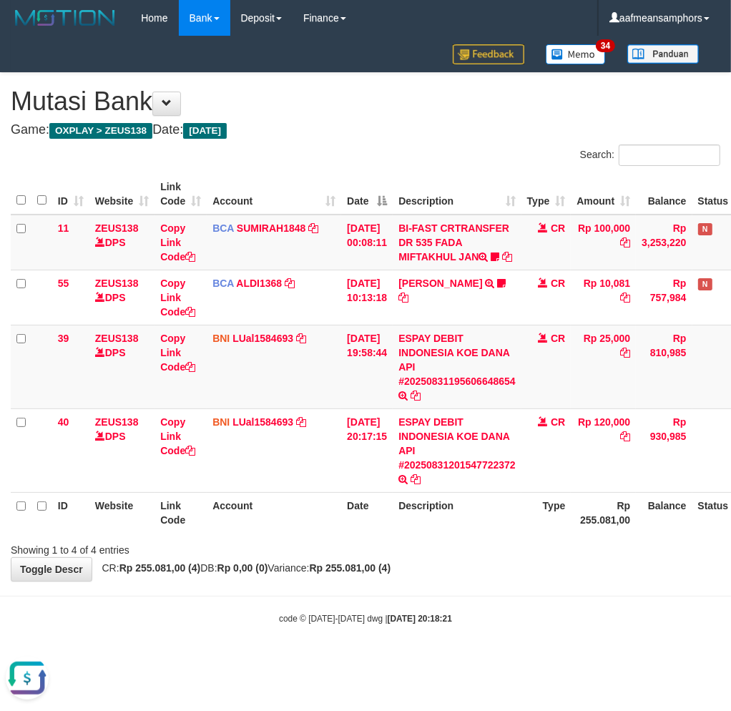
drag, startPoint x: 481, startPoint y: 631, endPoint x: 503, endPoint y: 633, distance: 22.2
click at [484, 633] on body "Toggle navigation Home Bank Account List Load By Website Group [OXPLAY] ZEUS138…" at bounding box center [365, 330] width 731 height 661
click at [559, 652] on body "Toggle navigation Home Bank Account List Load By Website Group [OXPLAY] ZEUS138…" at bounding box center [365, 330] width 731 height 661
drag, startPoint x: 555, startPoint y: 648, endPoint x: 569, endPoint y: 648, distance: 13.6
click at [570, 648] on body "Toggle navigation Home Bank Account List Load By Website Group [OXPLAY] ZEUS138…" at bounding box center [365, 330] width 731 height 661
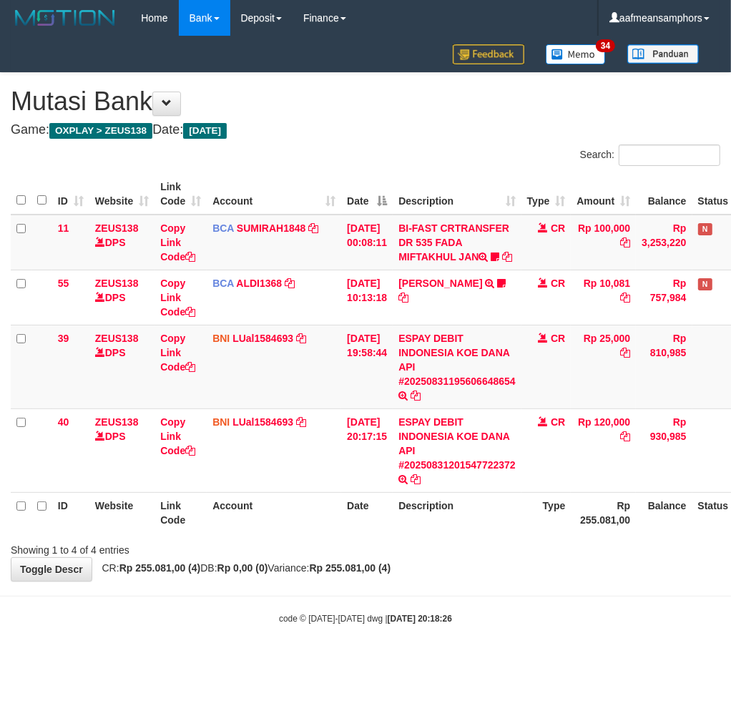
click at [537, 645] on body "Toggle navigation Home Bank Account List Load By Website Group [OXPLAY] ZEUS138…" at bounding box center [365, 330] width 731 height 661
click at [539, 642] on body "Toggle navigation Home Bank Account List Load By Website Group [OXPLAY] ZEUS138…" at bounding box center [365, 330] width 731 height 661
click at [542, 635] on body "Toggle navigation Home Bank Account List Load By Website Group [OXPLAY] ZEUS138…" at bounding box center [365, 330] width 731 height 661
drag, startPoint x: 545, startPoint y: 635, endPoint x: 575, endPoint y: 631, distance: 29.6
click at [548, 635] on body "Toggle navigation Home Bank Account List Load By Website Group [OXPLAY] ZEUS138…" at bounding box center [365, 330] width 731 height 661
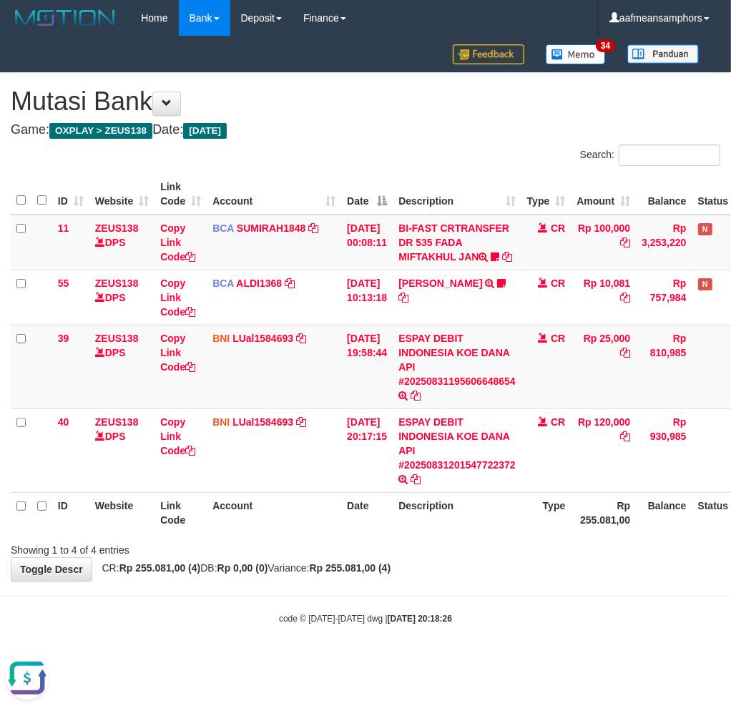
click at [569, 635] on body "Toggle navigation Home Bank Account List Load By Website Group [OXPLAY] ZEUS138…" at bounding box center [365, 330] width 731 height 661
click at [560, 654] on body "Toggle navigation Home Bank Account List Load By Website Group [OXPLAY] ZEUS138…" at bounding box center [365, 330] width 731 height 661
click at [560, 645] on body "Toggle navigation Home Bank Account List Load By Website Group [OXPLAY] ZEUS138…" at bounding box center [365, 330] width 731 height 661
click at [570, 634] on body "Toggle navigation Home Bank Account List Load By Website Group [OXPLAY] ZEUS138…" at bounding box center [365, 330] width 731 height 661
click at [575, 611] on div "code © 2012-2018 dwg | 2025/08/31 20:18:26" at bounding box center [365, 618] width 731 height 14
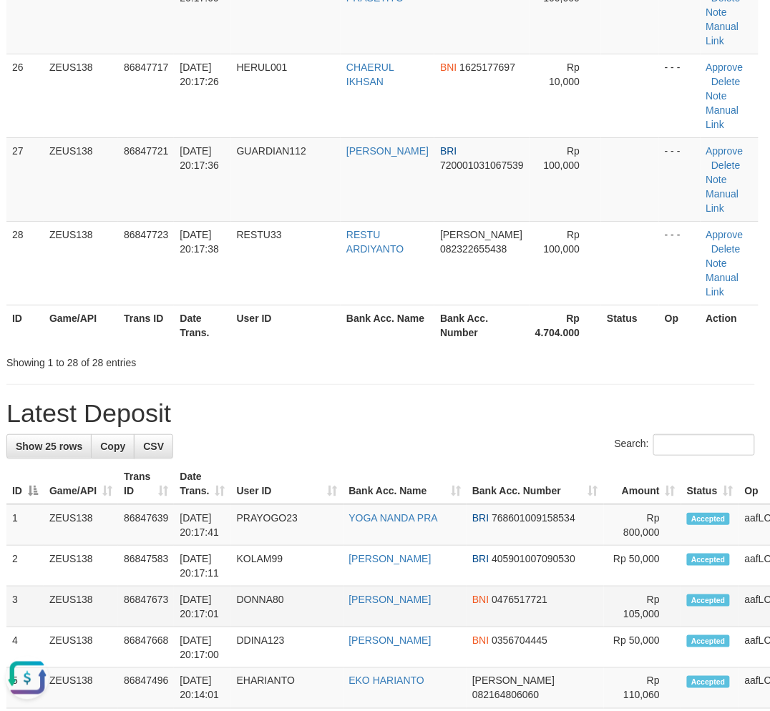
click at [158, 618] on td "86847673" at bounding box center [146, 607] width 56 height 41
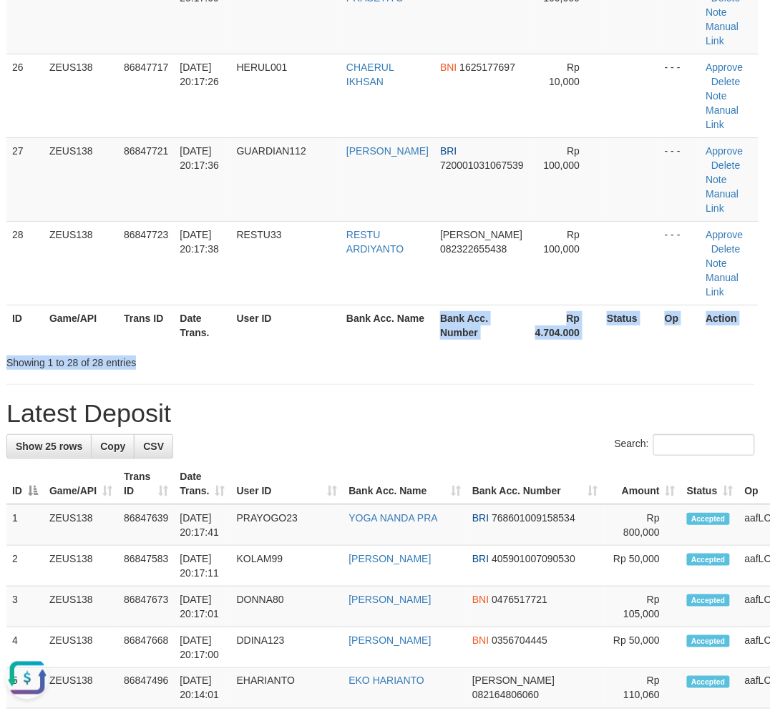
drag, startPoint x: 376, startPoint y: 344, endPoint x: 289, endPoint y: 373, distance: 91.2
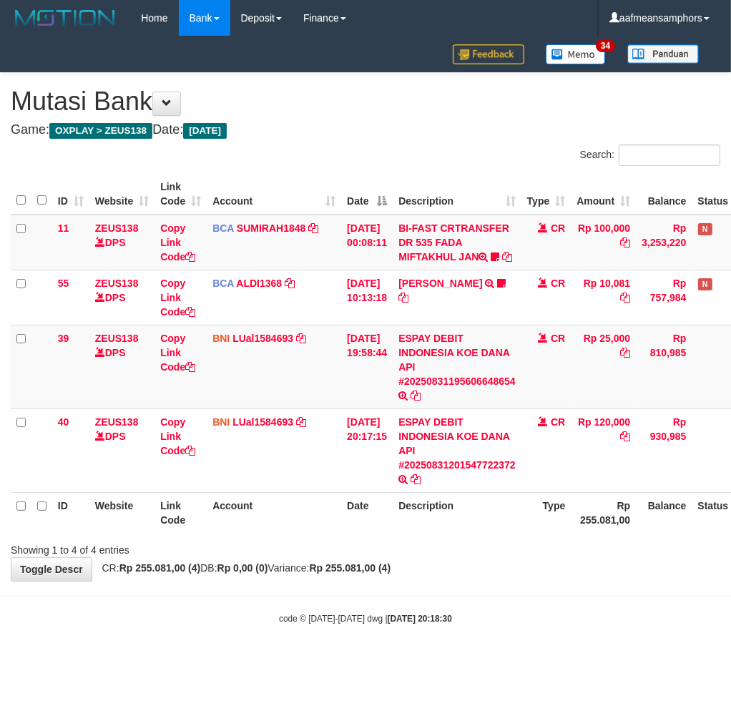
click at [482, 590] on body "Toggle navigation Home Bank Account List Load By Website Group [OXPLAY] ZEUS138…" at bounding box center [365, 330] width 731 height 661
click at [502, 587] on body "Toggle navigation Home Bank Account List Load By Website Group [OXPLAY] ZEUS138…" at bounding box center [365, 330] width 731 height 661
click at [520, 531] on th "Description" at bounding box center [457, 512] width 129 height 41
click at [514, 541] on div "Showing 1 to 4 of 4 entries" at bounding box center [365, 547] width 731 height 20
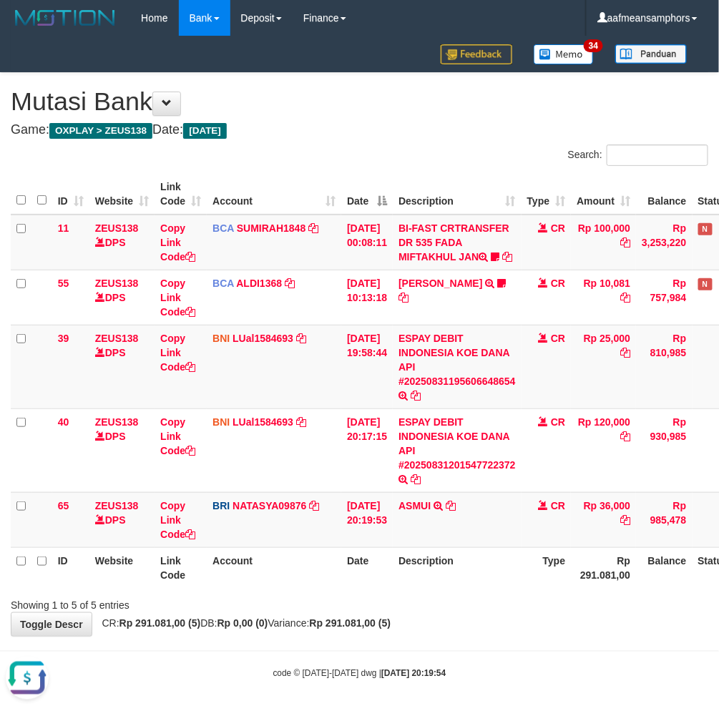
drag, startPoint x: 544, startPoint y: 567, endPoint x: 535, endPoint y: 576, distance: 12.7
click at [544, 567] on th "Type" at bounding box center [547, 567] width 50 height 41
click at [439, 598] on div "Showing 1 to 5 of 5 entries" at bounding box center [359, 603] width 719 height 20
click at [482, 631] on div "**********" at bounding box center [359, 354] width 719 height 563
click at [465, 653] on body "Toggle navigation Home Bank Account List Load By Website Group [OXPLAY] ZEUS138…" at bounding box center [359, 358] width 719 height 716
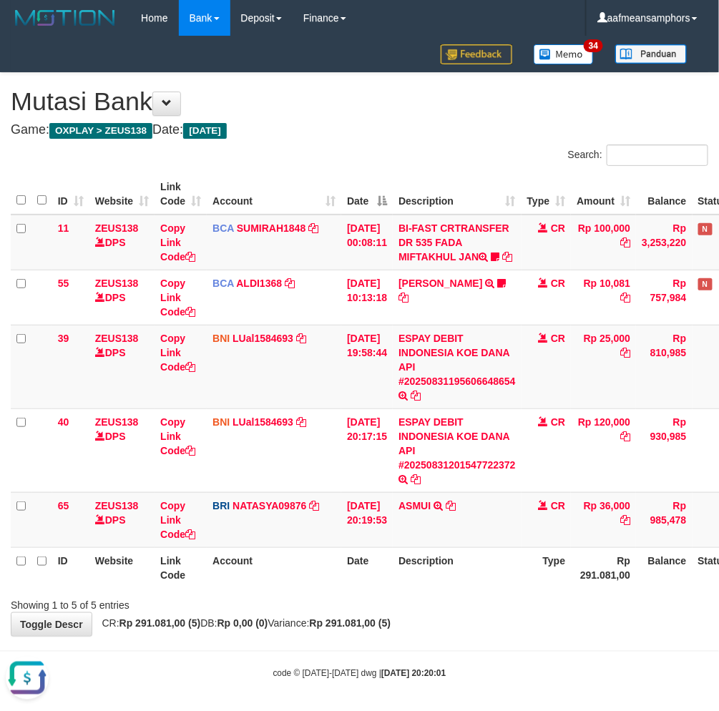
drag, startPoint x: 477, startPoint y: 638, endPoint x: 728, endPoint y: 574, distance: 259.8
click at [473, 638] on body "Toggle navigation Home Bank Account List Load By Website Group [OXPLAY] ZEUS138…" at bounding box center [359, 358] width 719 height 716
click at [594, 628] on div "**********" at bounding box center [359, 354] width 719 height 563
click at [514, 505] on icon at bounding box center [509, 506] width 10 height 10
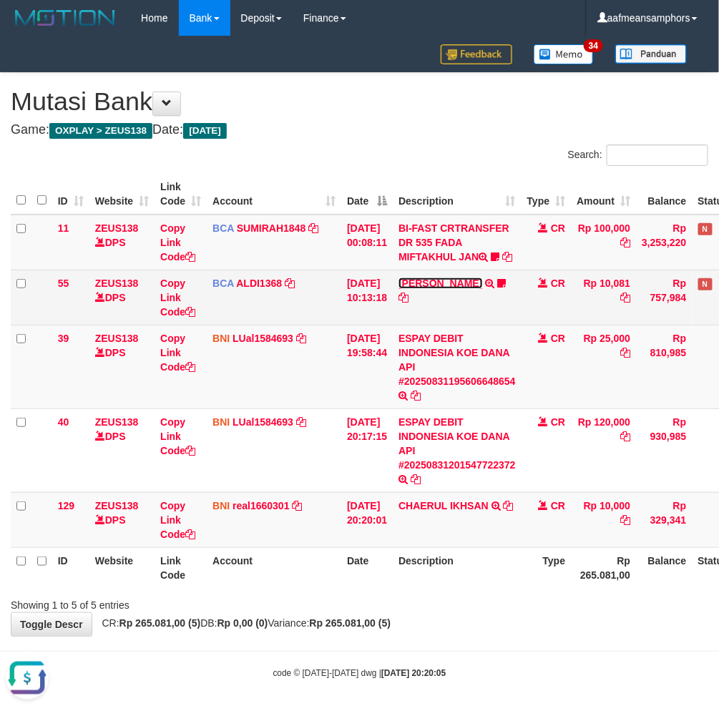
click at [442, 281] on link "FERLANDA EFRILIDIT" at bounding box center [441, 283] width 84 height 11
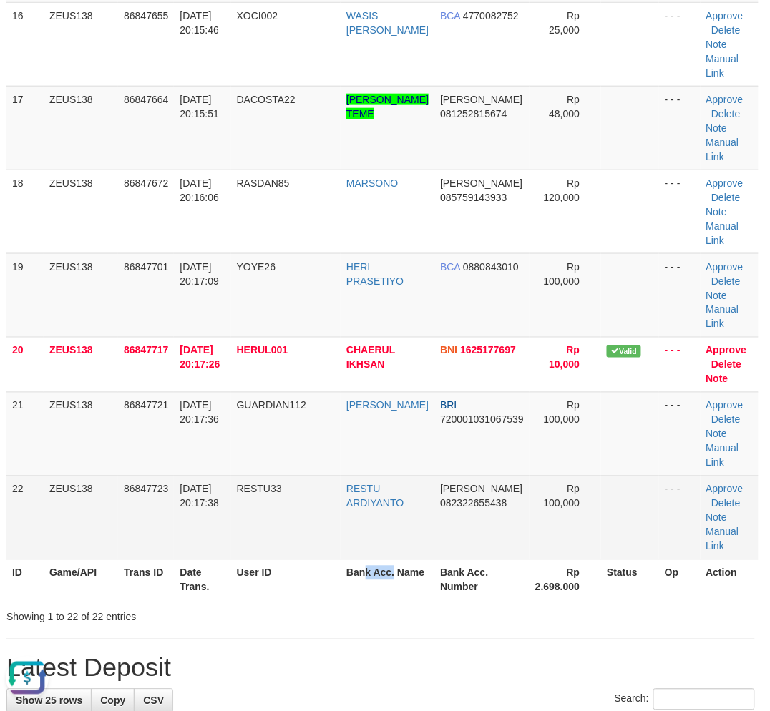
drag, startPoint x: 395, startPoint y: 575, endPoint x: 182, endPoint y: 549, distance: 214.8
click at [369, 565] on th "Bank Acc. Name" at bounding box center [388, 580] width 94 height 41
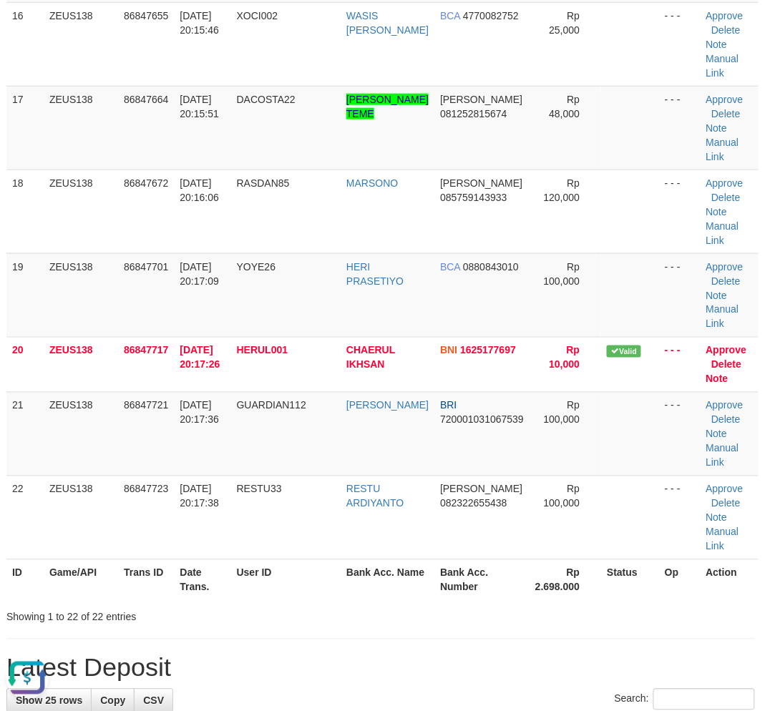
click at [403, 628] on div "**********" at bounding box center [381, 240] width 770 height 3270
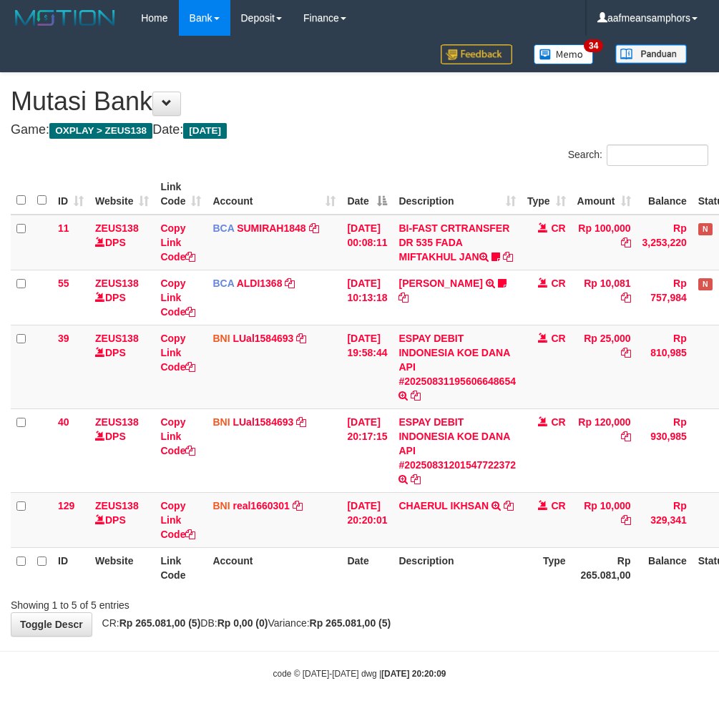
click at [423, 372] on td "ESPAY DEBIT INDONESIA KOE DANA API #20250831195606648654 TRANSFER DARI ESPAY DE…" at bounding box center [457, 367] width 129 height 84
click at [494, 554] on th "Description" at bounding box center [457, 567] width 129 height 41
click at [514, 504] on icon at bounding box center [509, 506] width 10 height 10
click at [448, 648] on body "Toggle navigation Home Bank Account List Load By Website Group [OXPLAY] ZEUS138…" at bounding box center [359, 358] width 719 height 716
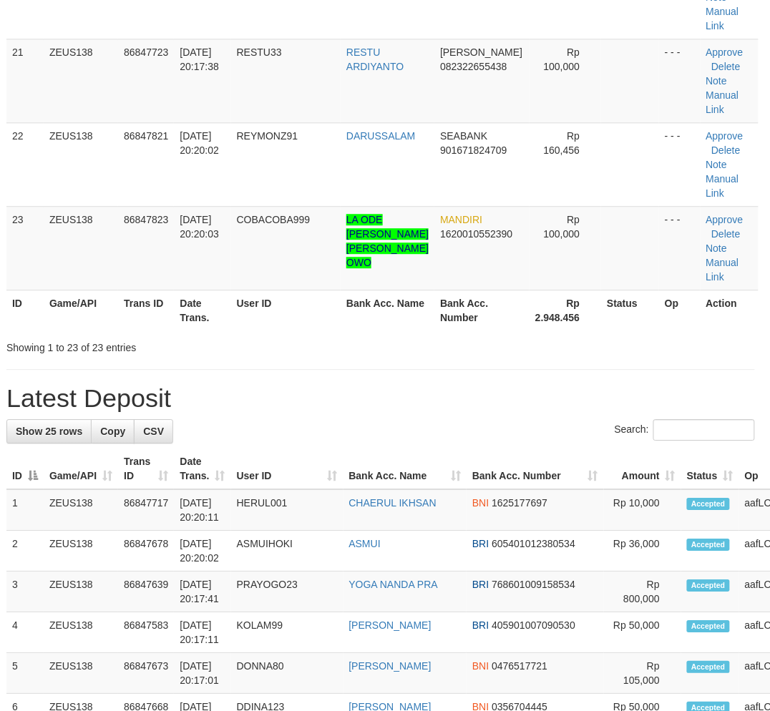
scroll to position [1433, 4]
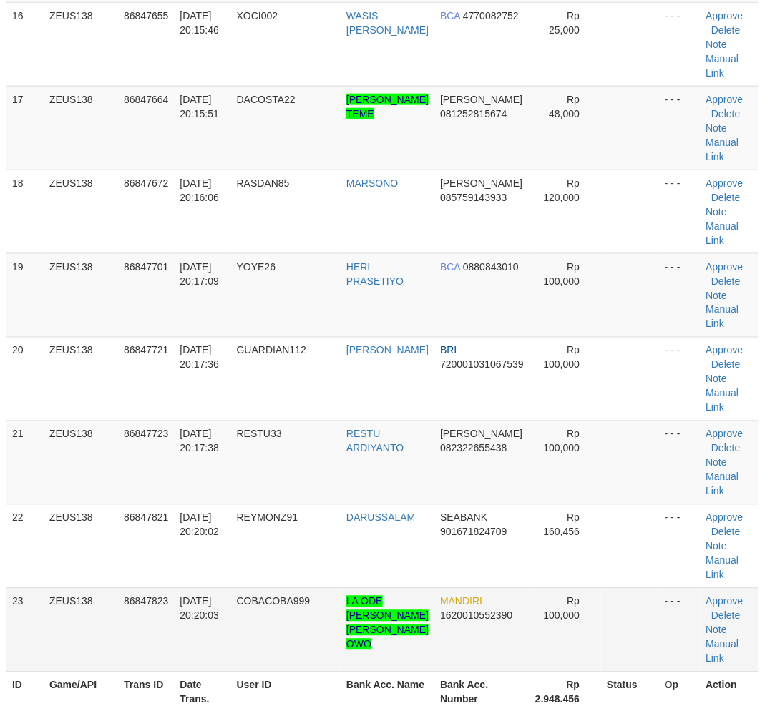
click at [118, 614] on td "86847823" at bounding box center [146, 630] width 56 height 84
click at [124, 607] on tr "23 ZEUS138 86847823 31/08/2025 20:20:03 COBACOBA999 LA ODE MUHAMMAD ALFAN SUMAN…" at bounding box center [382, 630] width 752 height 84
drag, startPoint x: 280, startPoint y: 595, endPoint x: 7, endPoint y: 623, distance: 274.1
click at [276, 596] on span "COBACOBA999" at bounding box center [274, 601] width 74 height 11
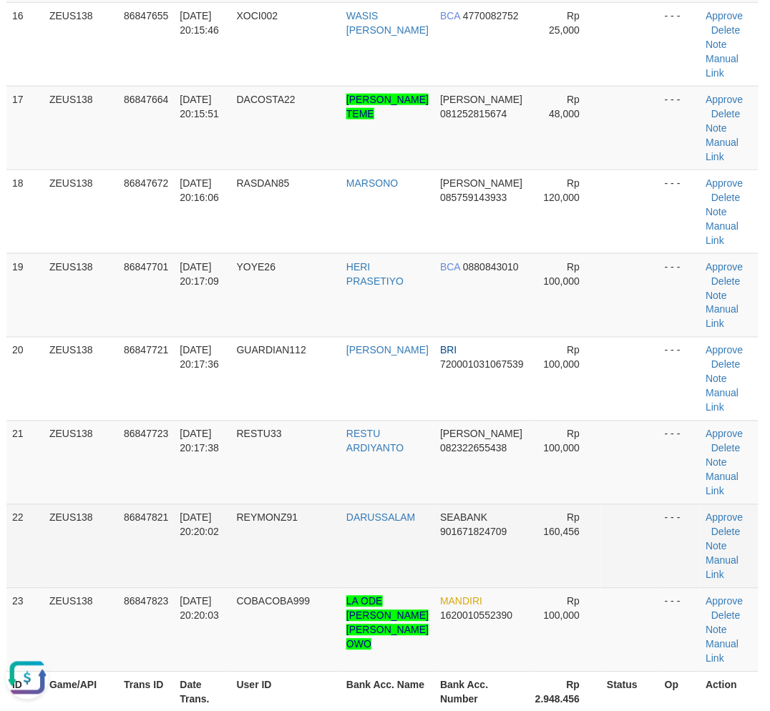
click at [230, 563] on td "31/08/2025 20:20:02" at bounding box center [202, 546] width 57 height 84
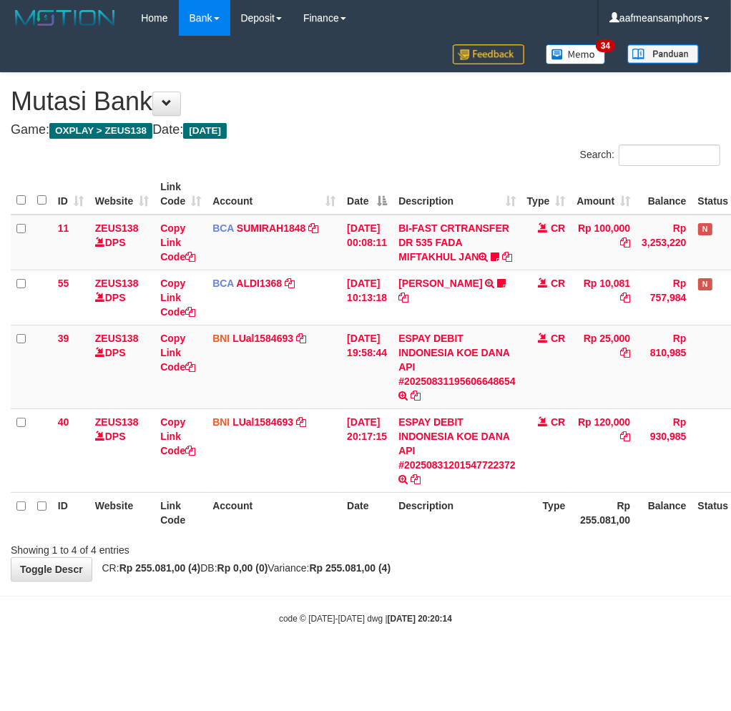
click at [477, 620] on div "code © [DATE]-[DATE] dwg | [DATE] 20:20:14" at bounding box center [365, 618] width 731 height 14
click at [545, 624] on div "code © [DATE]-[DATE] dwg | [DATE] 20:20:16" at bounding box center [365, 618] width 731 height 14
click at [547, 635] on body "Toggle navigation Home Bank Account List Load By Website Group [OXPLAY] ZEUS138…" at bounding box center [365, 330] width 731 height 661
drag, startPoint x: 570, startPoint y: 615, endPoint x: 621, endPoint y: 584, distance: 60.4
click at [567, 616] on div "code © 2012-2018 dwg | 2025/08/31 20:20:16" at bounding box center [365, 618] width 731 height 14
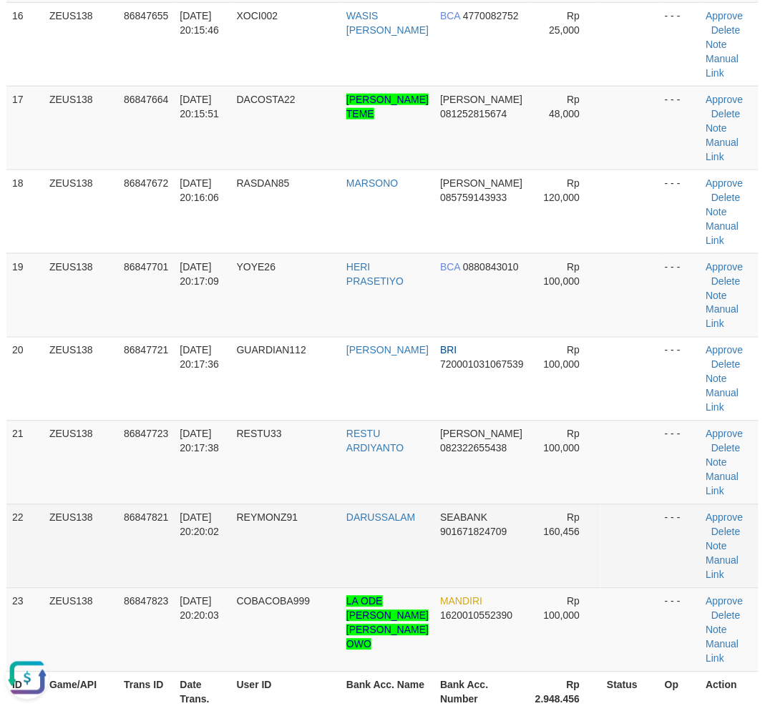
drag, startPoint x: 609, startPoint y: 537, endPoint x: 580, endPoint y: 547, distance: 30.6
click at [592, 546] on tr "22 ZEUS138 86847821 31/08/2025 20:20:02 REYMONZ91 DARUSSALAM SEABANK 9016718247…" at bounding box center [382, 546] width 752 height 84
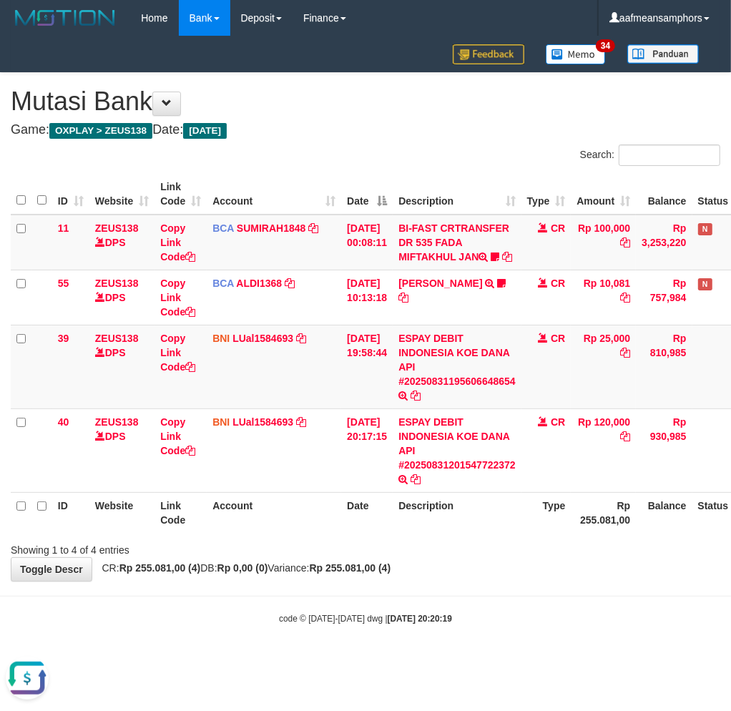
click at [492, 580] on div "**********" at bounding box center [365, 327] width 731 height 508
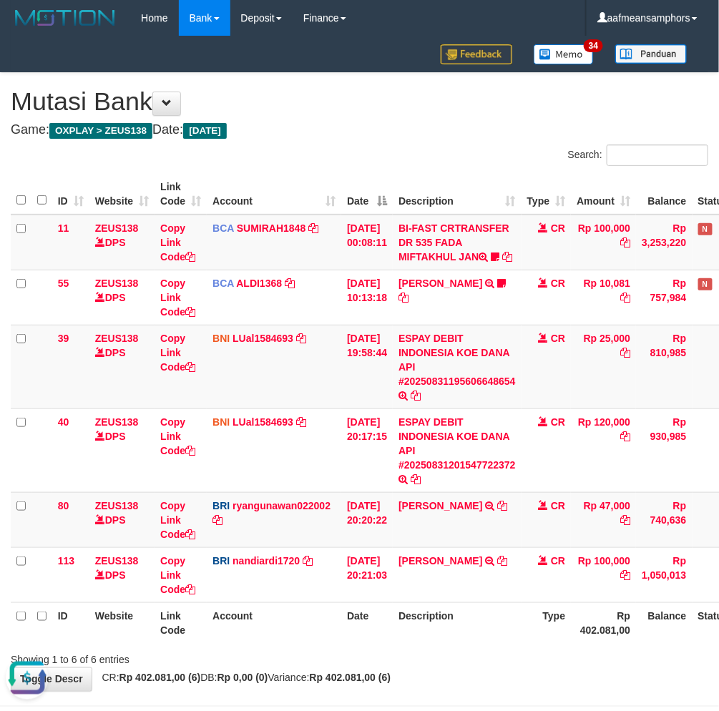
click at [497, 634] on th "Description" at bounding box center [457, 623] width 129 height 41
click at [489, 635] on th "Description" at bounding box center [457, 623] width 129 height 41
click at [490, 635] on th "Description" at bounding box center [457, 623] width 129 height 41
click at [488, 638] on th "Description" at bounding box center [457, 623] width 129 height 41
click at [482, 635] on th "Description" at bounding box center [457, 623] width 129 height 41
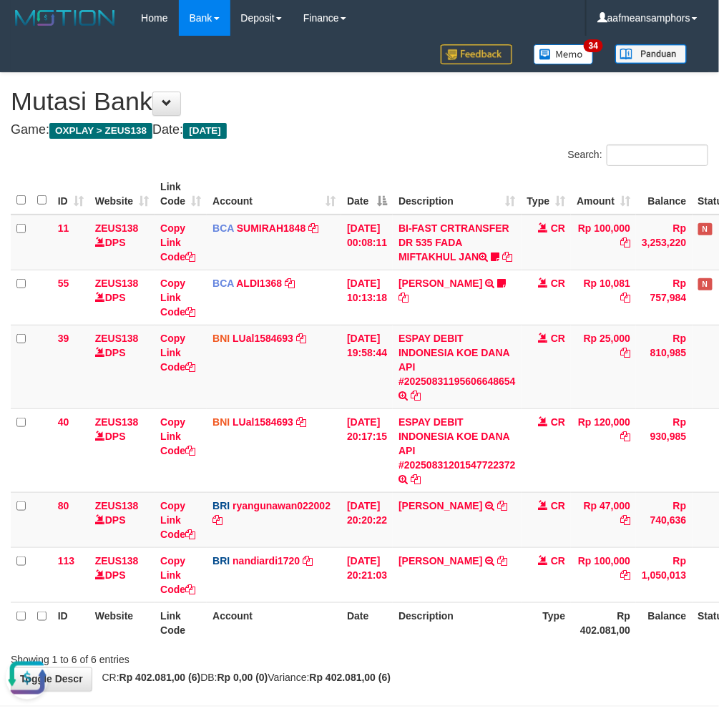
click at [479, 628] on th "Description" at bounding box center [457, 623] width 129 height 41
click at [466, 640] on th "Description" at bounding box center [457, 623] width 129 height 41
drag, startPoint x: 467, startPoint y: 640, endPoint x: 475, endPoint y: 625, distance: 17.3
click at [463, 640] on th "Description" at bounding box center [457, 623] width 129 height 41
click at [462, 621] on th "Description" at bounding box center [457, 623] width 129 height 41
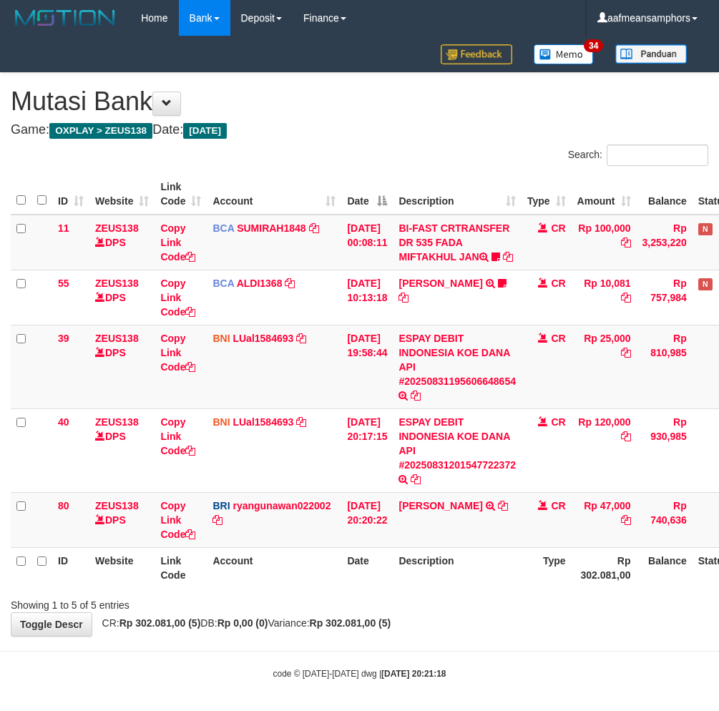
click at [461, 628] on div "**********" at bounding box center [359, 354] width 719 height 563
click at [487, 628] on div "**********" at bounding box center [359, 354] width 719 height 563
click at [474, 626] on div "**********" at bounding box center [359, 354] width 719 height 563
drag, startPoint x: 475, startPoint y: 632, endPoint x: 467, endPoint y: 635, distance: 8.4
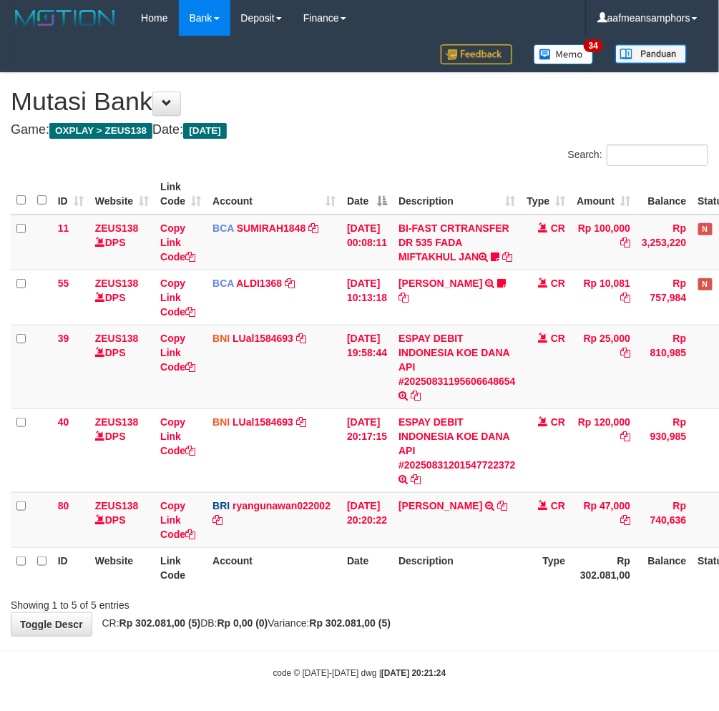
click at [467, 635] on div "**********" at bounding box center [359, 354] width 719 height 563
click at [464, 625] on div "**********" at bounding box center [359, 354] width 719 height 563
drag, startPoint x: 462, startPoint y: 626, endPoint x: 452, endPoint y: 628, distance: 9.4
click at [459, 627] on div "**********" at bounding box center [359, 354] width 719 height 563
click at [460, 641] on body "Toggle navigation Home Bank Account List Load By Website Group [OXPLAY] ZEUS138…" at bounding box center [359, 358] width 719 height 716
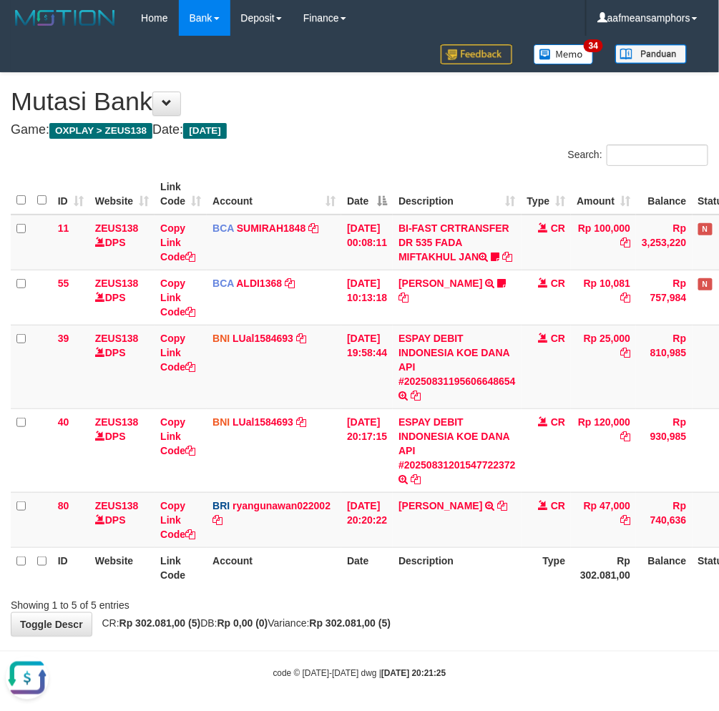
click at [473, 633] on div "**********" at bounding box center [359, 354] width 719 height 563
click at [476, 635] on div "**********" at bounding box center [359, 354] width 719 height 563
click at [475, 635] on div "**********" at bounding box center [359, 354] width 719 height 563
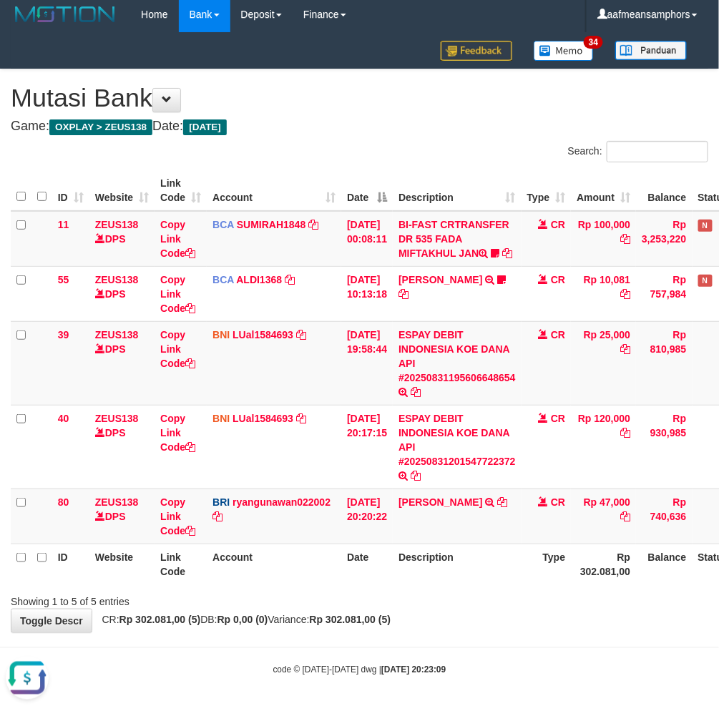
click at [428, 641] on body "Toggle navigation Home Bank Account List Load By Website Group [OXPLAY] ZEUS138…" at bounding box center [359, 354] width 719 height 716
click at [490, 620] on div "**********" at bounding box center [359, 350] width 719 height 563
click at [479, 623] on div "**********" at bounding box center [359, 350] width 719 height 563
click at [516, 615] on div "**********" at bounding box center [359, 350] width 719 height 563
click at [514, 615] on div "**********" at bounding box center [359, 350] width 719 height 563
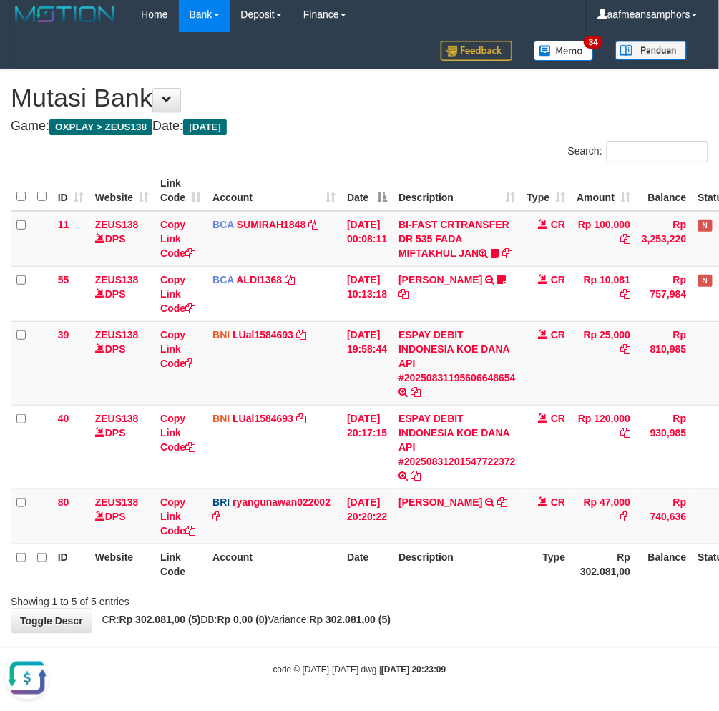
click at [509, 610] on div "**********" at bounding box center [359, 350] width 719 height 563
click at [504, 606] on div "Showing 1 to 5 of 5 entries" at bounding box center [359, 599] width 719 height 20
click at [509, 606] on div "Showing 1 to 5 of 5 entries" at bounding box center [359, 599] width 719 height 20
click at [507, 607] on div "**********" at bounding box center [359, 350] width 719 height 563
click at [504, 610] on div "**********" at bounding box center [359, 350] width 719 height 563
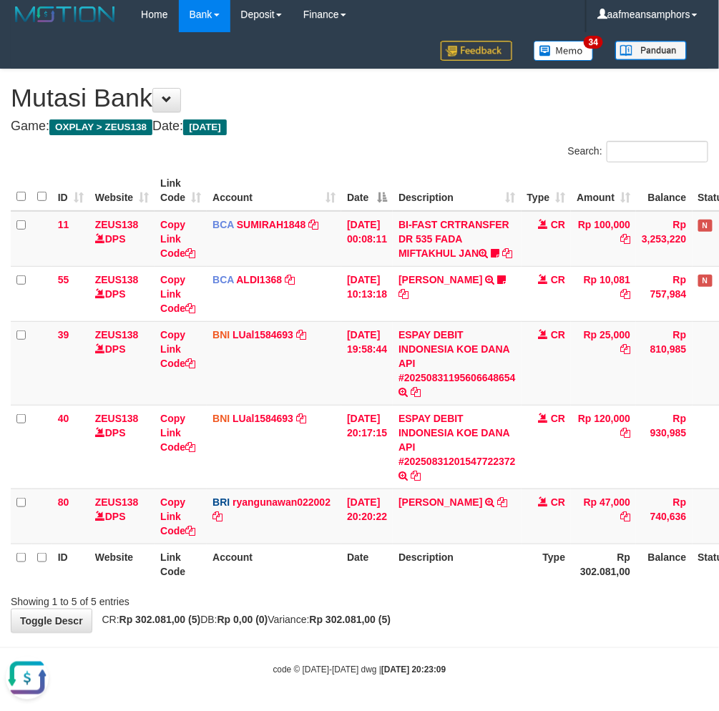
click at [508, 608] on div "**********" at bounding box center [359, 350] width 719 height 563
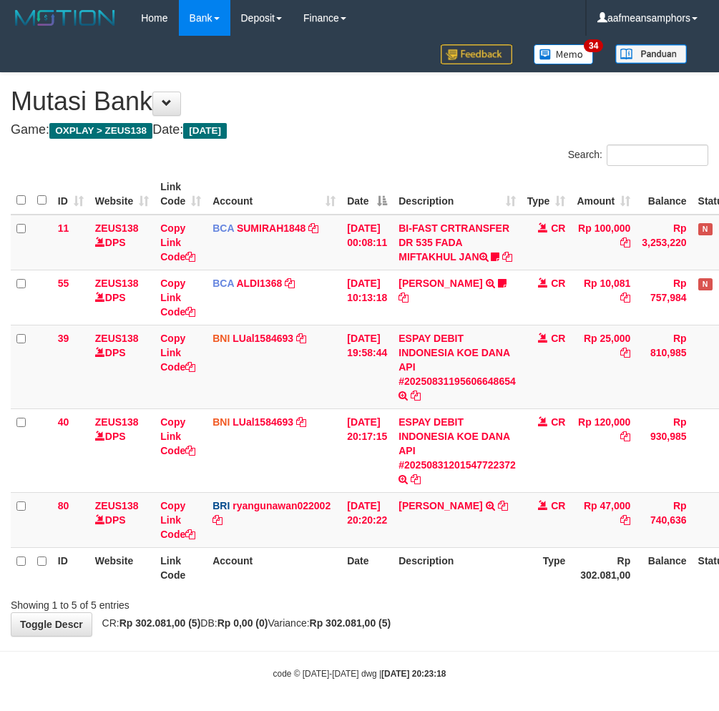
scroll to position [4, 0]
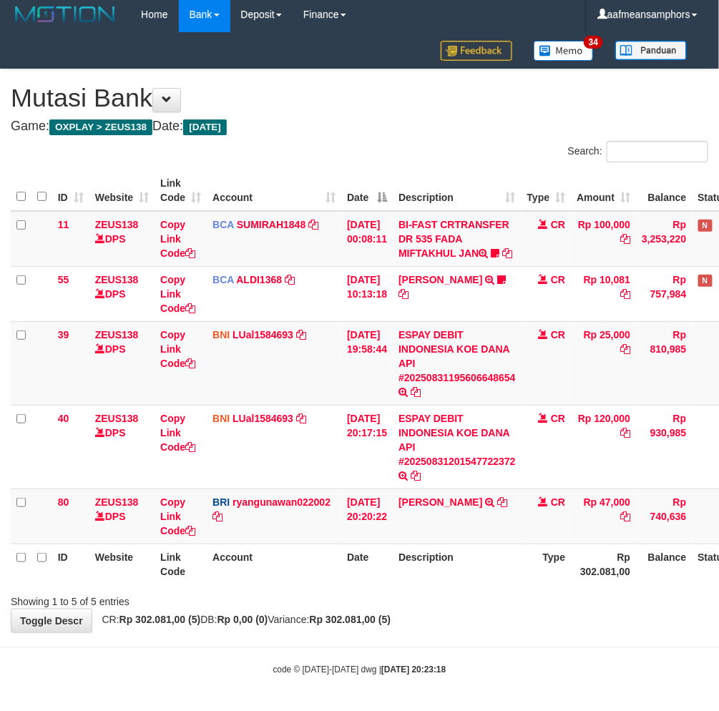
click at [485, 628] on div "**********" at bounding box center [359, 350] width 719 height 563
click at [482, 630] on div "**********" at bounding box center [359, 350] width 719 height 563
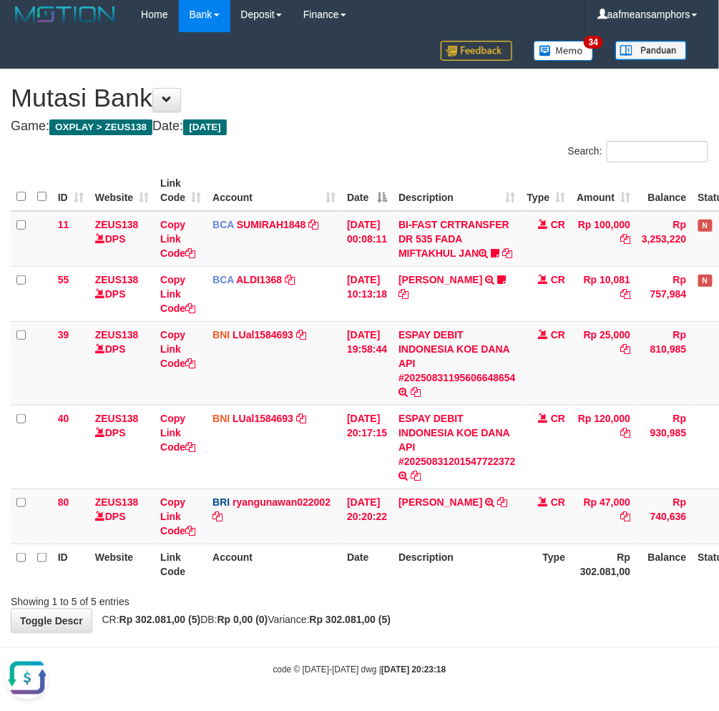
click at [467, 630] on div "**********" at bounding box center [359, 350] width 719 height 563
click at [488, 643] on body "Toggle navigation Home Bank Account List Load By Website Group [OXPLAY] ZEUS138…" at bounding box center [359, 354] width 719 height 716
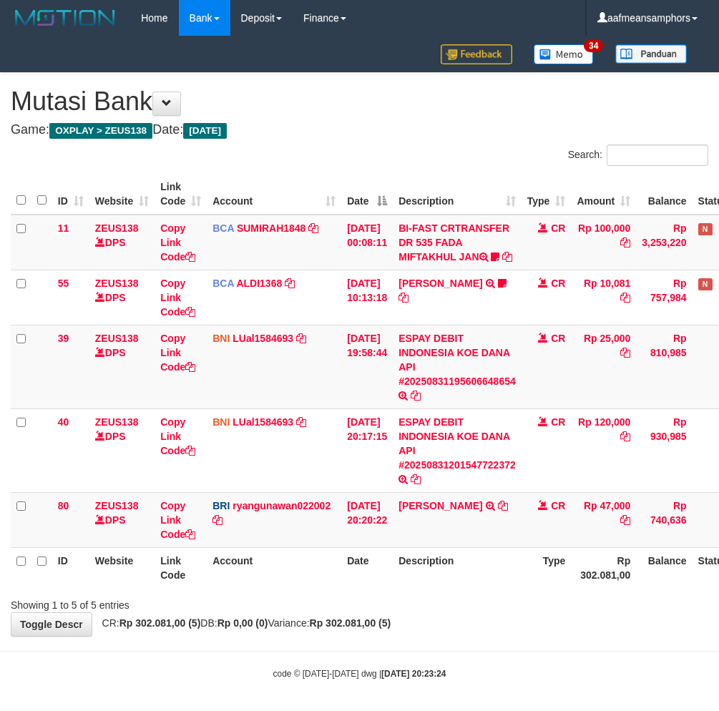
scroll to position [4, 0]
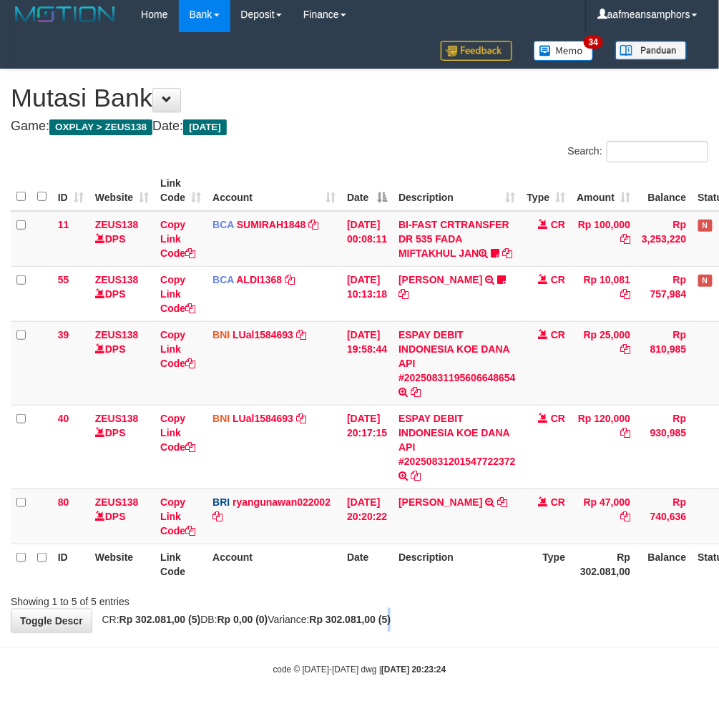
click at [425, 630] on div "**********" at bounding box center [359, 350] width 719 height 563
click at [470, 623] on div "**********" at bounding box center [359, 350] width 719 height 563
click at [482, 619] on div "**********" at bounding box center [359, 350] width 719 height 563
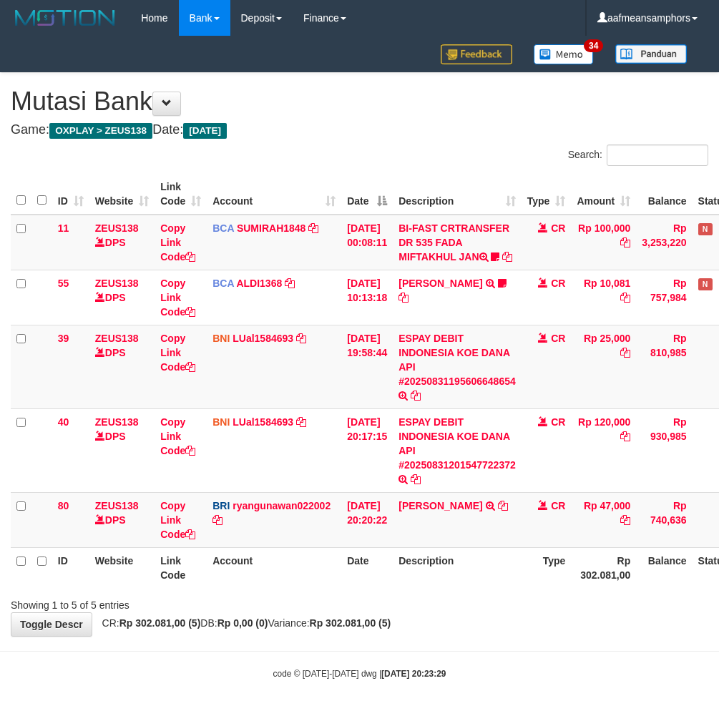
scroll to position [4, 0]
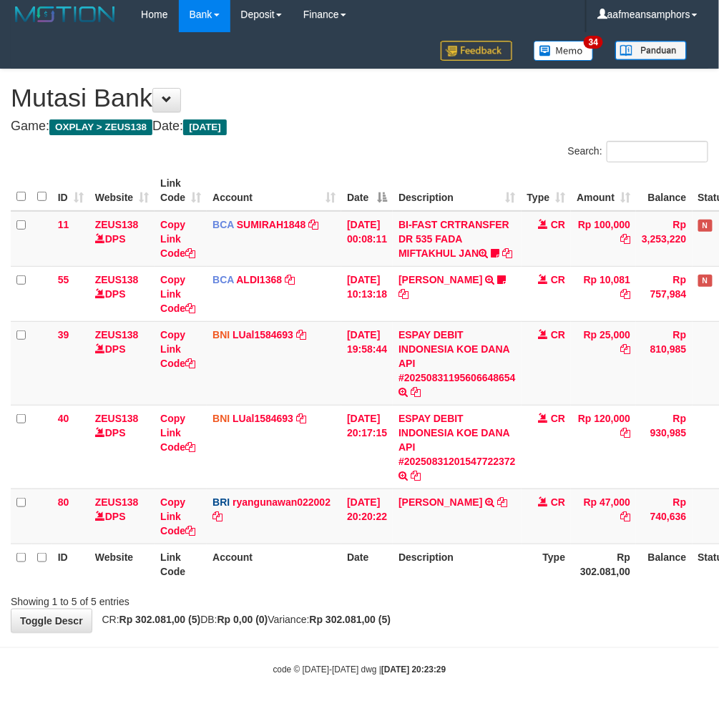
click at [520, 578] on th "Description" at bounding box center [457, 564] width 129 height 41
drag, startPoint x: 363, startPoint y: 595, endPoint x: 356, endPoint y: 596, distance: 7.3
click at [360, 596] on div "Showing 1 to 5 of 5 entries" at bounding box center [359, 599] width 719 height 20
click at [353, 597] on div "Showing 1 to 5 of 5 entries" at bounding box center [359, 599] width 719 height 20
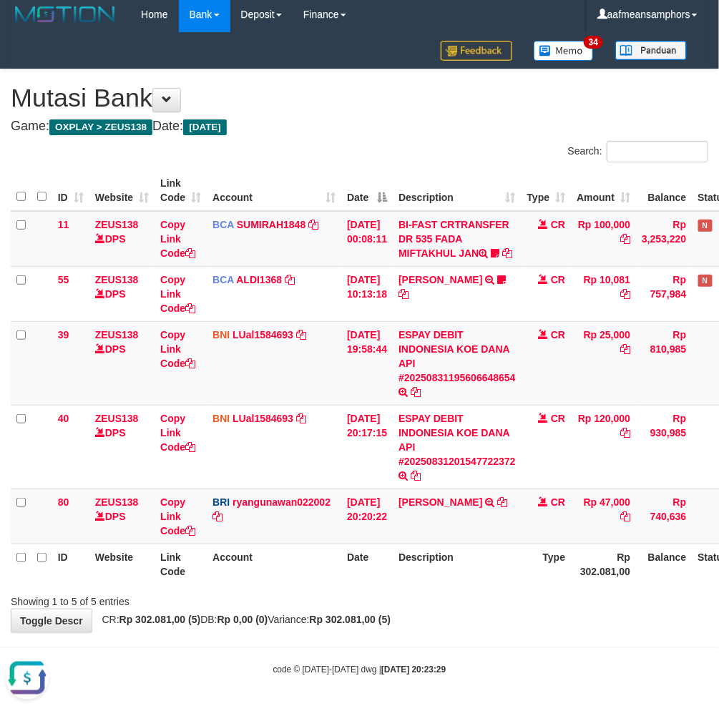
click at [368, 595] on div "Showing 1 to 5 of 5 entries" at bounding box center [359, 599] width 719 height 20
drag, startPoint x: 0, startPoint y: 0, endPoint x: 383, endPoint y: 648, distance: 752.9
click at [372, 608] on div "**********" at bounding box center [359, 350] width 719 height 563
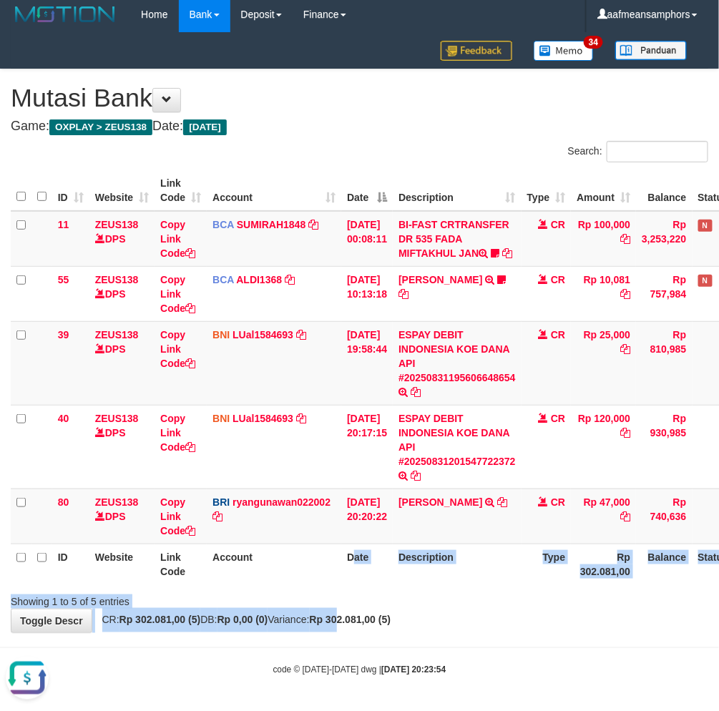
click at [429, 593] on div "Showing 1 to 5 of 5 entries" at bounding box center [359, 599] width 719 height 20
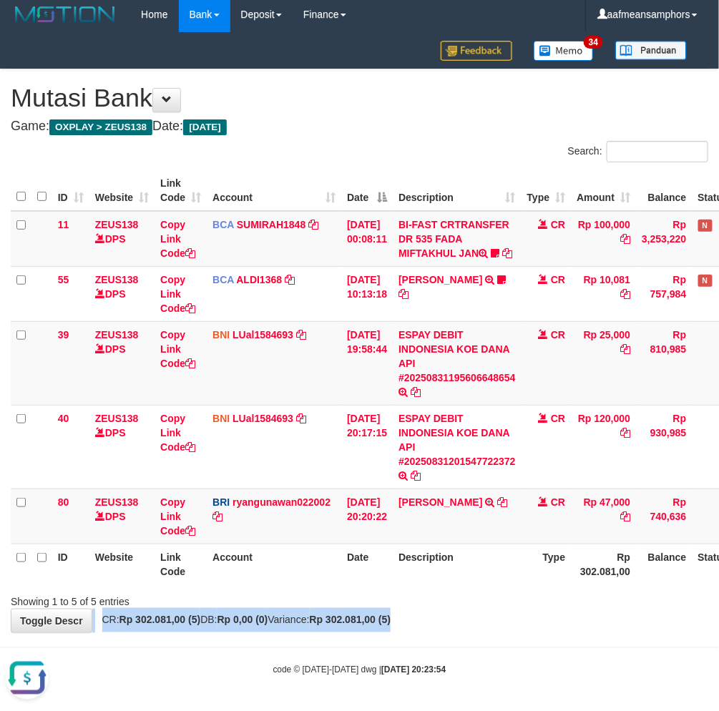
drag, startPoint x: 432, startPoint y: 593, endPoint x: 454, endPoint y: 609, distance: 27.6
click at [454, 609] on div "**********" at bounding box center [359, 350] width 719 height 563
drag, startPoint x: 454, startPoint y: 609, endPoint x: 463, endPoint y: 603, distance: 10.3
click at [455, 609] on div "**********" at bounding box center [359, 350] width 719 height 563
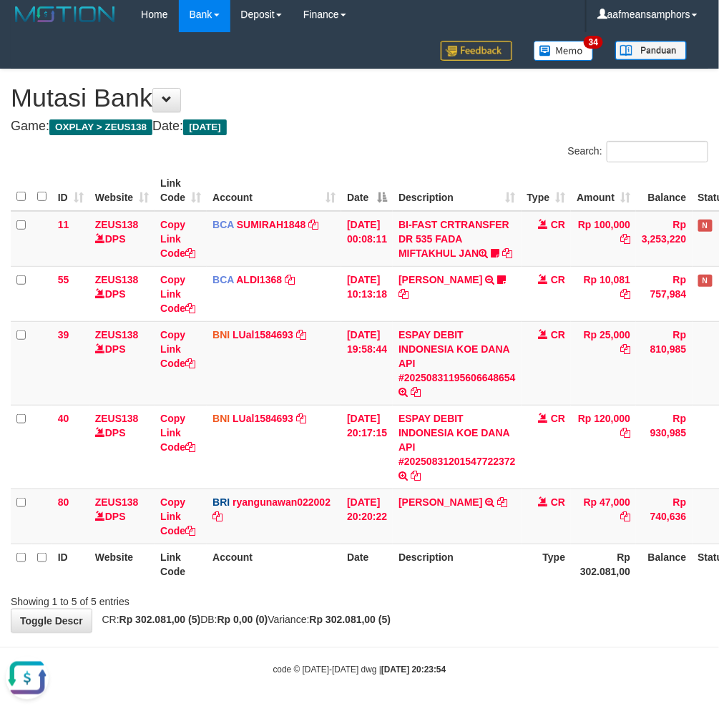
drag, startPoint x: 465, startPoint y: 561, endPoint x: 509, endPoint y: 548, distance: 45.5
click at [462, 562] on th "Description" at bounding box center [457, 564] width 129 height 41
click at [517, 551] on th "Description" at bounding box center [457, 564] width 129 height 41
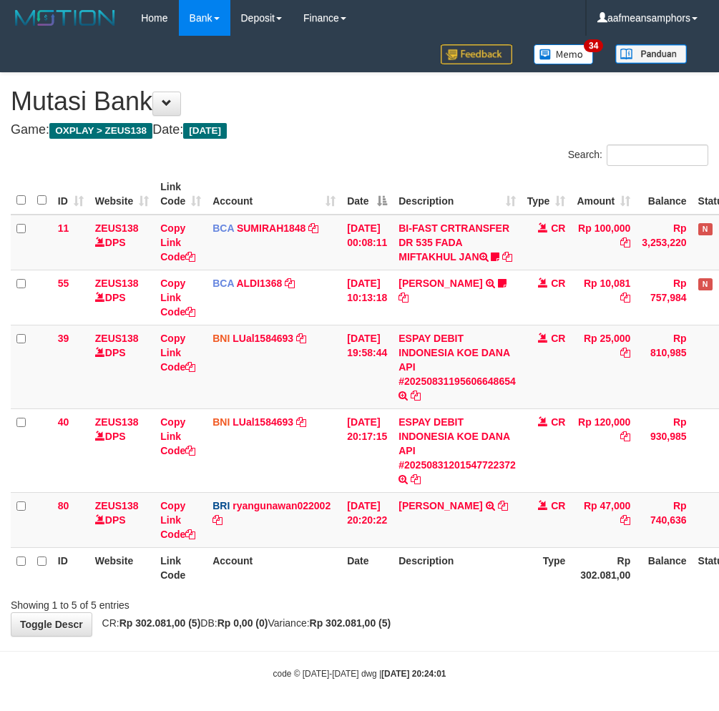
click at [510, 645] on body "Toggle navigation Home Bank Account List Load By Website Group [OXPLAY] ZEUS138…" at bounding box center [359, 358] width 719 height 716
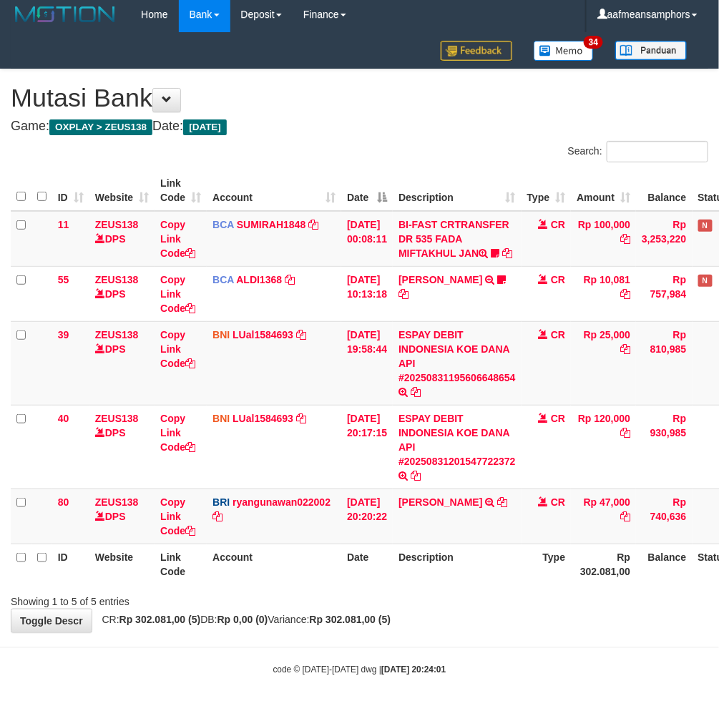
click at [487, 630] on div "**********" at bounding box center [359, 350] width 719 height 563
click at [485, 630] on div "**********" at bounding box center [359, 350] width 719 height 563
click at [530, 632] on div "**********" at bounding box center [359, 350] width 719 height 563
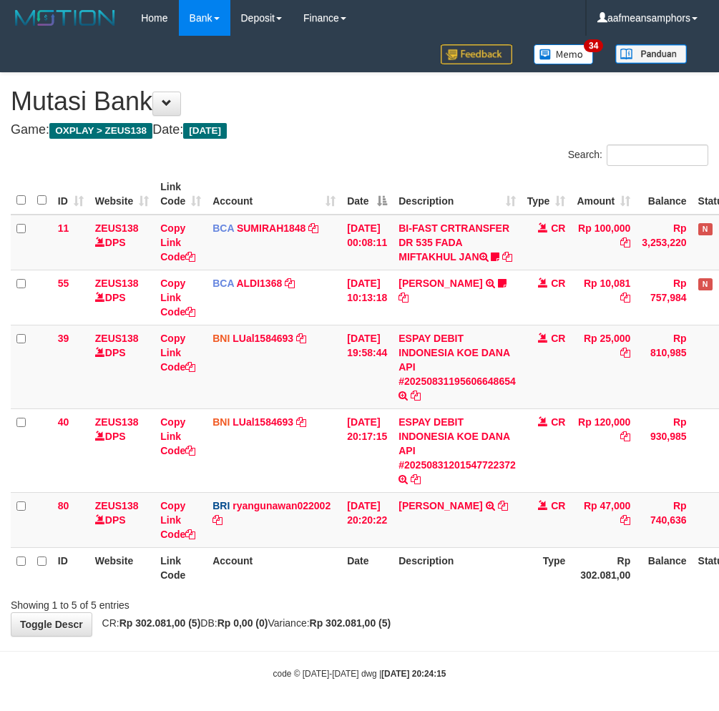
scroll to position [4, 0]
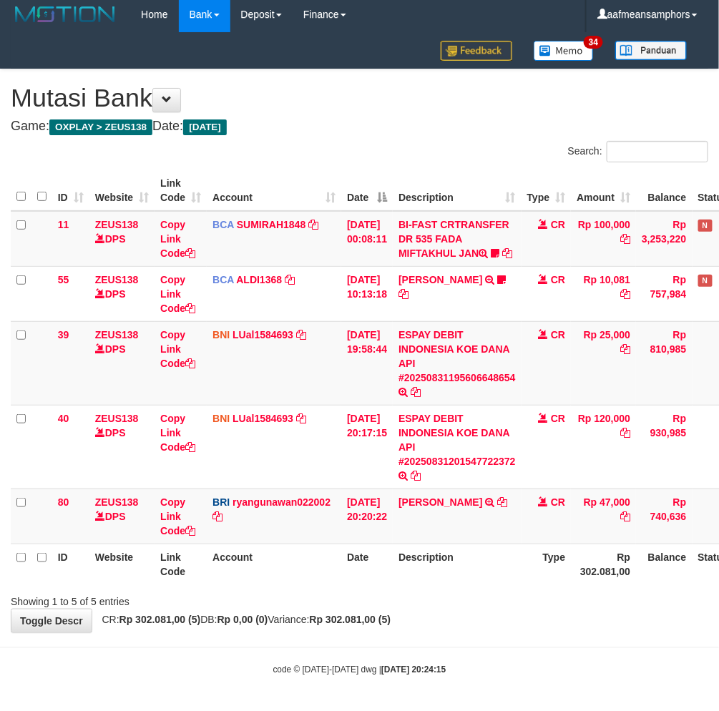
click at [502, 638] on body "Toggle navigation Home Bank Account List Load By Website Group [OXPLAY] ZEUS138…" at bounding box center [359, 354] width 719 height 716
click at [597, 616] on div "**********" at bounding box center [359, 350] width 719 height 563
click at [590, 617] on div "**********" at bounding box center [359, 350] width 719 height 563
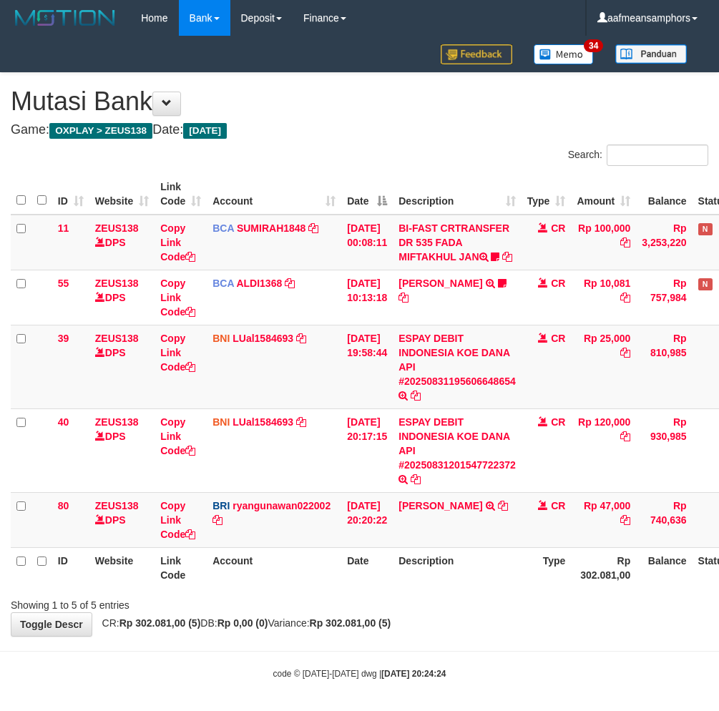
scroll to position [4, 0]
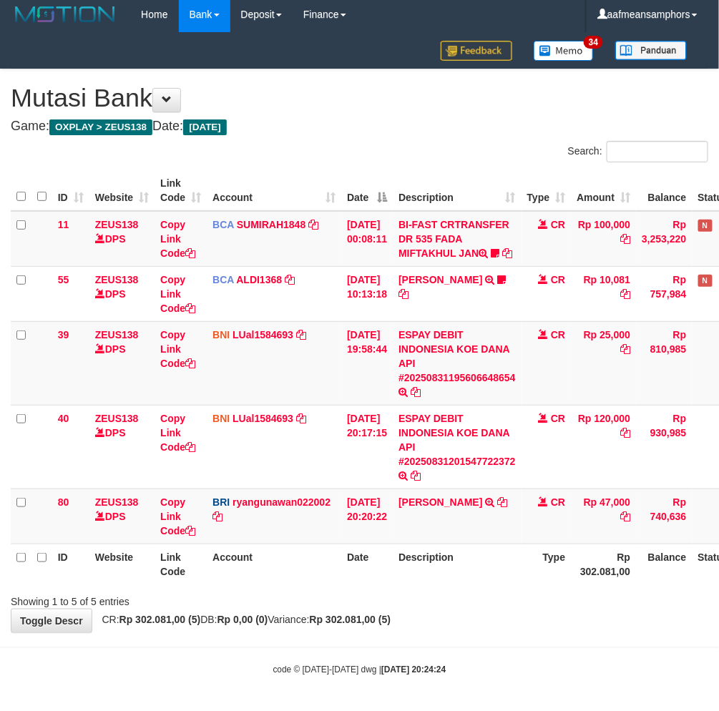
click at [570, 615] on div "**********" at bounding box center [359, 350] width 719 height 563
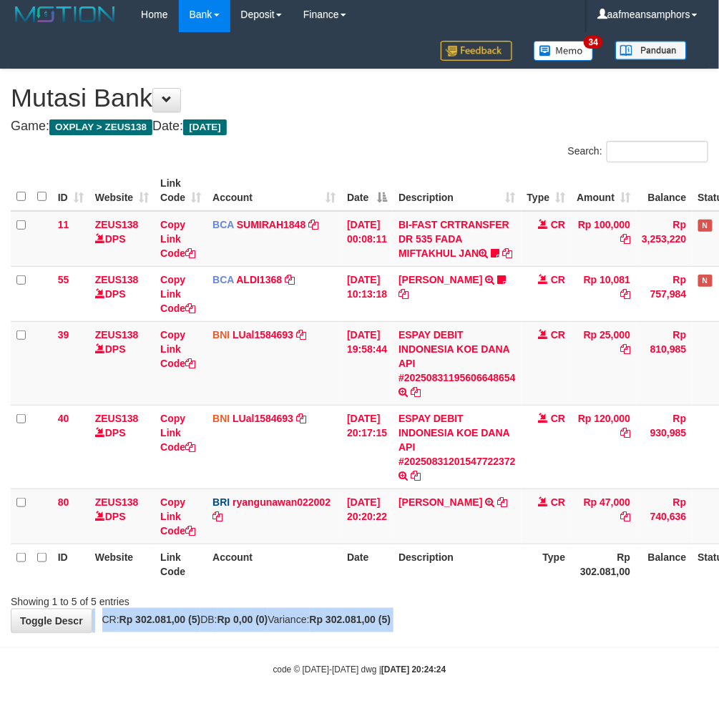
click at [570, 615] on div "**********" at bounding box center [359, 350] width 719 height 563
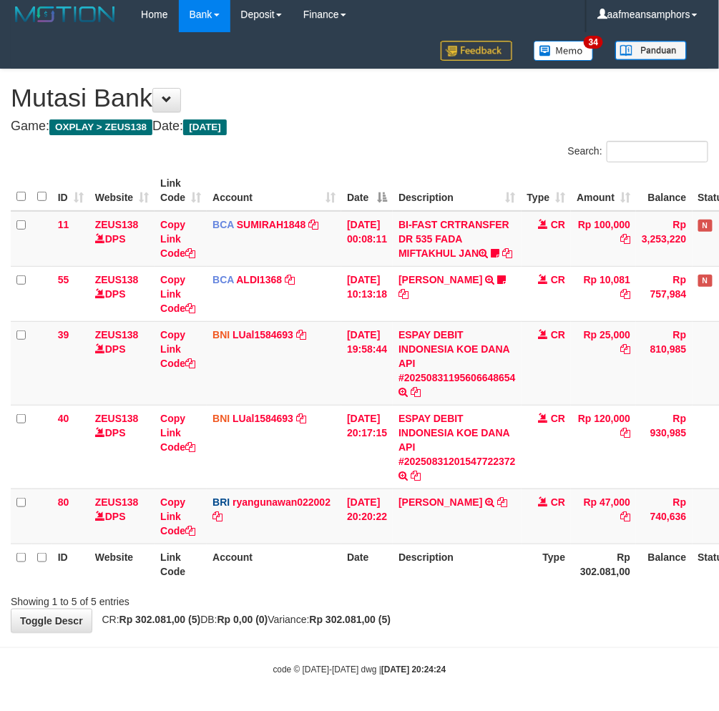
click at [577, 604] on div "Showing 1 to 5 of 5 entries" at bounding box center [359, 599] width 719 height 20
click at [575, 605] on div "Showing 1 to 5 of 5 entries" at bounding box center [359, 599] width 719 height 20
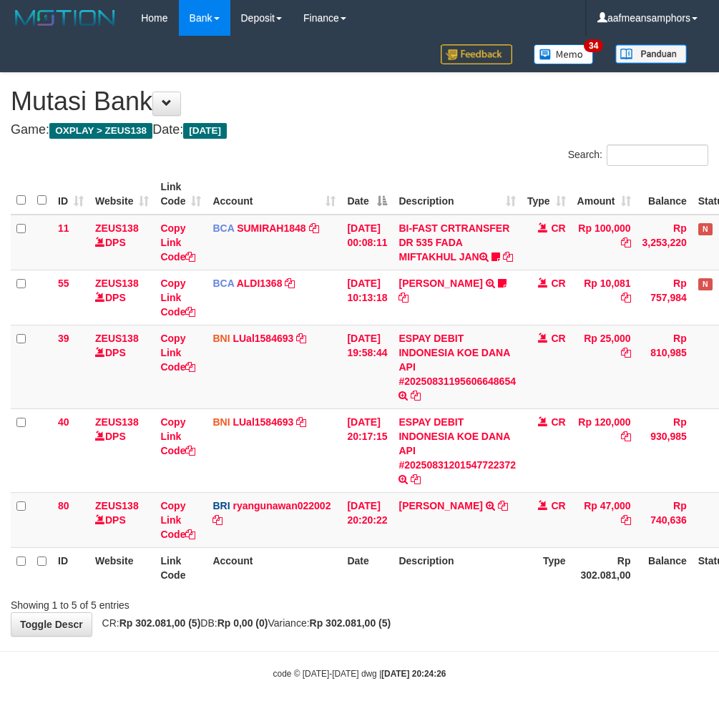
click at [523, 595] on div "Showing 1 to 5 of 5 entries" at bounding box center [359, 603] width 719 height 20
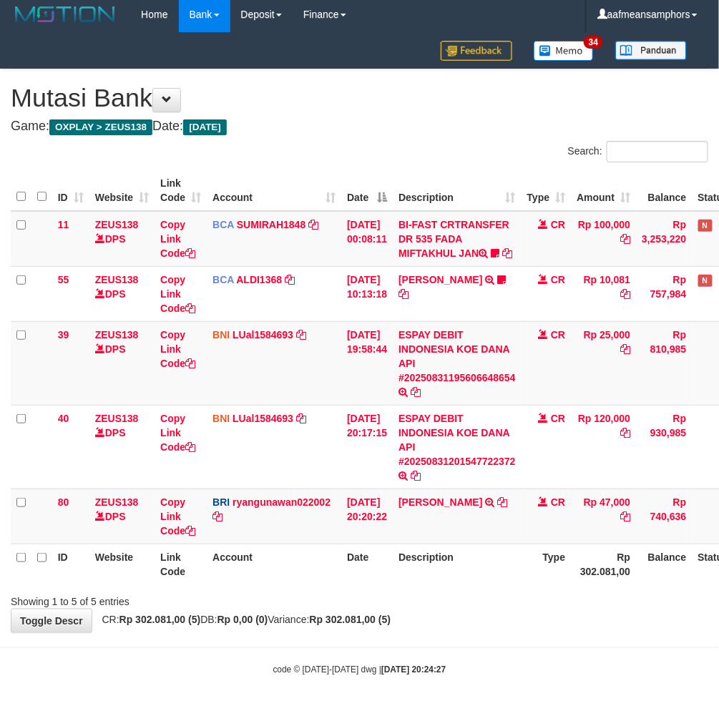
click at [456, 596] on div "Showing 1 to 5 of 5 entries" at bounding box center [359, 599] width 719 height 20
click at [389, 640] on body "Toggle navigation Home Bank Account List Load By Website Group [OXPLAY] ZEUS138…" at bounding box center [359, 354] width 719 height 716
click at [374, 639] on body "Toggle navigation Home Bank Account List Load By Website Group [OXPLAY] ZEUS138…" at bounding box center [359, 354] width 719 height 716
click at [458, 633] on body "Toggle navigation Home Bank Account List Load By Website Group [OXPLAY] ZEUS138…" at bounding box center [359, 354] width 719 height 716
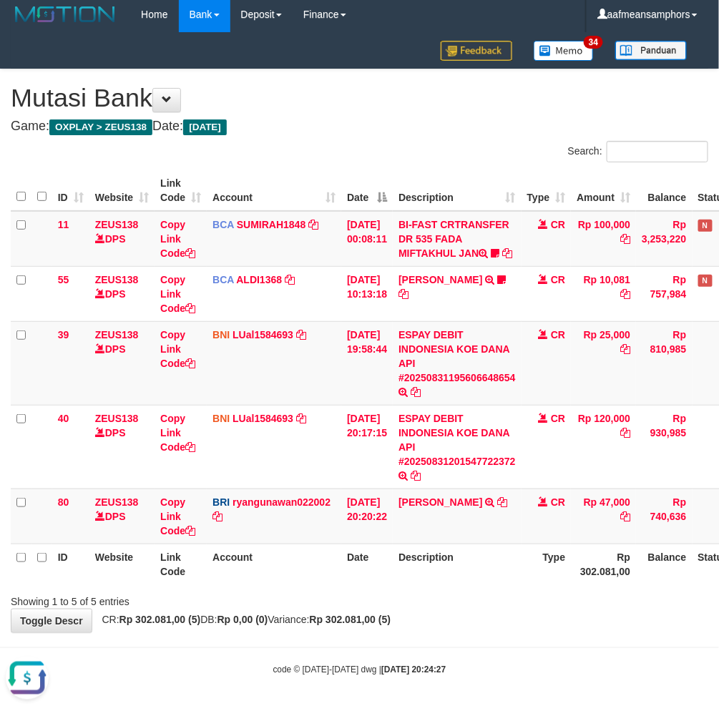
click at [480, 632] on div "**********" at bounding box center [359, 350] width 719 height 563
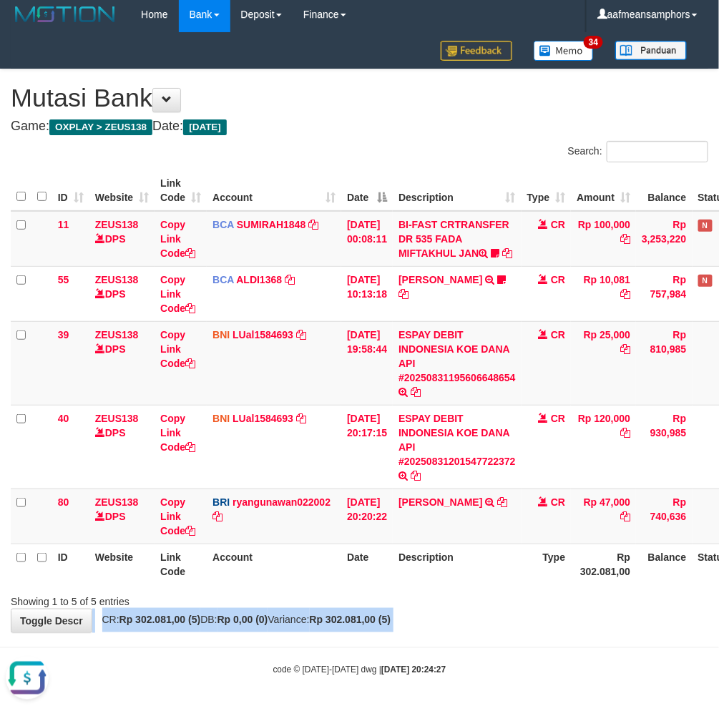
click at [480, 632] on div "**********" at bounding box center [359, 350] width 719 height 563
click at [503, 625] on div "**********" at bounding box center [359, 350] width 719 height 563
click at [505, 626] on div "**********" at bounding box center [359, 350] width 719 height 563
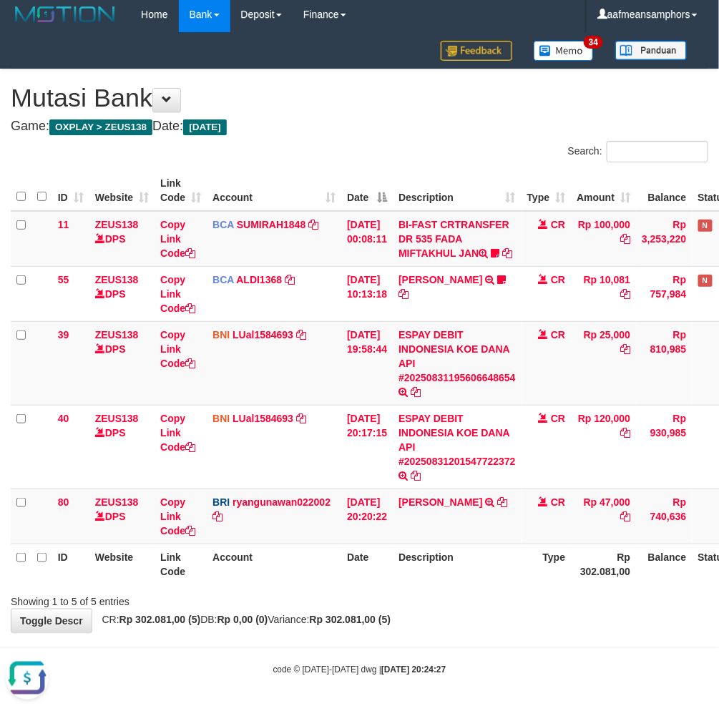
click at [510, 625] on div "**********" at bounding box center [359, 350] width 719 height 563
click at [559, 609] on div "**********" at bounding box center [359, 350] width 719 height 563
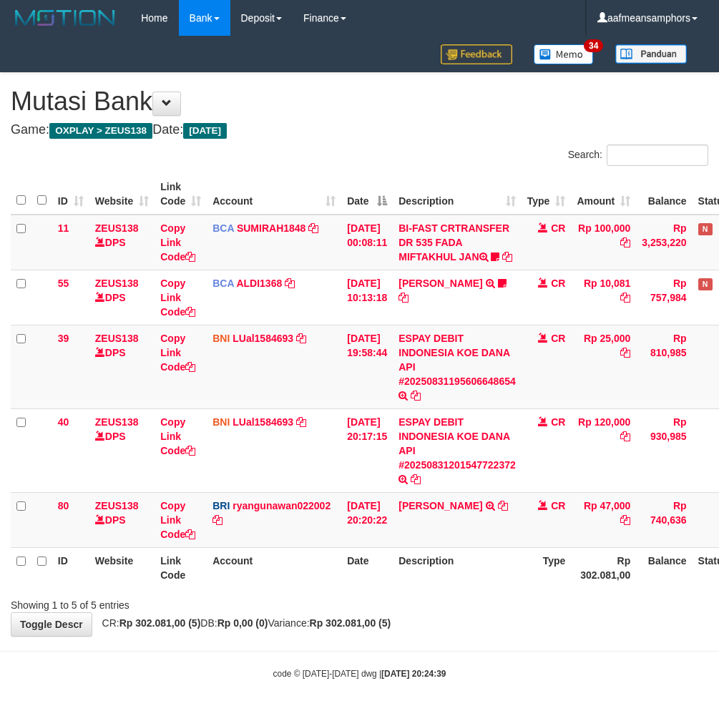
scroll to position [4, 0]
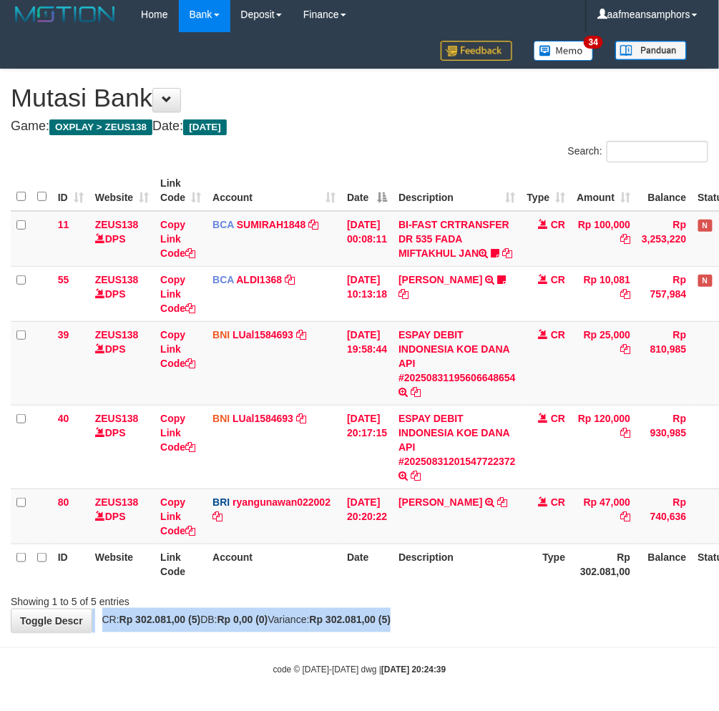
drag, startPoint x: 502, startPoint y: 609, endPoint x: 510, endPoint y: 603, distance: 9.6
click at [502, 609] on div "**********" at bounding box center [359, 350] width 719 height 563
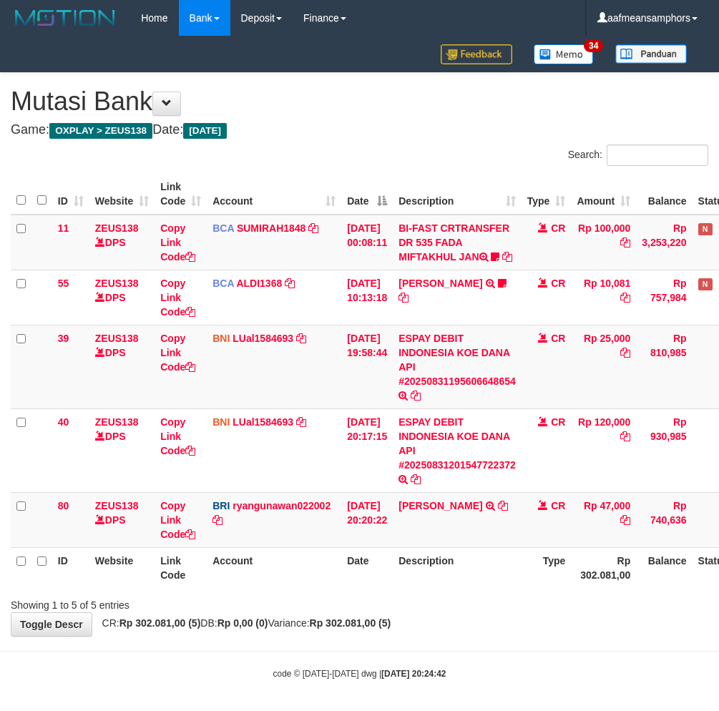
scroll to position [4, 0]
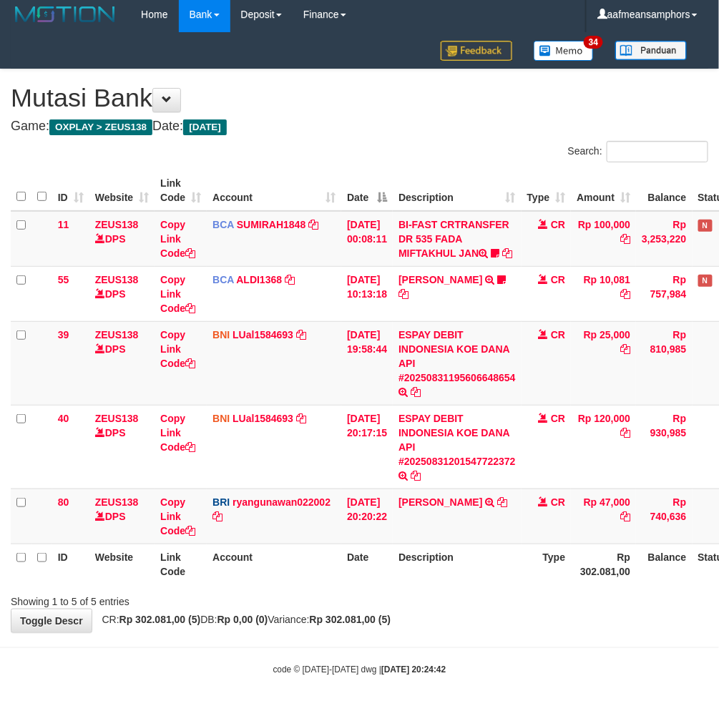
drag, startPoint x: 363, startPoint y: 683, endPoint x: 380, endPoint y: 669, distance: 22.4
click at [363, 684] on body "Toggle navigation Home Bank Account List Load By Website Group [OXPLAY] ZEUS138…" at bounding box center [359, 354] width 719 height 716
click at [552, 599] on div "Showing 1 to 5 of 5 entries" at bounding box center [359, 599] width 719 height 20
drag, startPoint x: 552, startPoint y: 592, endPoint x: 585, endPoint y: 578, distance: 35.6
click at [545, 593] on div "Showing 1 to 5 of 5 entries" at bounding box center [359, 599] width 719 height 20
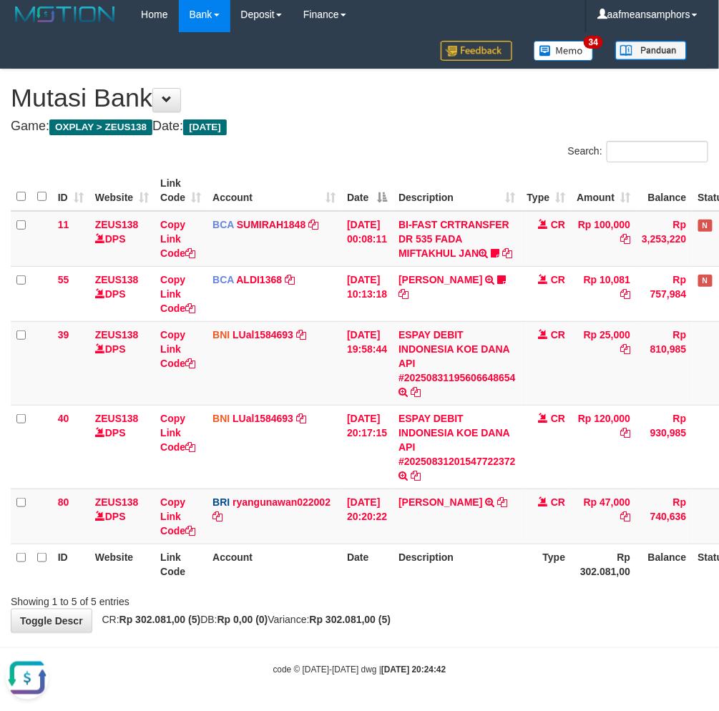
scroll to position [0, 0]
click at [505, 618] on div "**********" at bounding box center [359, 350] width 719 height 563
click at [519, 599] on div "Showing 1 to 5 of 5 entries" at bounding box center [359, 599] width 719 height 20
click at [549, 575] on th "Type" at bounding box center [547, 564] width 50 height 41
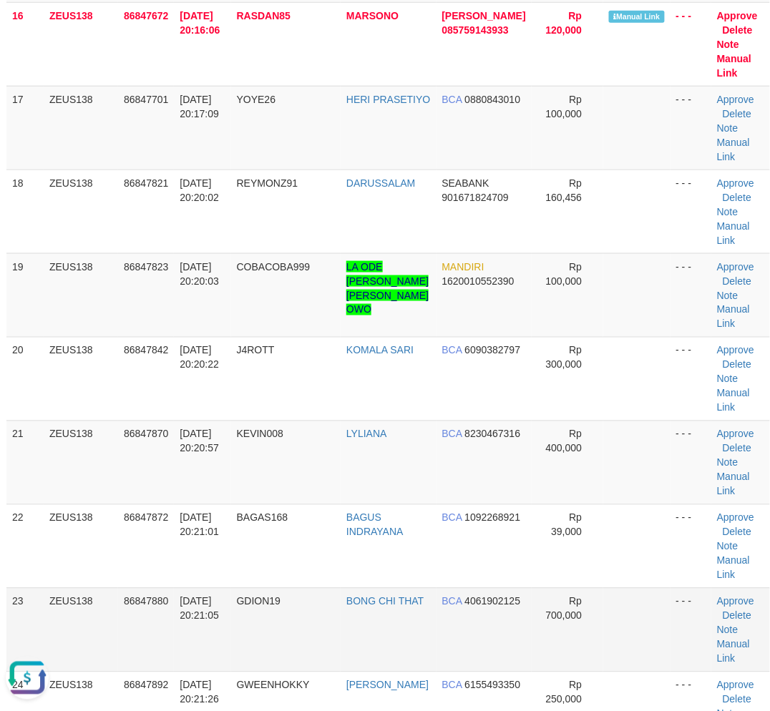
click at [204, 604] on span "[DATE] 20:21:05" at bounding box center [199, 609] width 39 height 26
click at [208, 477] on td "[DATE] 20:20:57" at bounding box center [202, 463] width 57 height 84
